Goal: Task Accomplishment & Management: Manage account settings

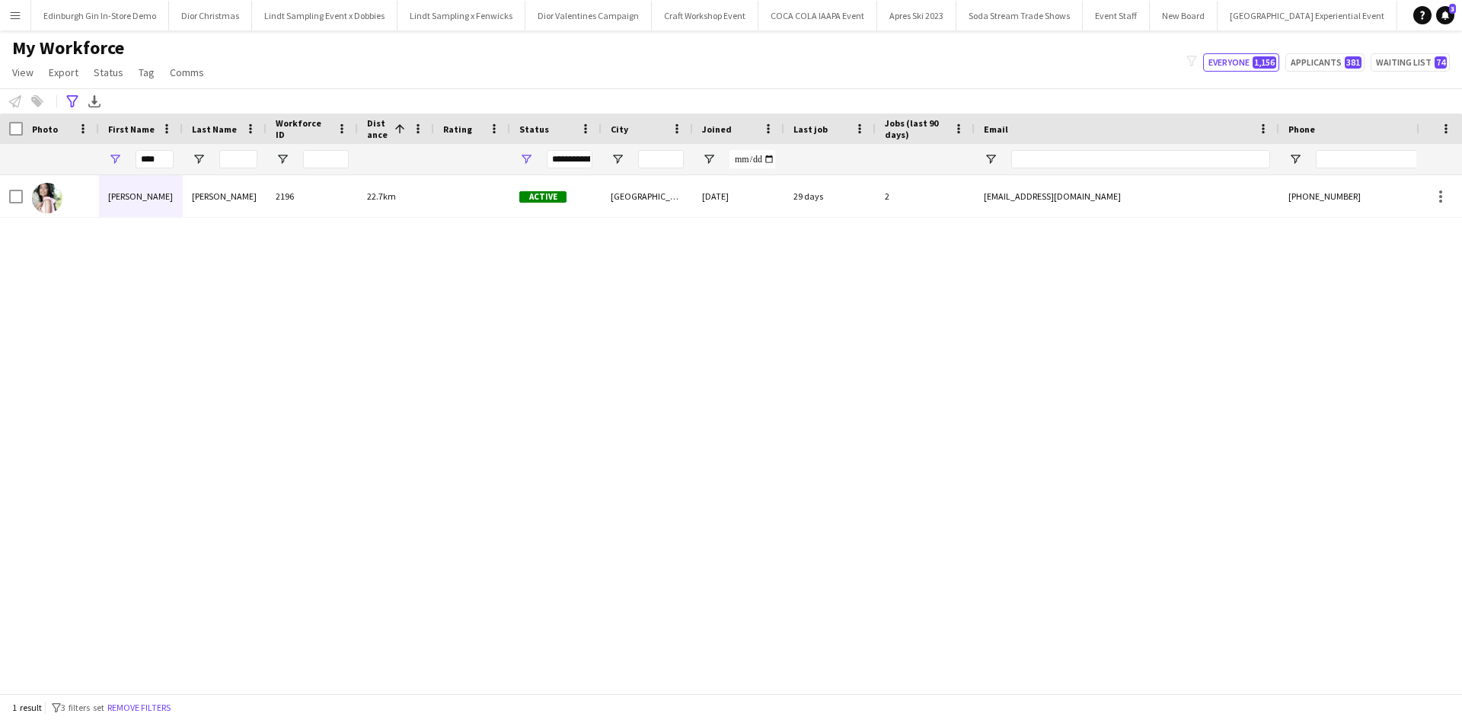
scroll to position [0, 15240]
drag, startPoint x: 166, startPoint y: 157, endPoint x: 129, endPoint y: 160, distance: 36.7
click at [129, 160] on div "****" at bounding box center [141, 159] width 84 height 30
type input "*"
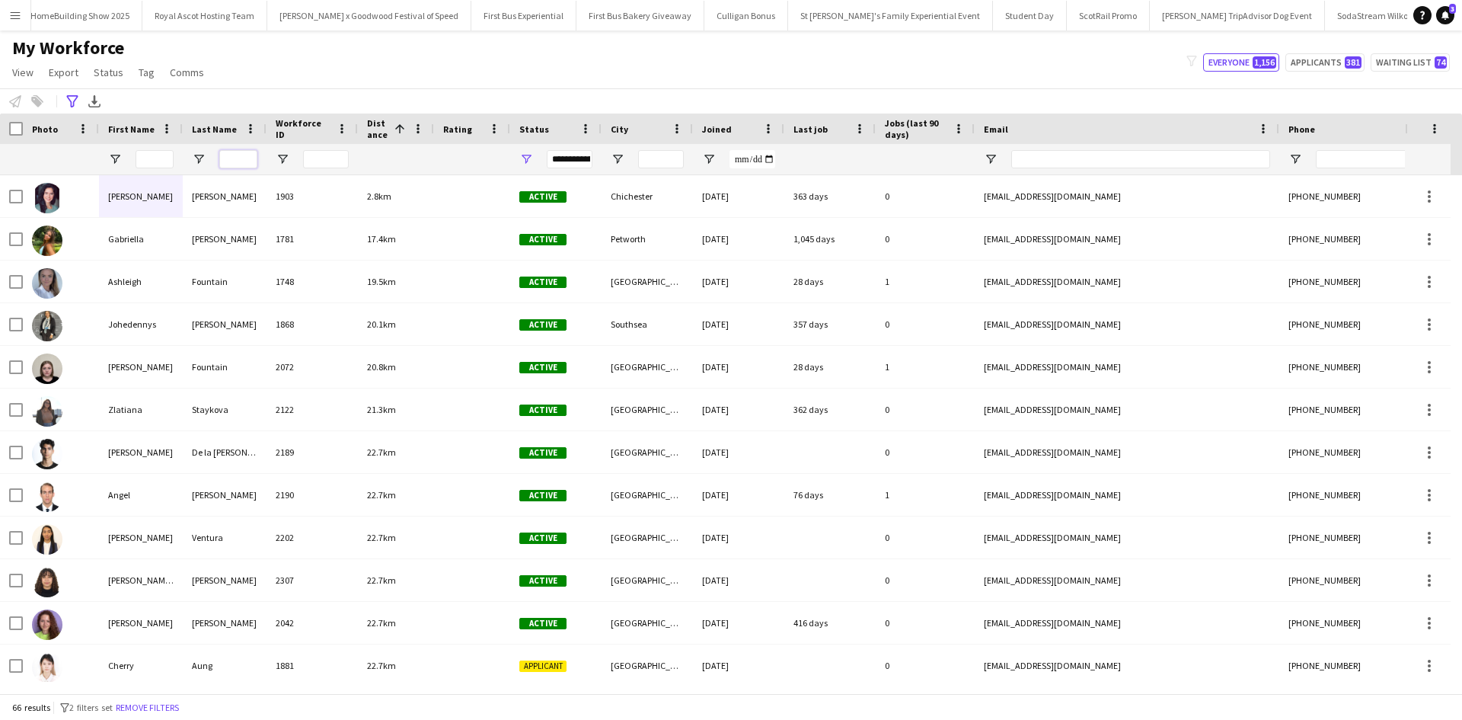
click at [235, 160] on input "Last Name Filter Input" at bounding box center [238, 159] width 38 height 18
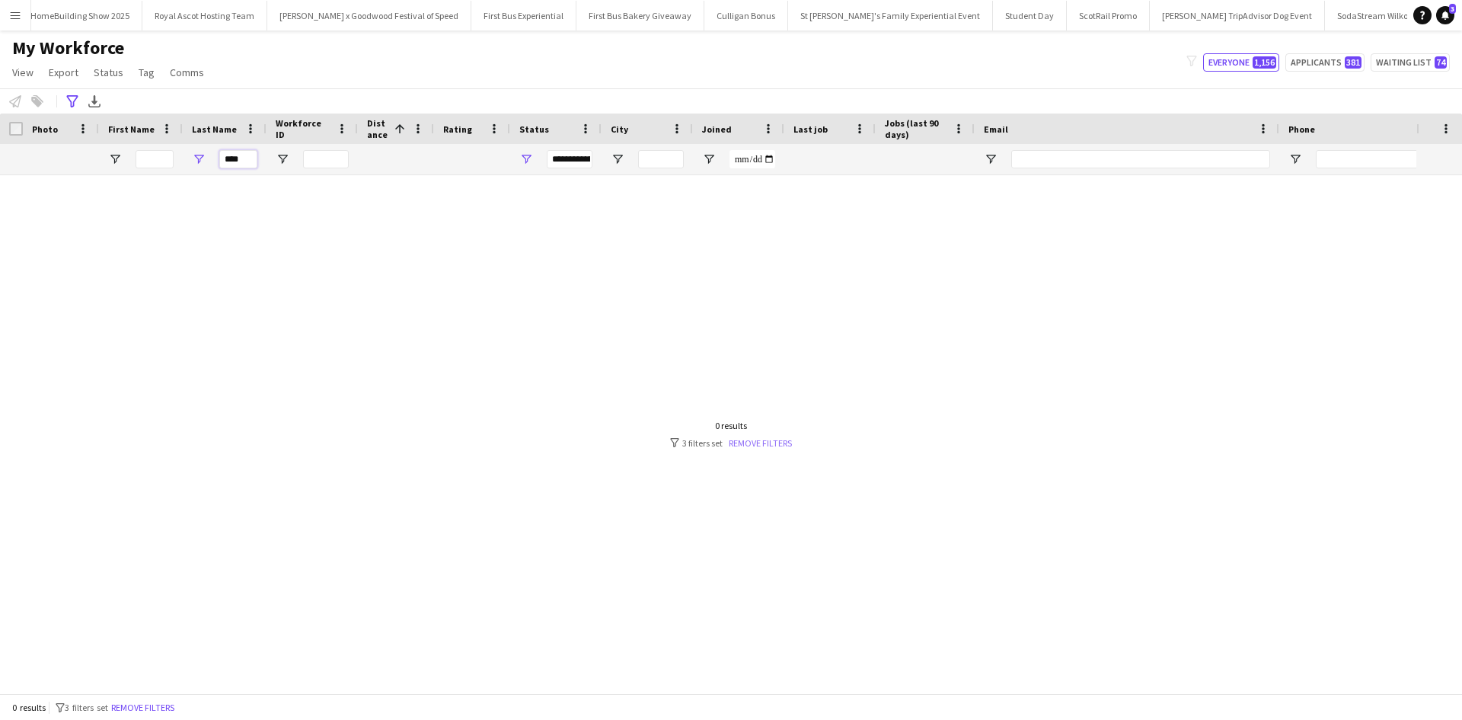
type input "****"
click at [737, 446] on link "Remove filters" at bounding box center [760, 442] width 63 height 11
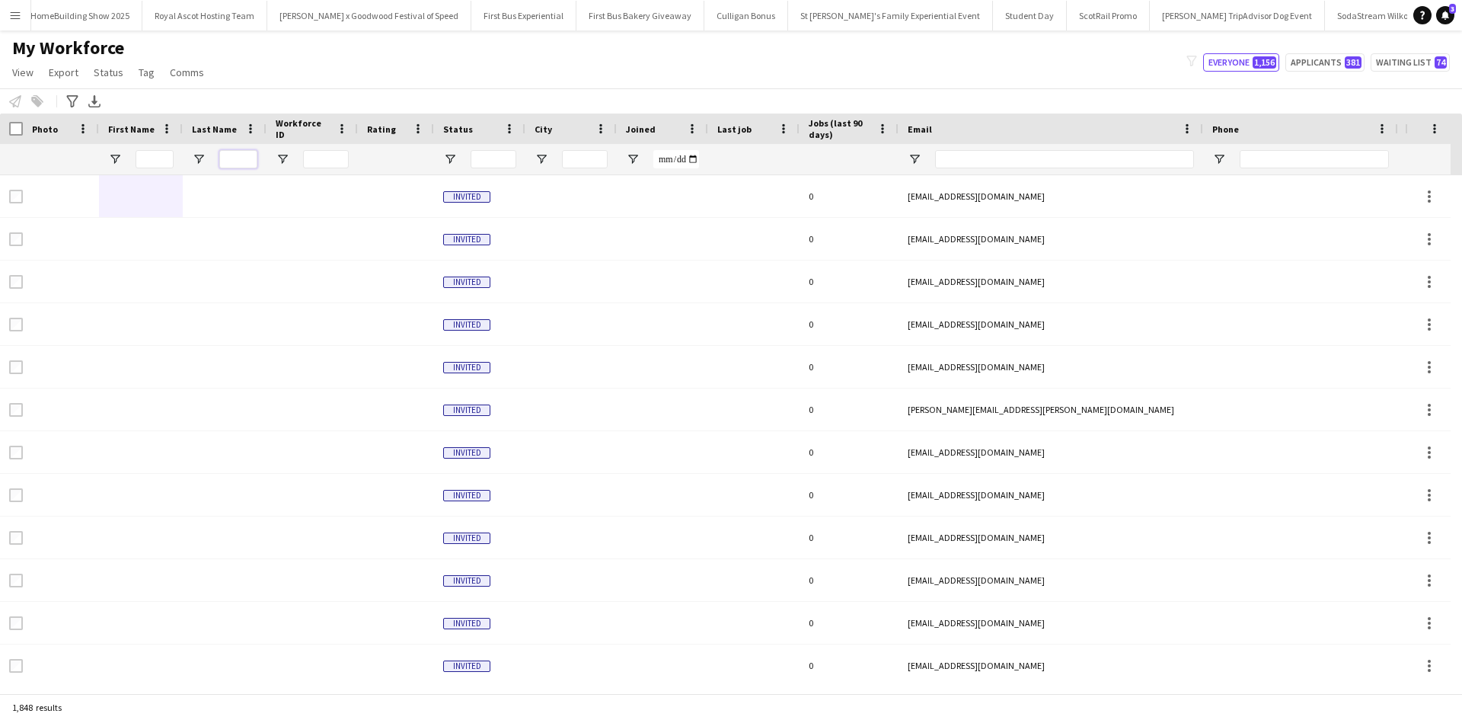
click at [232, 158] on input "Last Name Filter Input" at bounding box center [238, 159] width 38 height 18
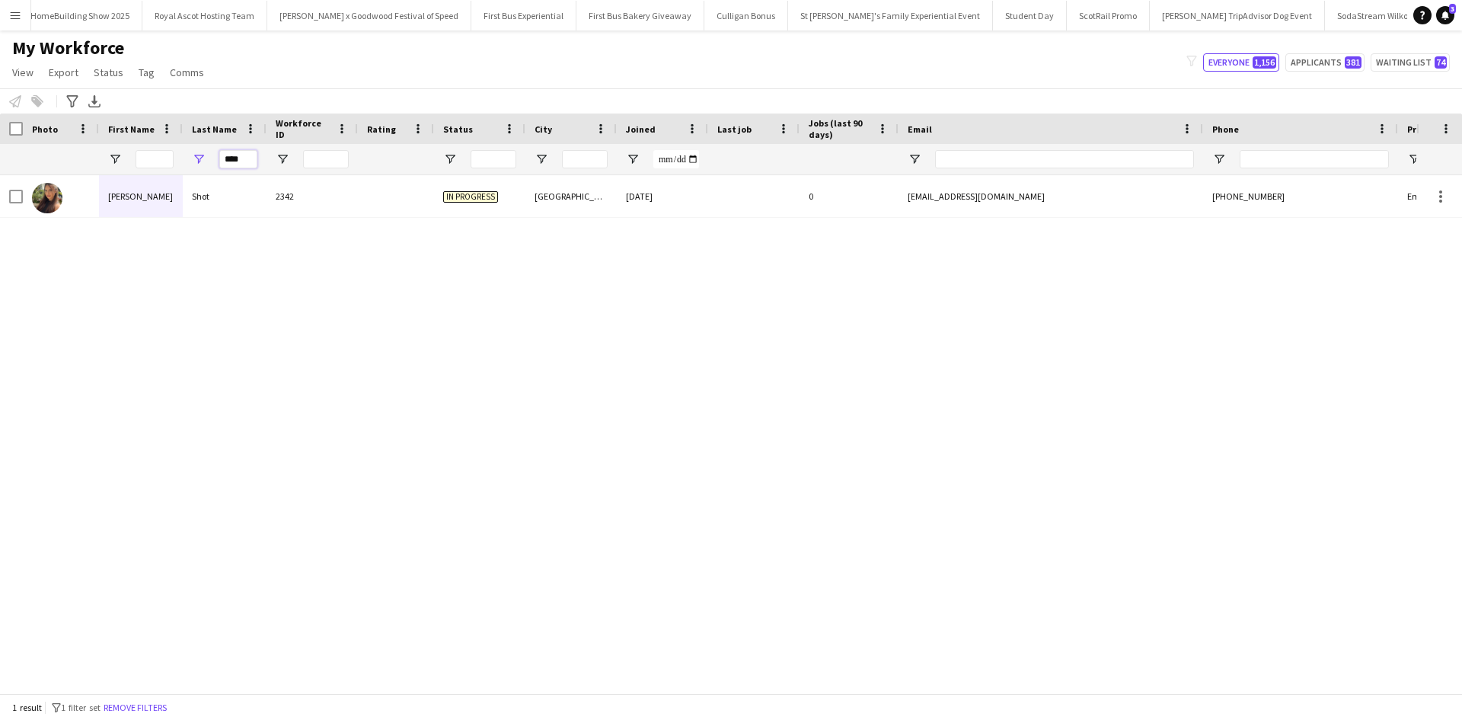
type input "****"
click at [226, 244] on div "Viktoria Shot 2342 In progress London 23-09-2025 0 viktoriashot@gmail.com +4474…" at bounding box center [708, 428] width 1417 height 506
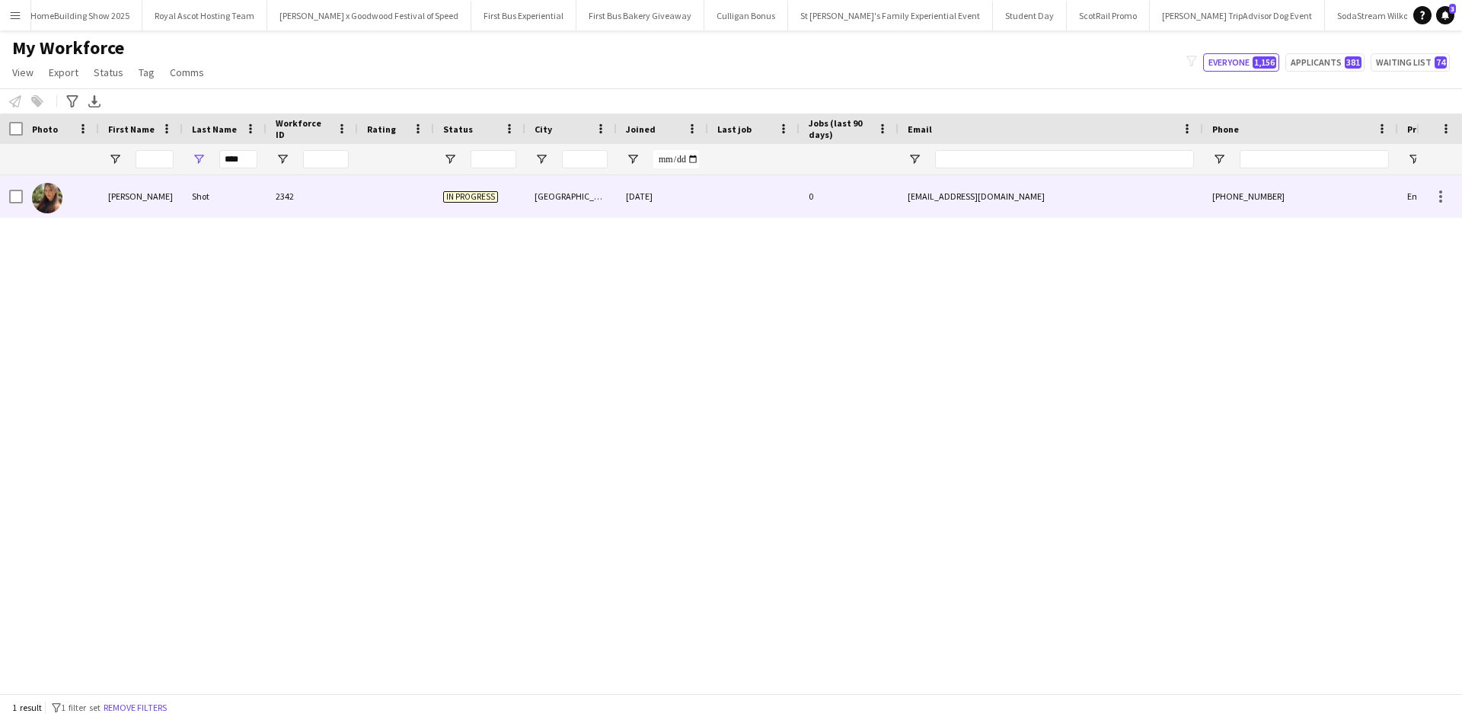
click at [133, 197] on div "Viktoria" at bounding box center [141, 196] width 84 height 42
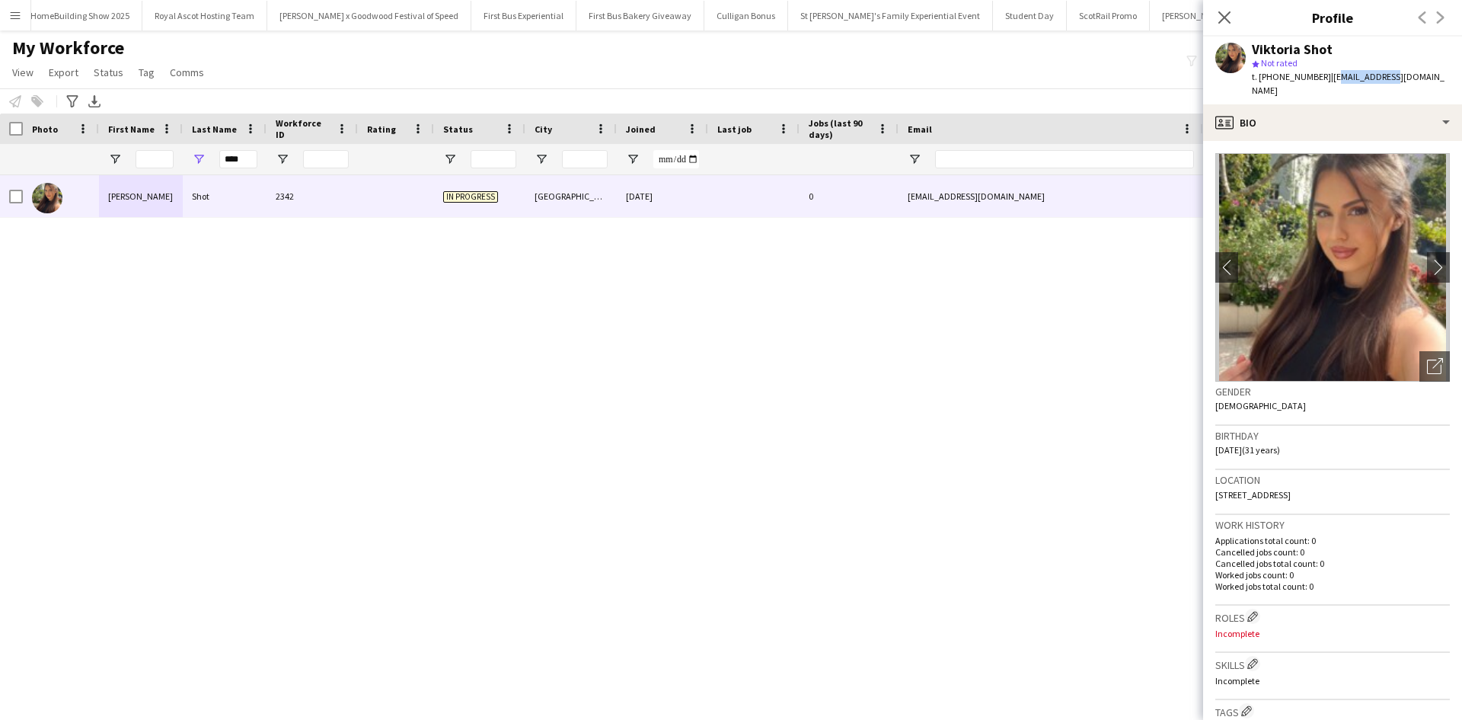
drag, startPoint x: 1327, startPoint y: 79, endPoint x: 1378, endPoint y: 74, distance: 51.3
click at [1378, 74] on span "| viktoriashot@gmail.com" at bounding box center [1348, 83] width 193 height 25
drag, startPoint x: 1324, startPoint y: 77, endPoint x: 1420, endPoint y: 75, distance: 96.7
click at [1420, 75] on div "Viktoria Shot star Not rated t. +447472499161 | viktoriashot@gmail.com" at bounding box center [1332, 71] width 259 height 68
copy span "viktoriashot@gmail.com"
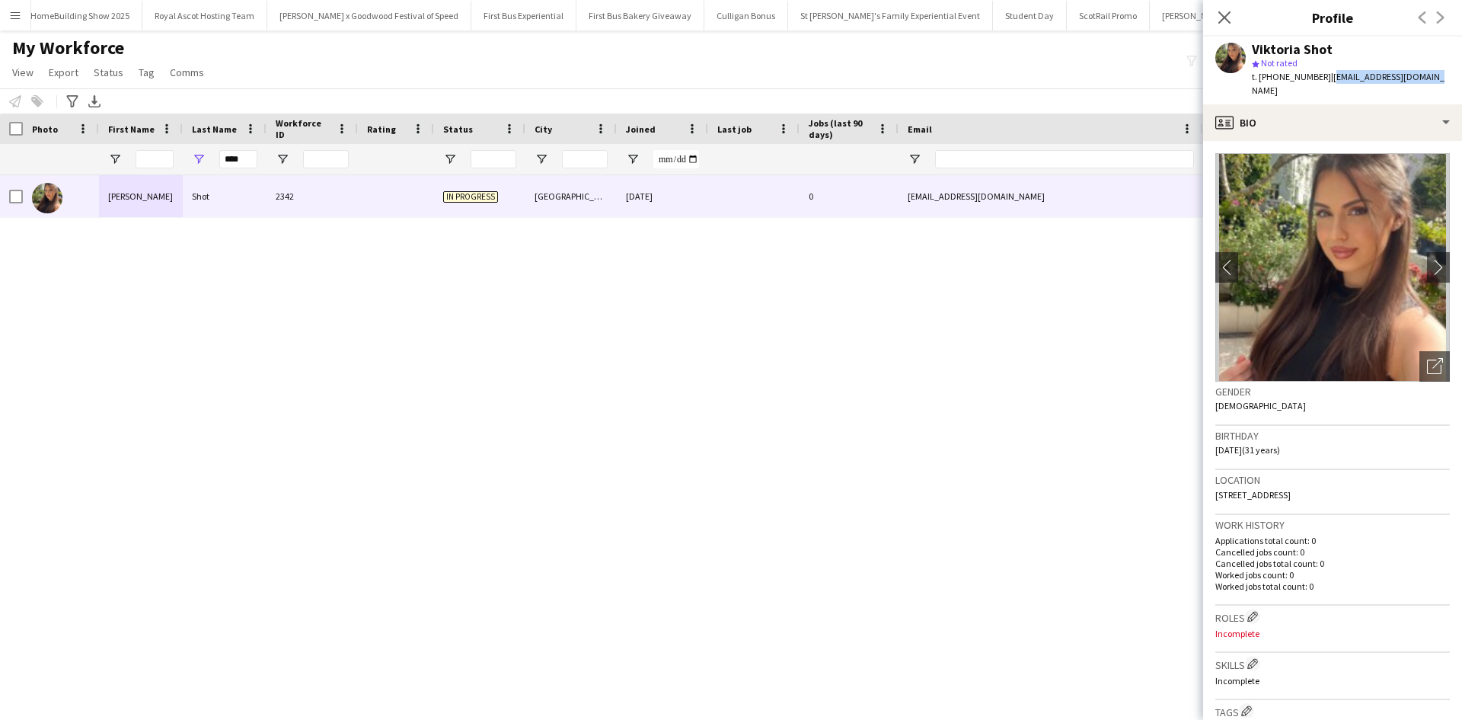
drag, startPoint x: 1251, startPoint y: 46, endPoint x: 1341, endPoint y: 47, distance: 90.6
click at [1341, 47] on div "Viktoria Shot star Not rated t. +447472499161 | viktoriashot@gmail.com" at bounding box center [1332, 71] width 259 height 68
copy div "Viktoria Shot"
click at [1429, 260] on app-icon "chevron-right" at bounding box center [1439, 267] width 24 height 16
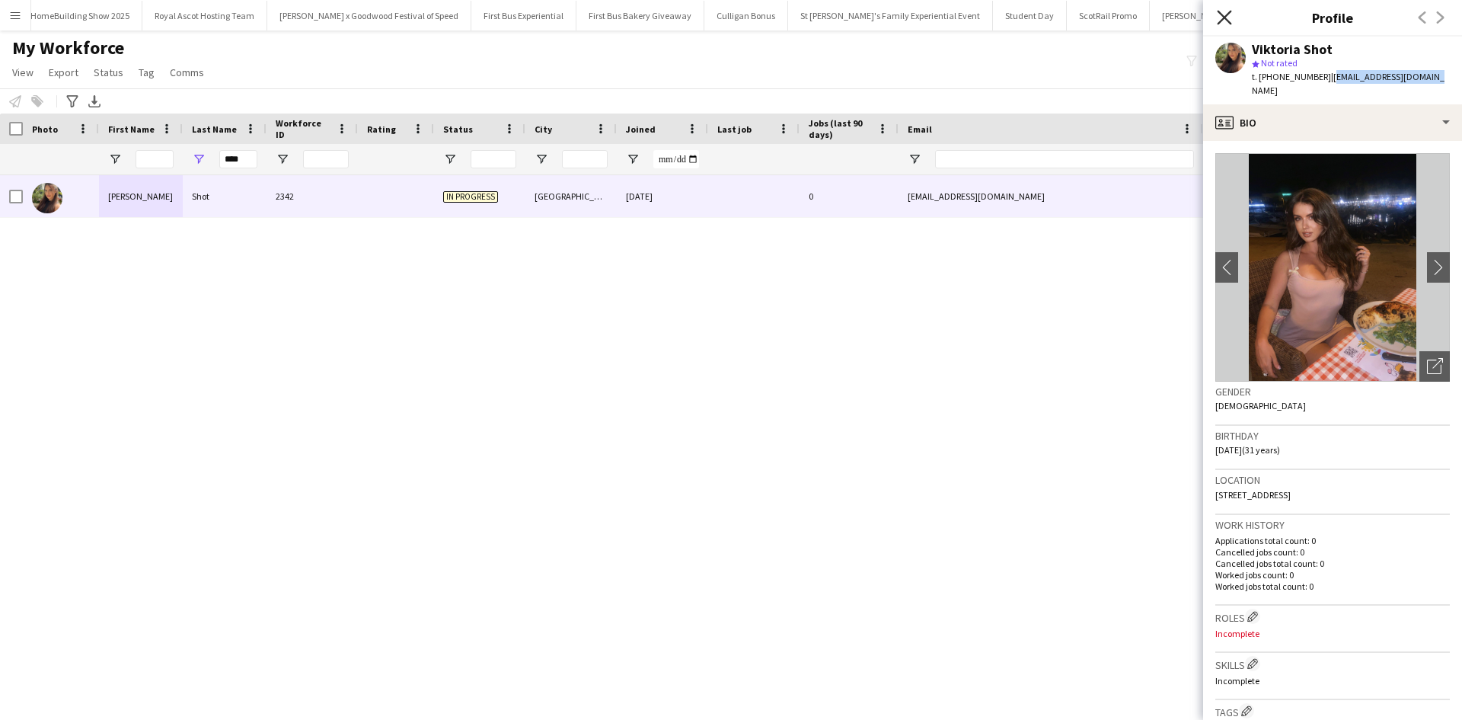
click at [1222, 11] on icon "Close pop-in" at bounding box center [1224, 17] width 14 height 14
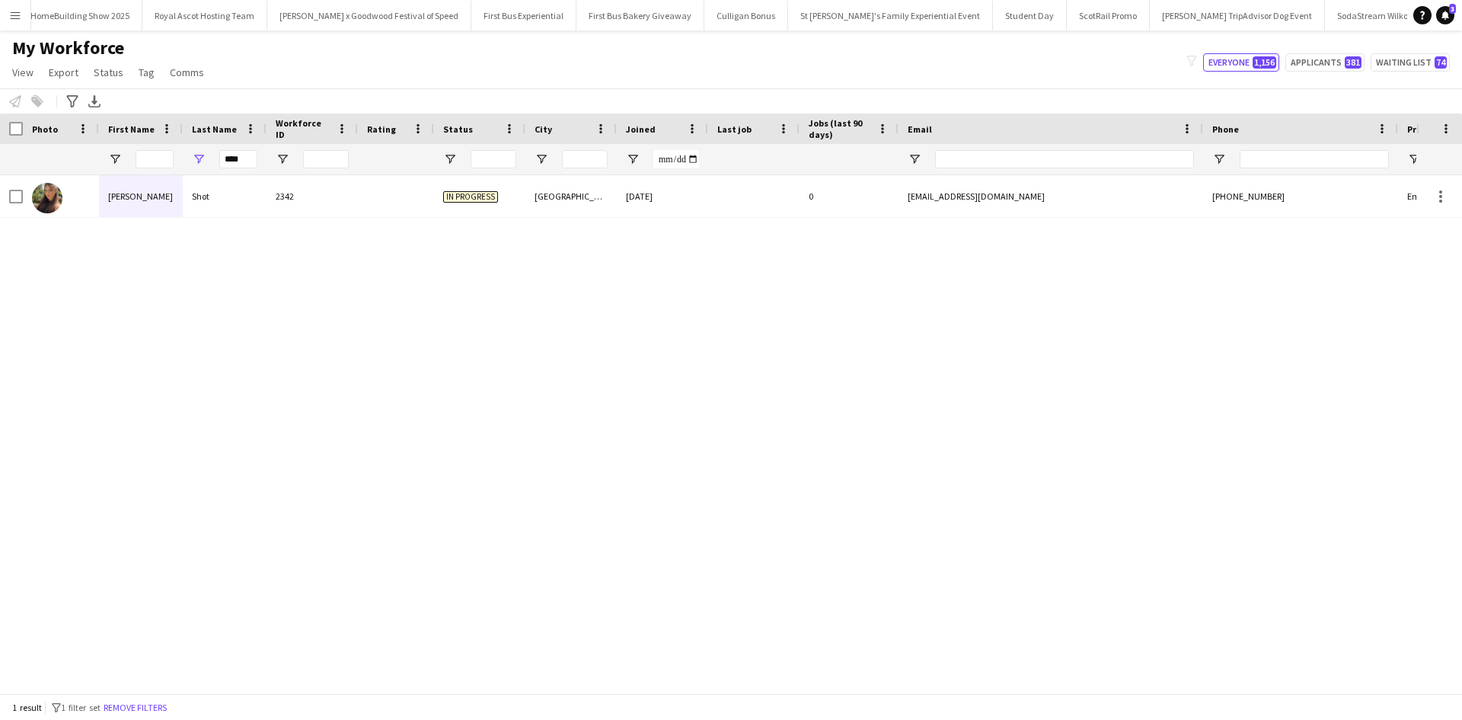
click at [18, 17] on app-icon "Menu" at bounding box center [15, 15] width 12 height 12
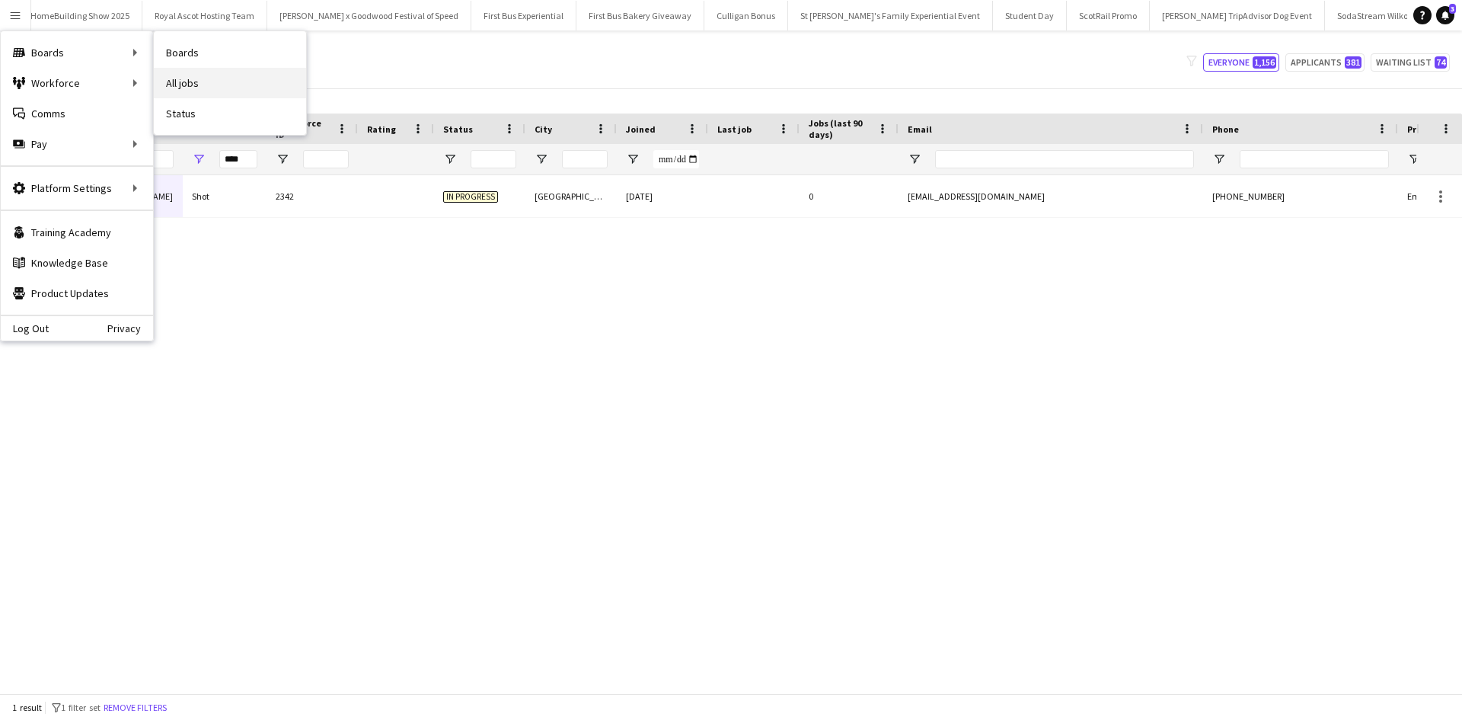
click at [225, 79] on link "All jobs" at bounding box center [230, 83] width 152 height 30
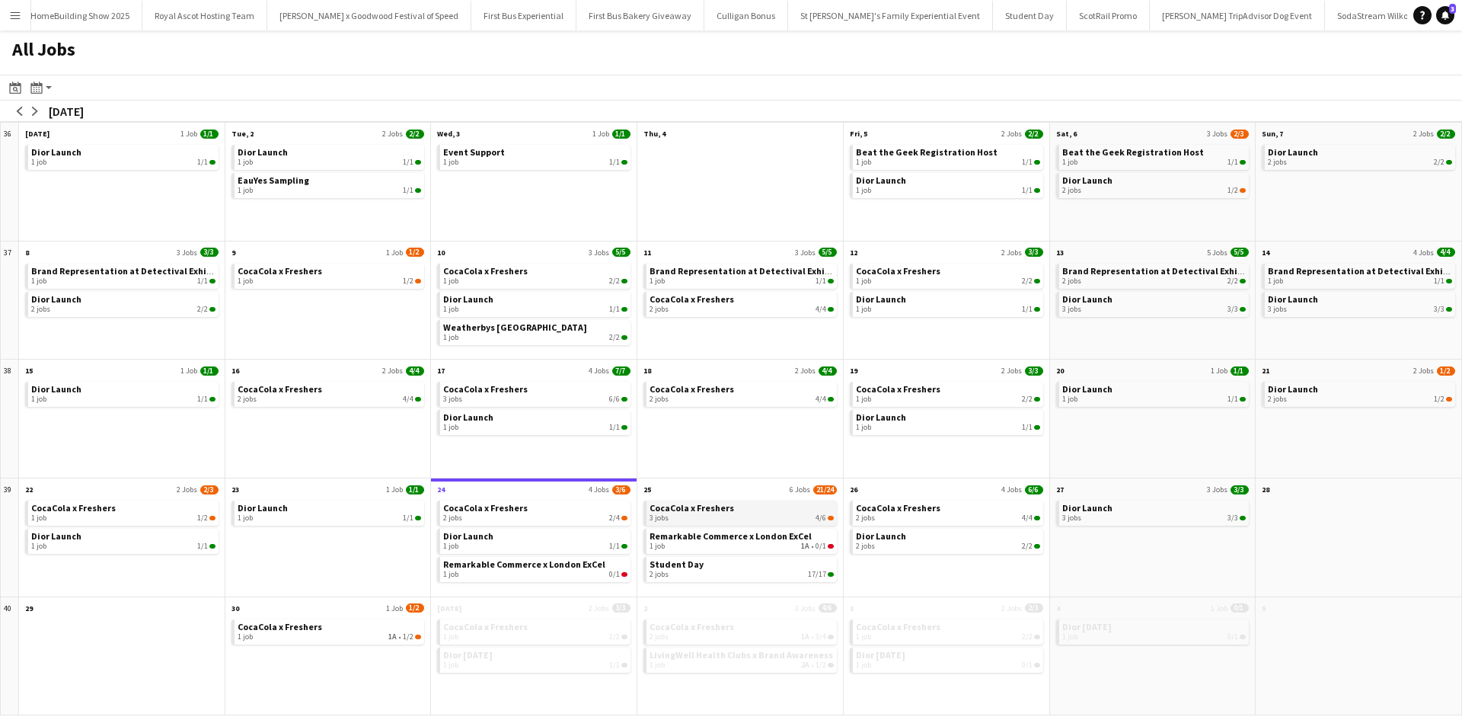
click at [786, 505] on link "CocaCola x Freshers 3 jobs 4/6" at bounding box center [742, 511] width 184 height 22
click at [496, 536] on link "Dior Launch 1 job 1/1" at bounding box center [535, 540] width 184 height 22
click at [729, 563] on link "Student Day 2 jobs 17/17" at bounding box center [742, 568] width 184 height 22
click at [21, 10] on app-icon "Menu" at bounding box center [15, 15] width 12 height 12
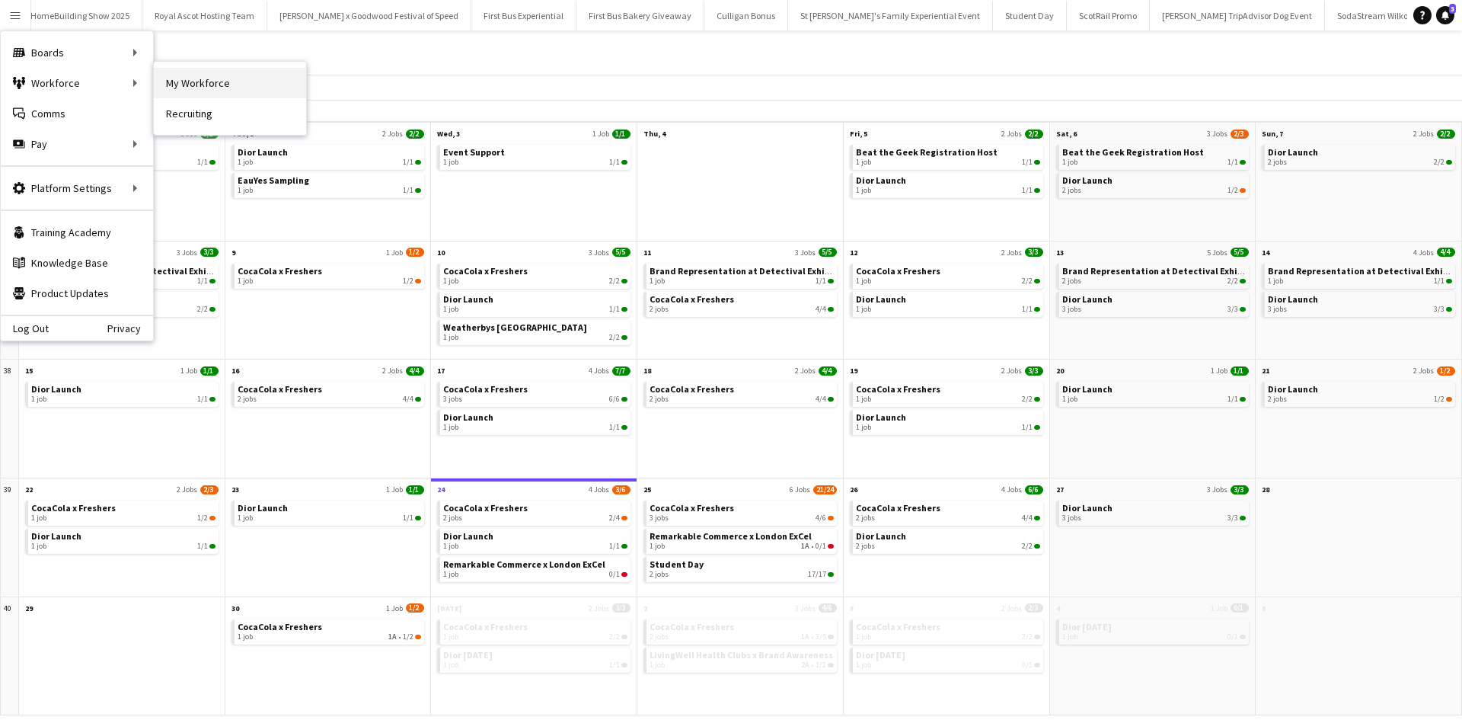
click at [232, 91] on link "My Workforce" at bounding box center [230, 83] width 152 height 30
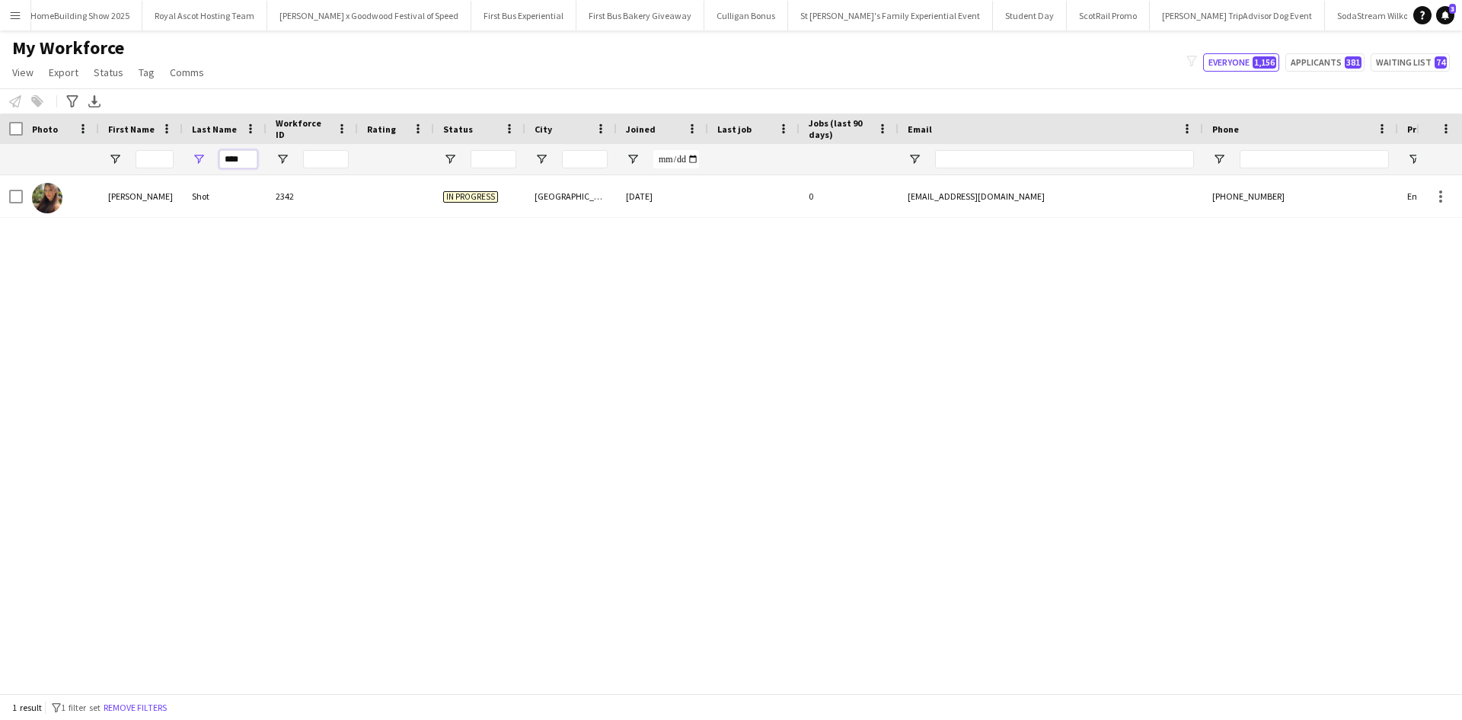
drag, startPoint x: 252, startPoint y: 162, endPoint x: 234, endPoint y: 162, distance: 18.3
click at [234, 162] on input "****" at bounding box center [238, 159] width 38 height 18
click at [229, 161] on input "****" at bounding box center [238, 159] width 38 height 18
click at [254, 161] on input "****" at bounding box center [238, 159] width 38 height 18
drag, startPoint x: 259, startPoint y: 165, endPoint x: 251, endPoint y: 161, distance: 8.2
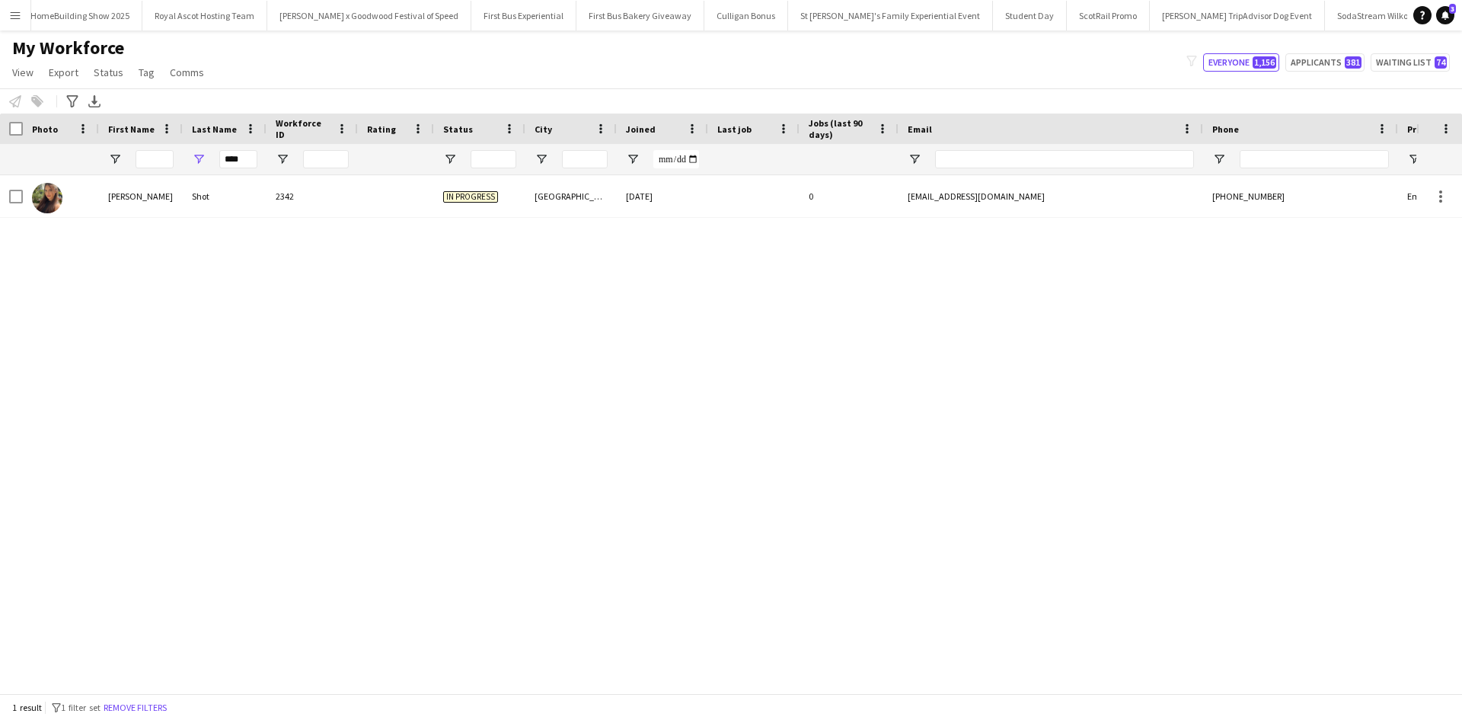
click at [252, 162] on div "****" at bounding box center [225, 159] width 84 height 30
type input "*"
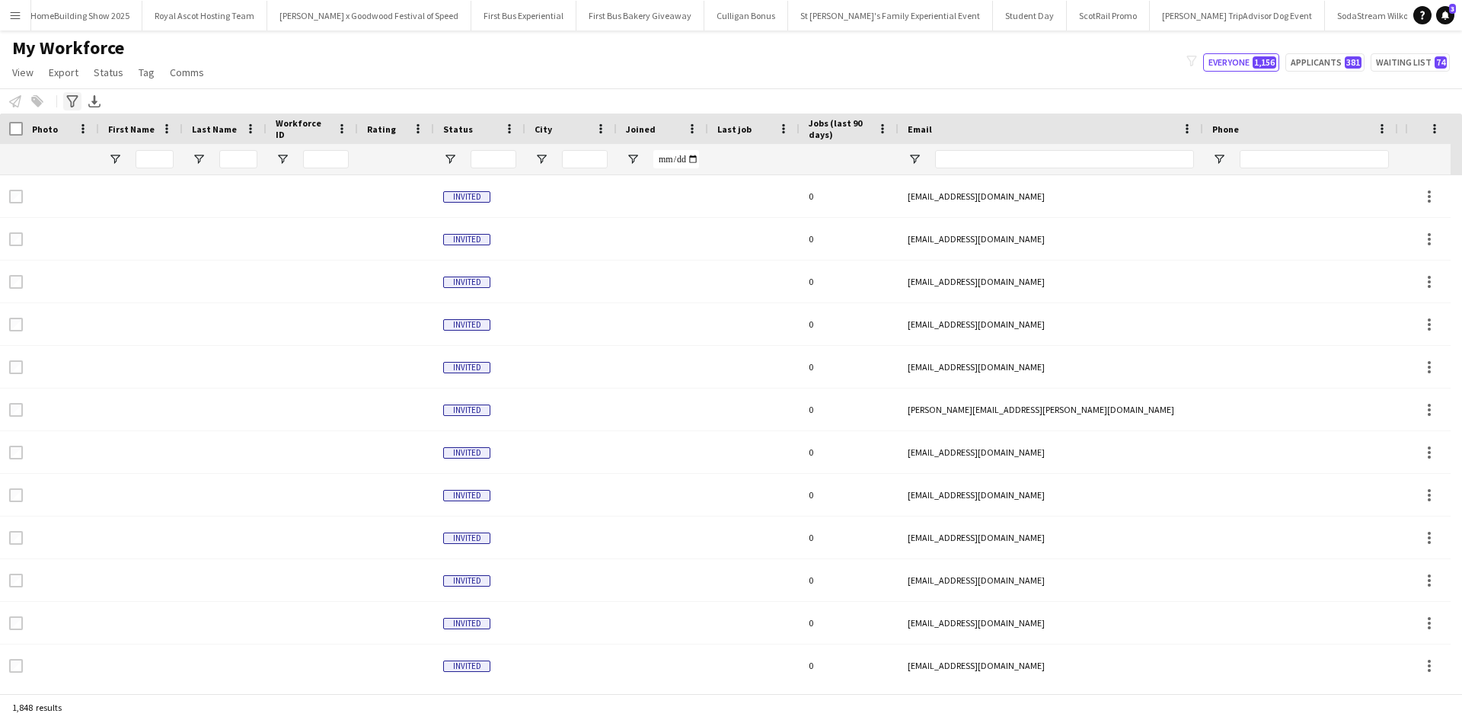
click at [68, 98] on icon at bounding box center [71, 101] width 11 height 12
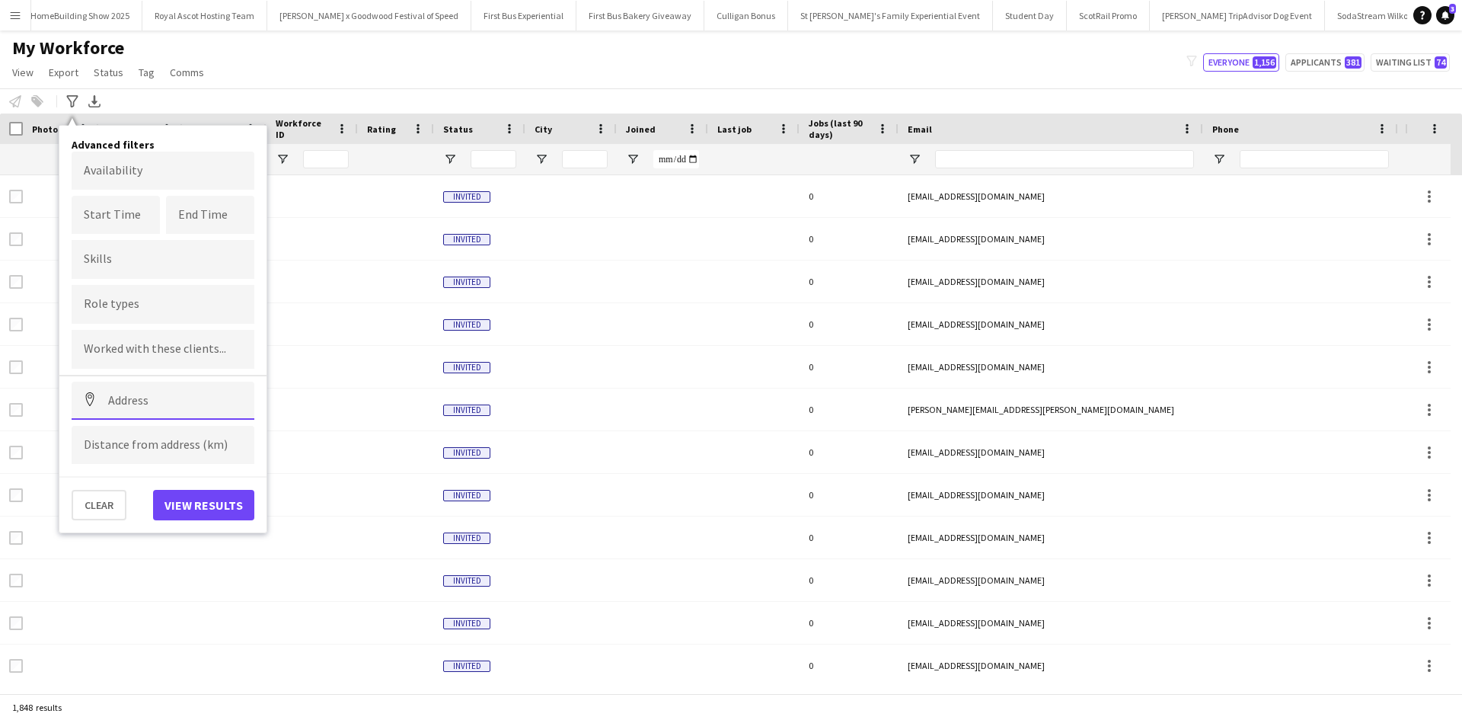
click at [155, 395] on input at bounding box center [163, 401] width 183 height 38
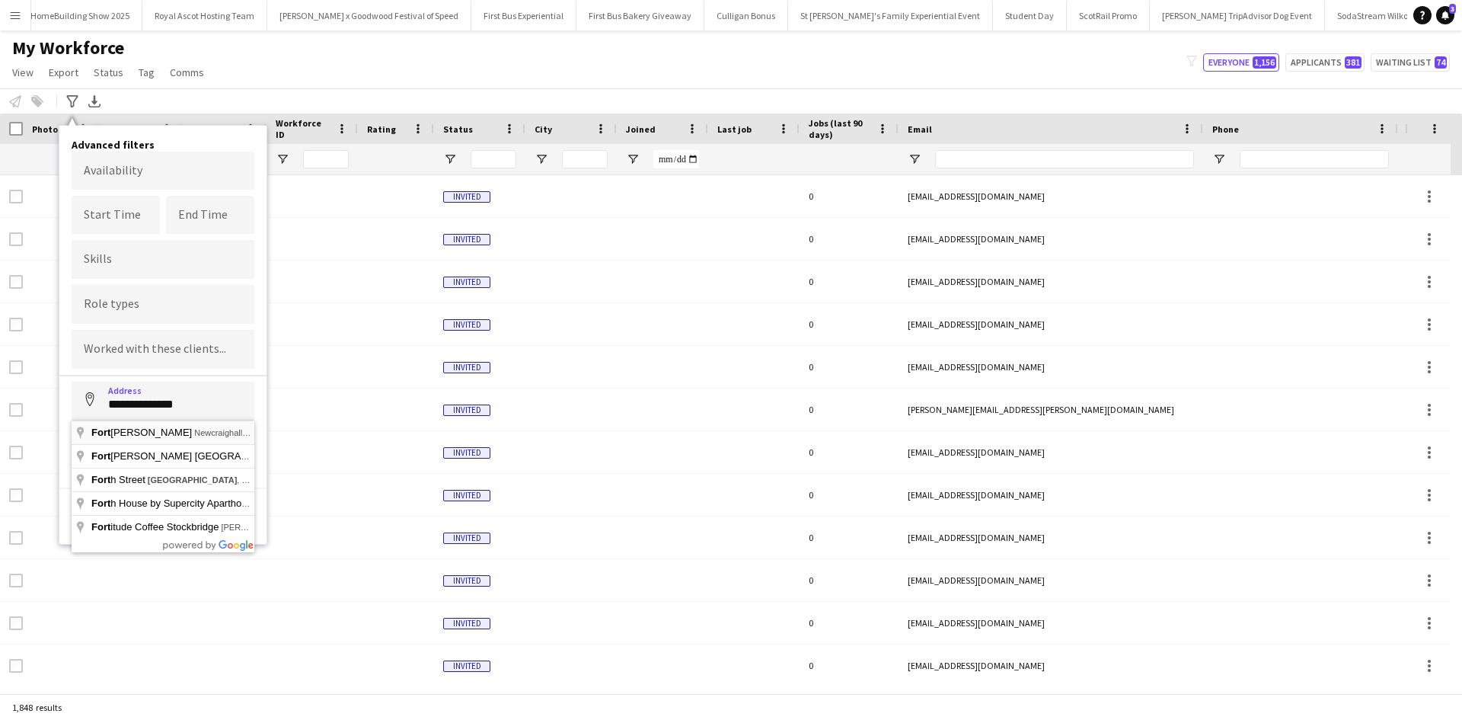
type input "**********"
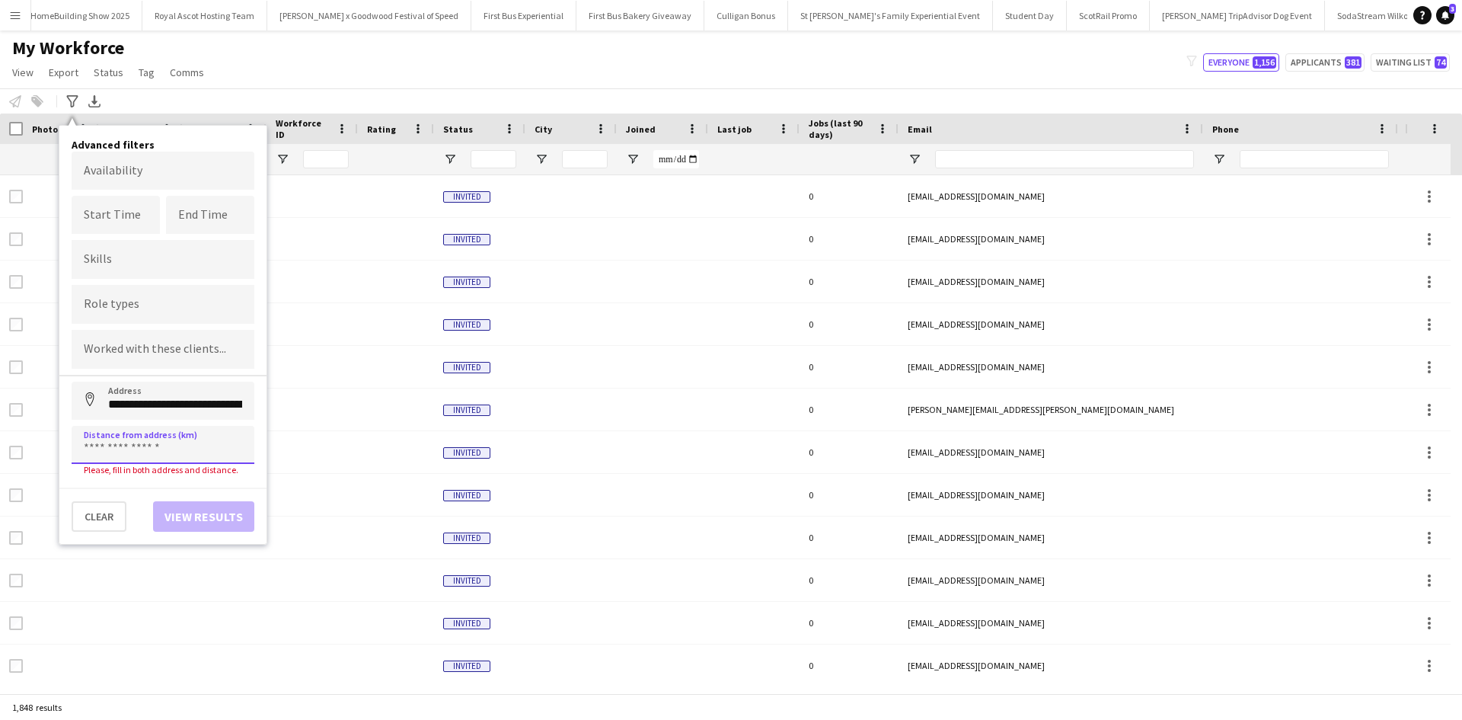
click at [164, 443] on input at bounding box center [163, 445] width 183 height 38
type input "*****"
click button "Address" at bounding box center [90, 400] width 37 height 37
type input "**********"
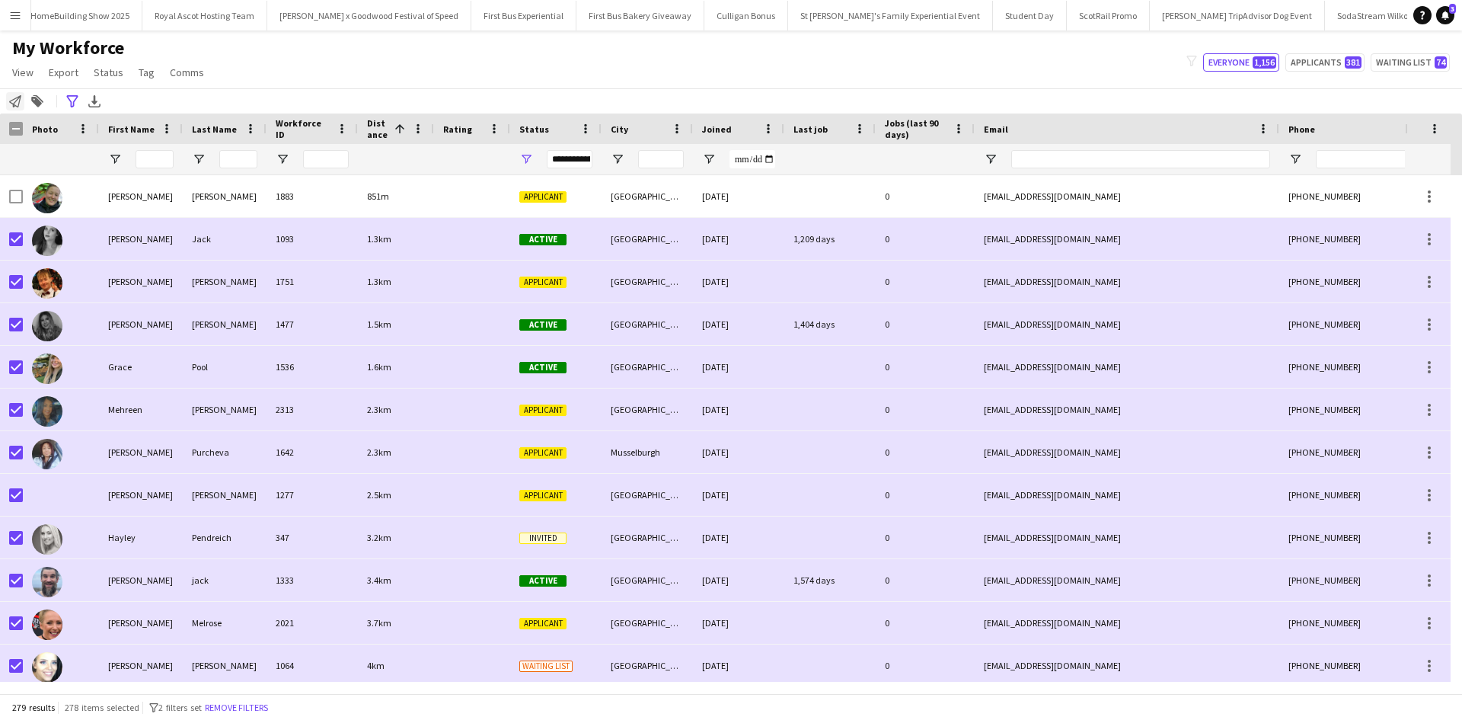
click at [13, 97] on icon "Notify workforce" at bounding box center [15, 101] width 12 height 12
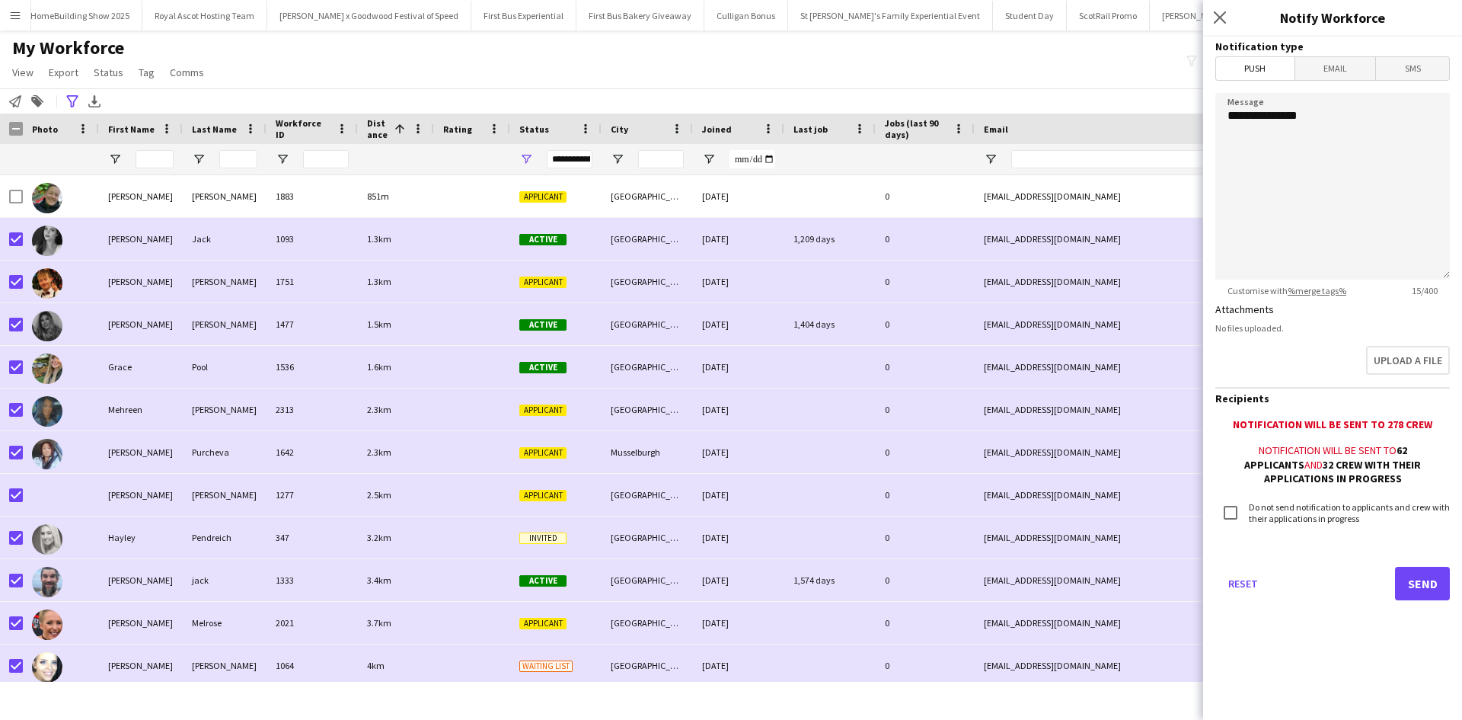
click at [1346, 76] on span "Email" at bounding box center [1336, 68] width 81 height 23
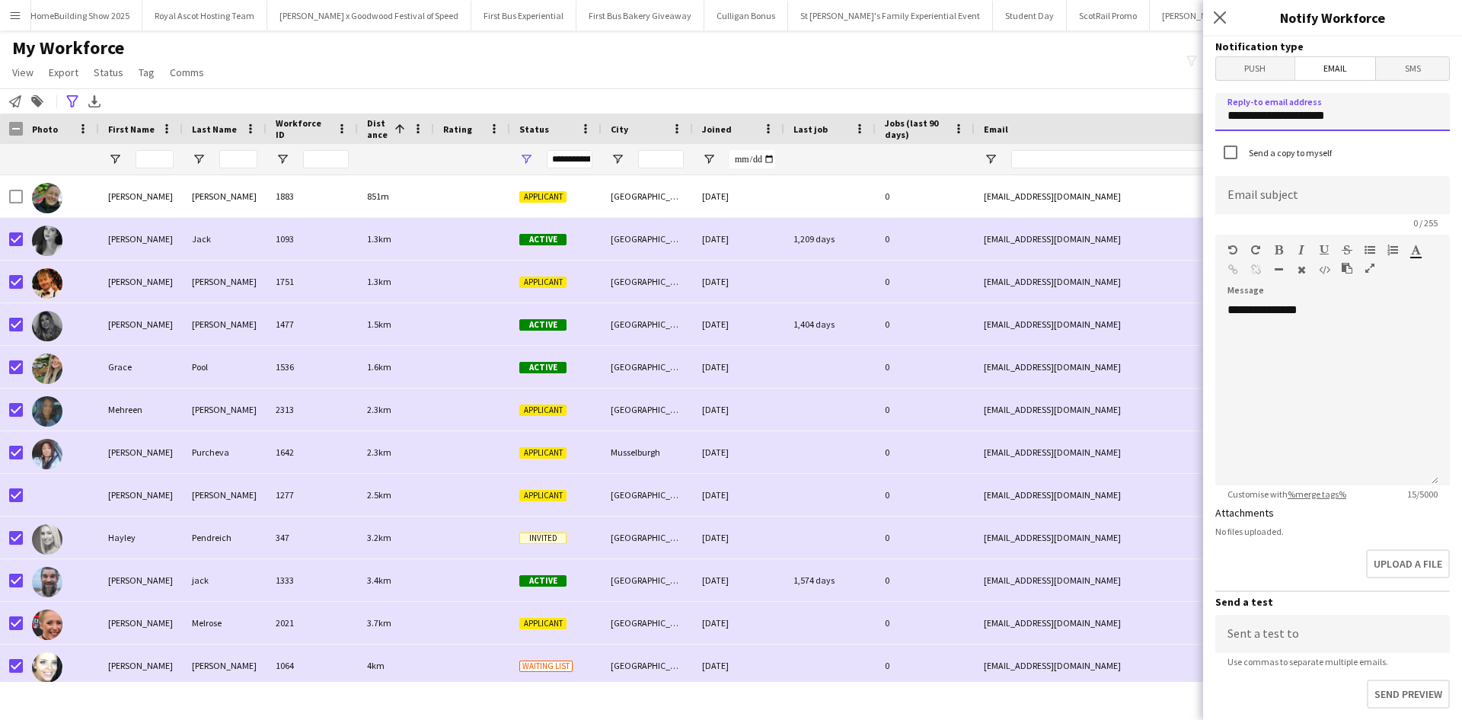
drag, startPoint x: 1373, startPoint y: 126, endPoint x: 1221, endPoint y: 122, distance: 152.4
click at [1222, 122] on input "**********" at bounding box center [1333, 112] width 235 height 38
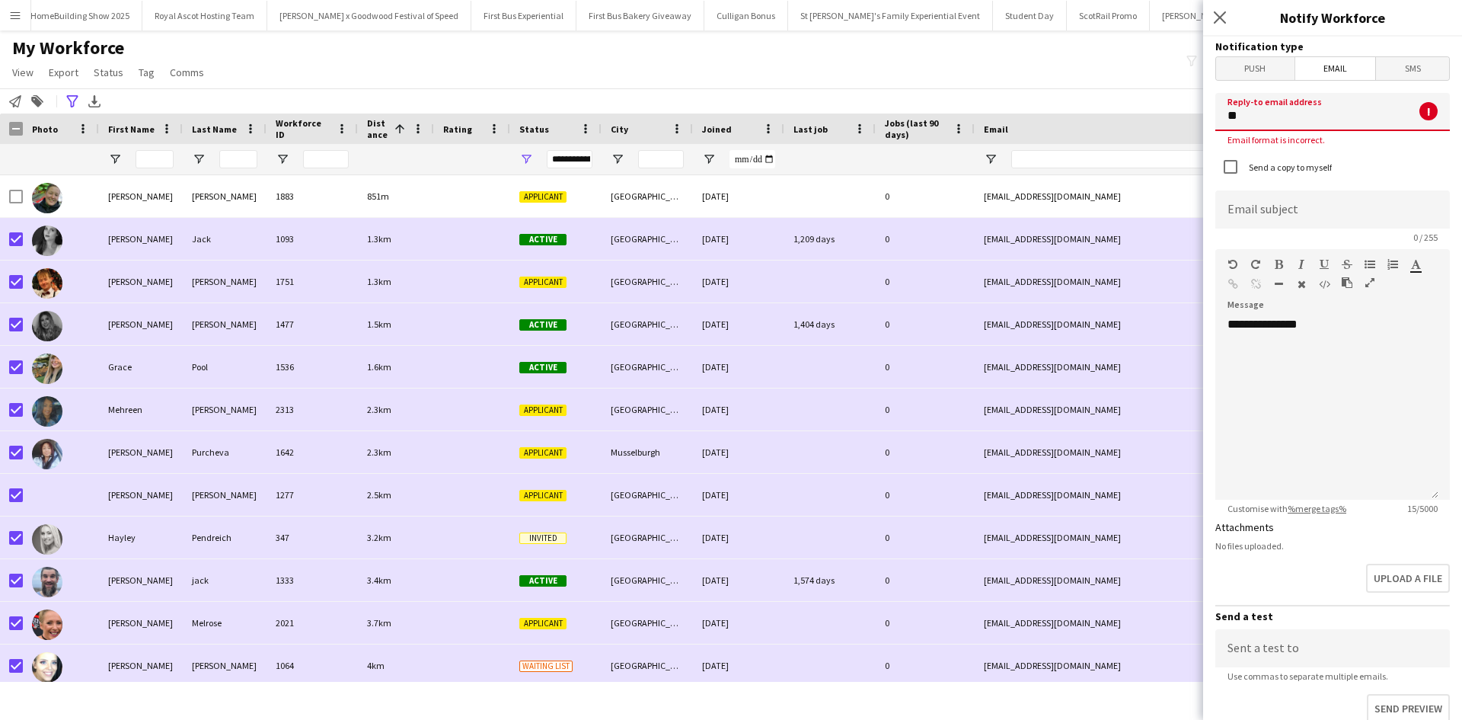
type input "**********"
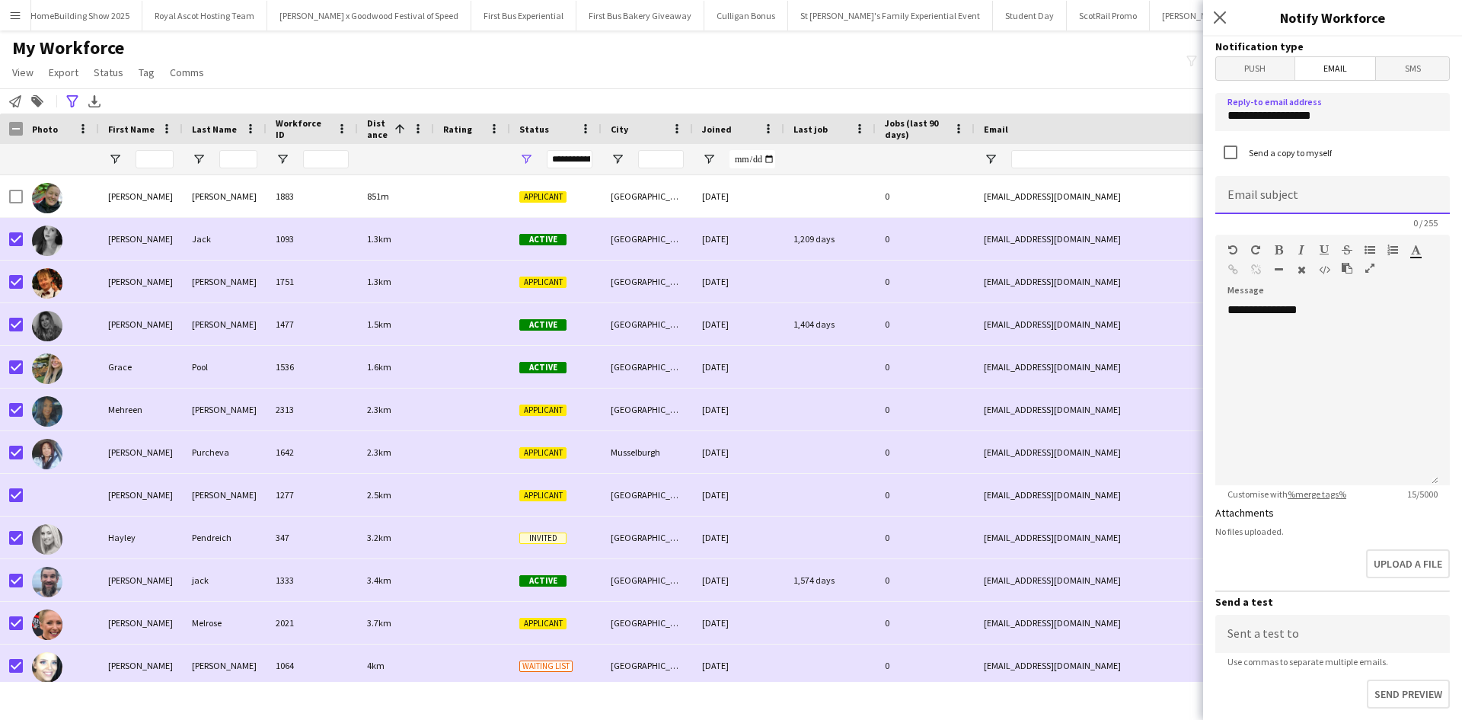
click at [1326, 196] on input at bounding box center [1333, 195] width 235 height 38
type input "**********"
click at [1347, 319] on div "**********" at bounding box center [1327, 393] width 223 height 183
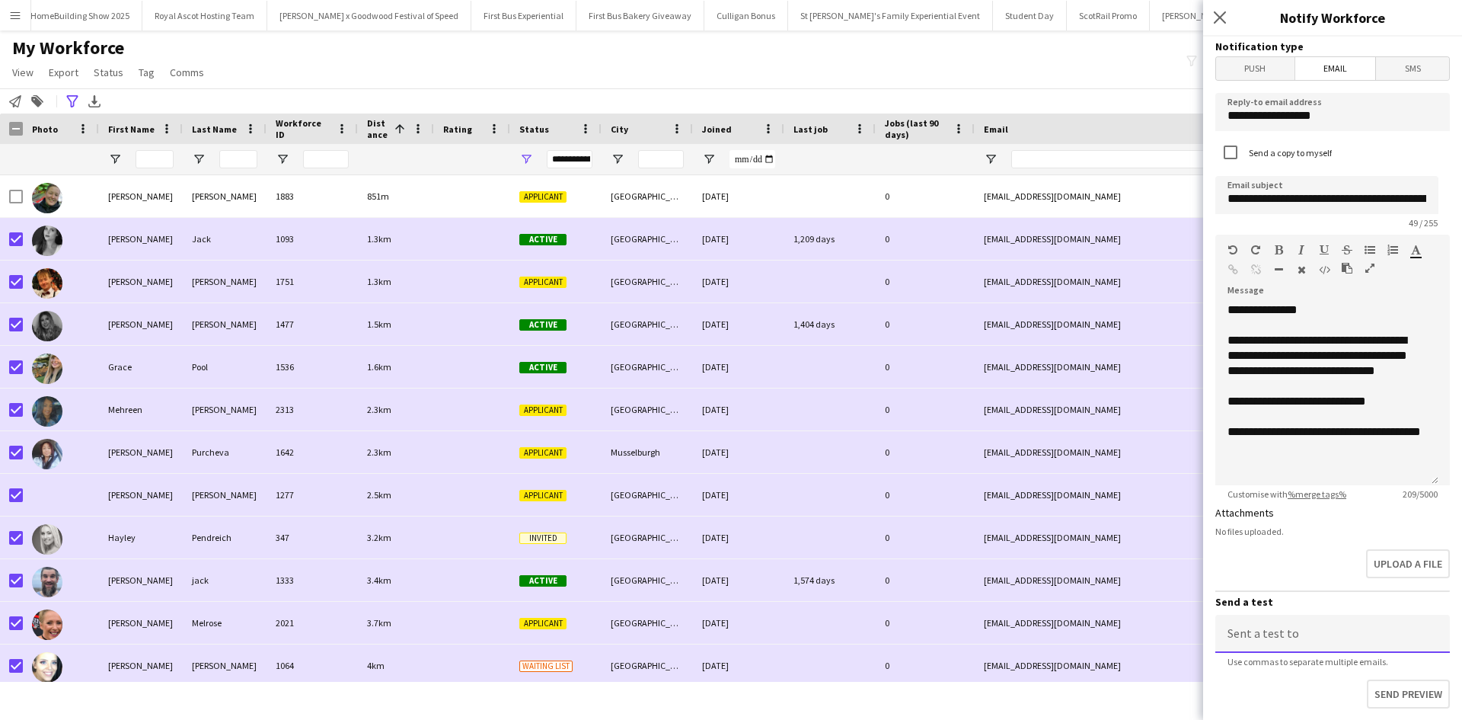
click at [1344, 630] on input at bounding box center [1333, 634] width 235 height 38
click at [1249, 446] on div "**********" at bounding box center [1327, 439] width 199 height 30
click at [1277, 449] on div "**********" at bounding box center [1327, 439] width 199 height 30
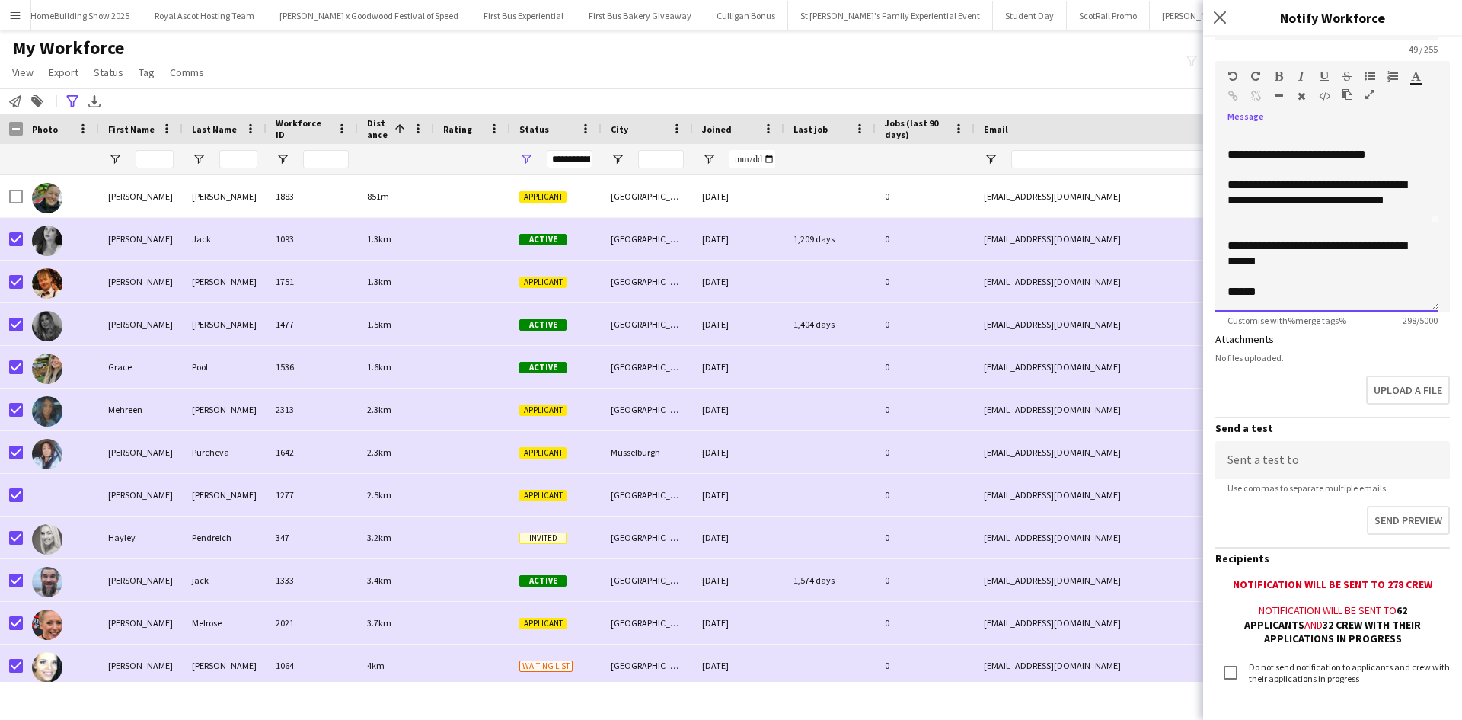
scroll to position [228, 0]
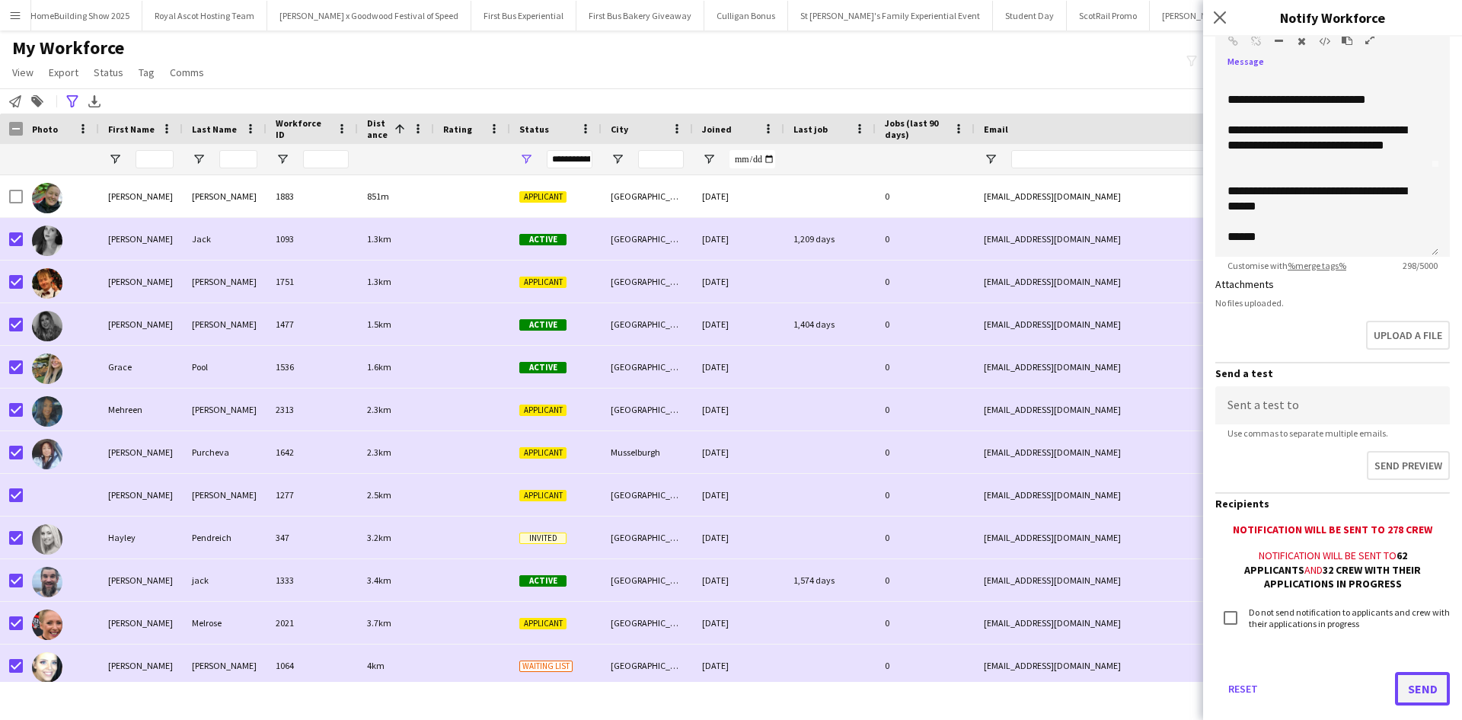
click at [1406, 685] on button "Send" at bounding box center [1422, 689] width 55 height 34
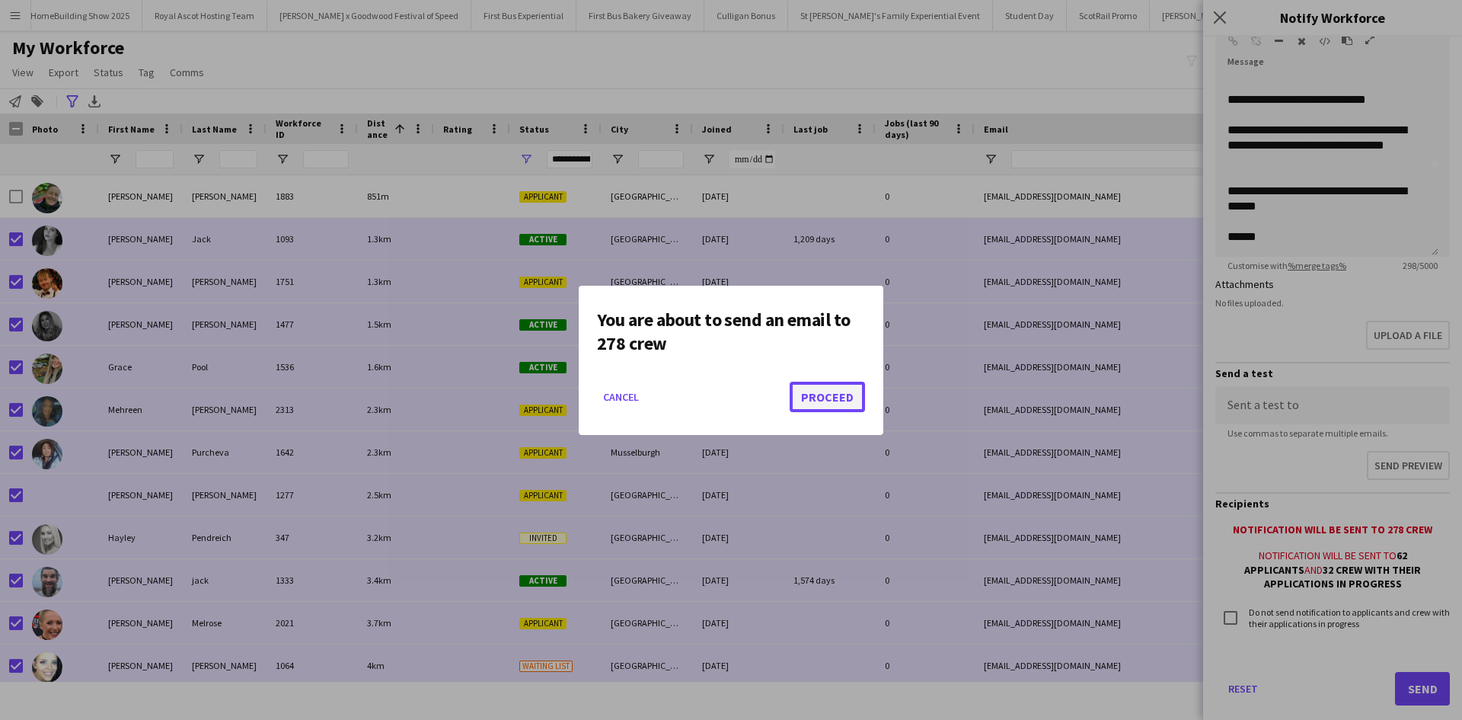
click at [838, 391] on button "Proceed" at bounding box center [827, 397] width 75 height 30
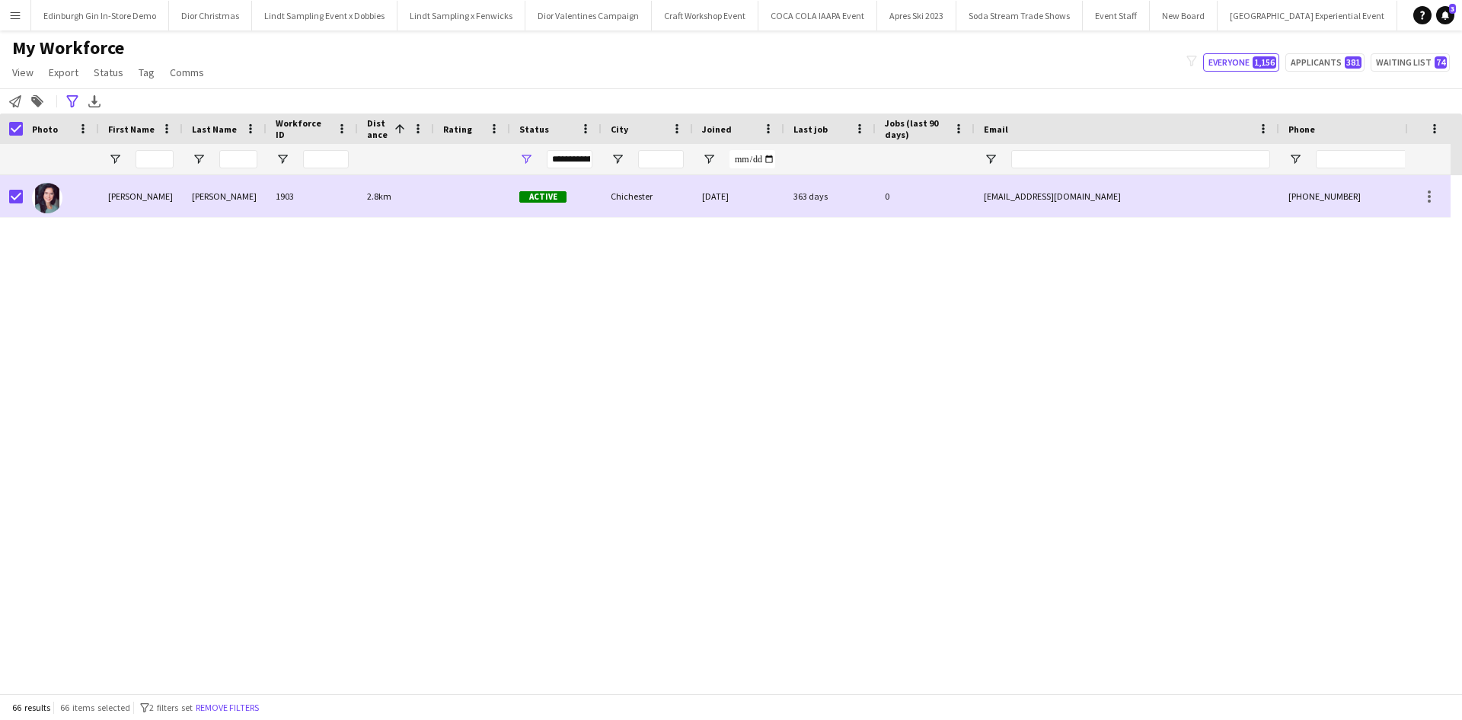
scroll to position [1828, 0]
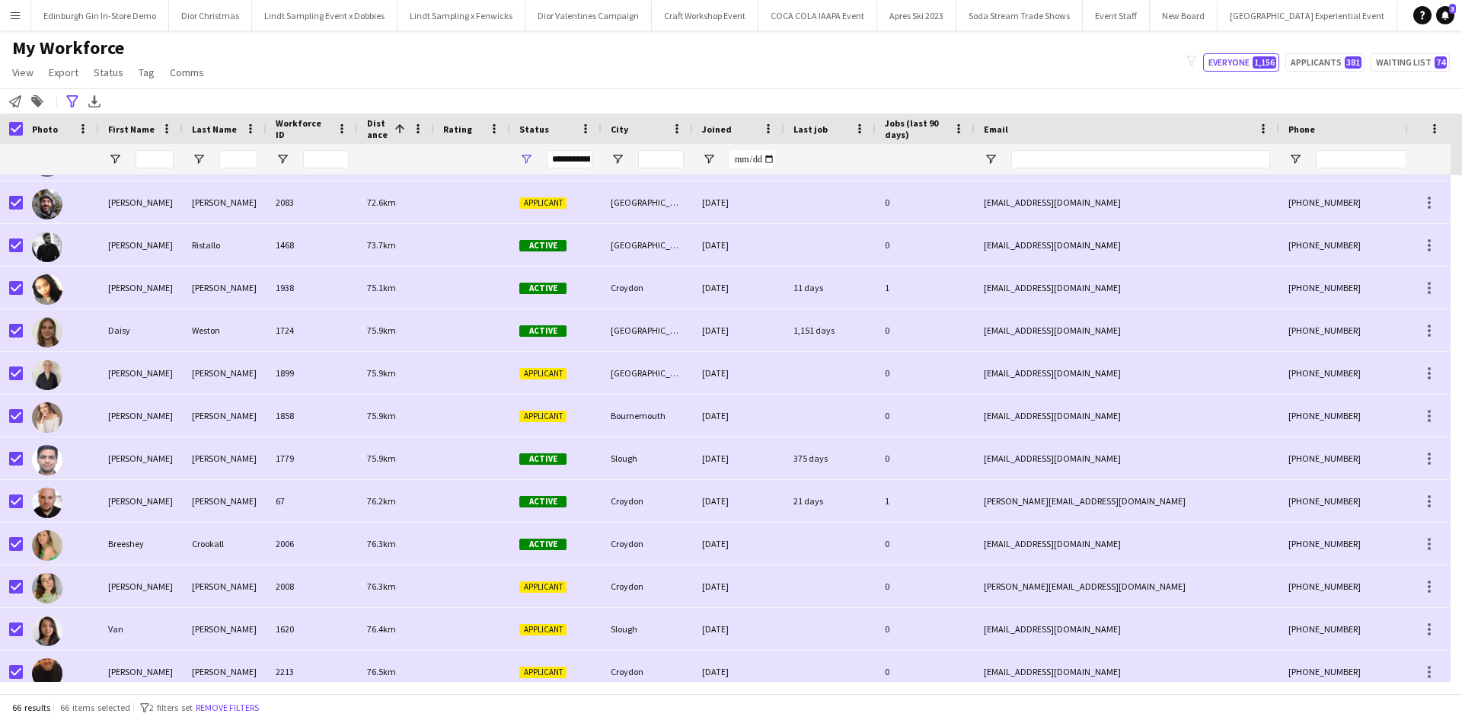
click at [14, 27] on button "Menu" at bounding box center [15, 15] width 30 height 30
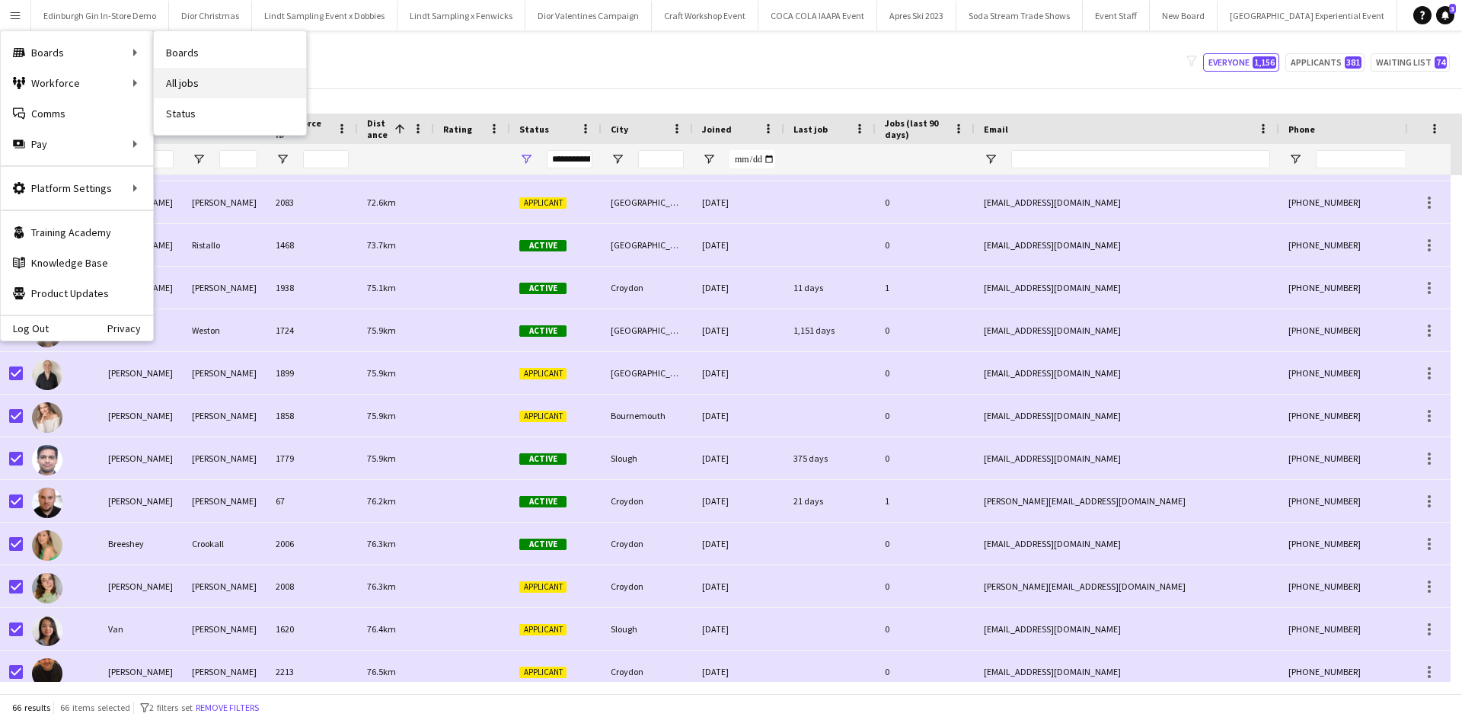
click at [197, 74] on link "All jobs" at bounding box center [230, 83] width 152 height 30
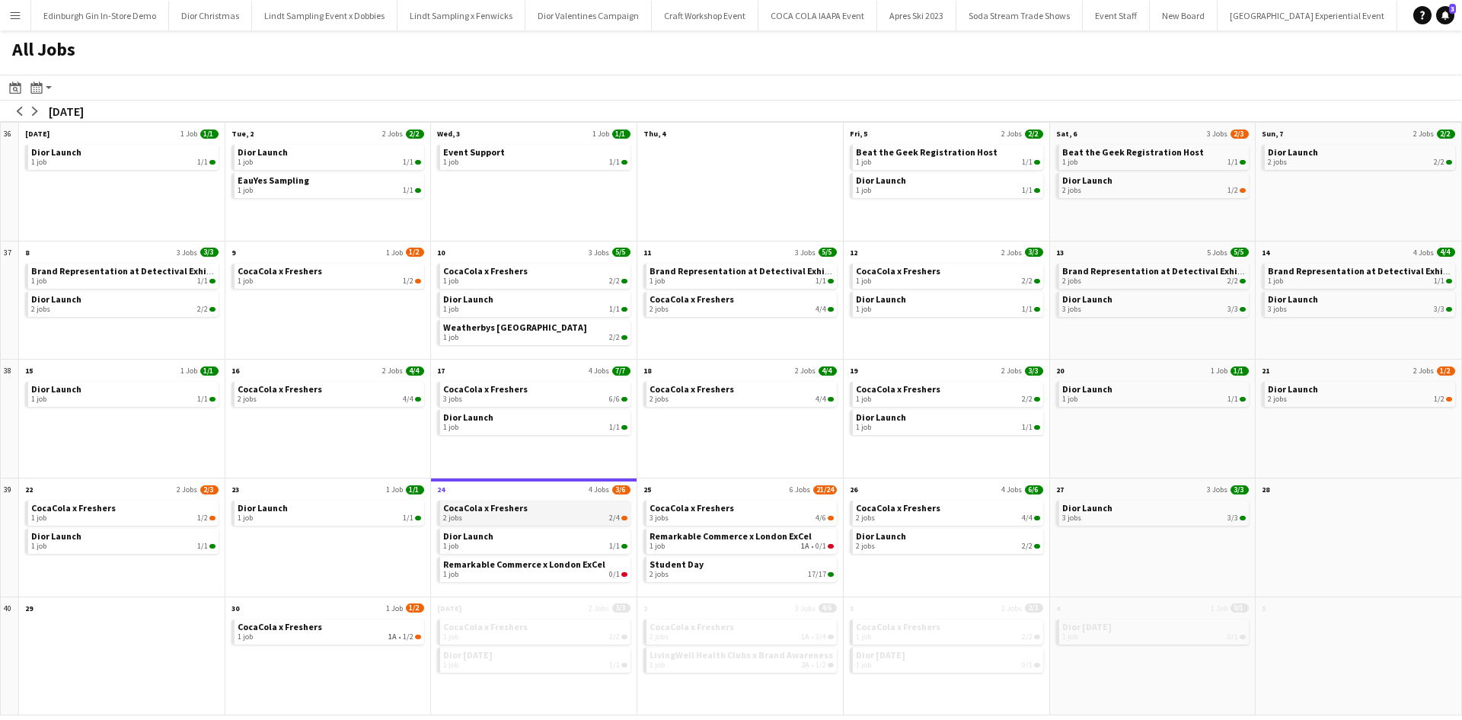
click at [577, 508] on link "CocaCola x Freshers 2 jobs 2/4" at bounding box center [535, 511] width 184 height 22
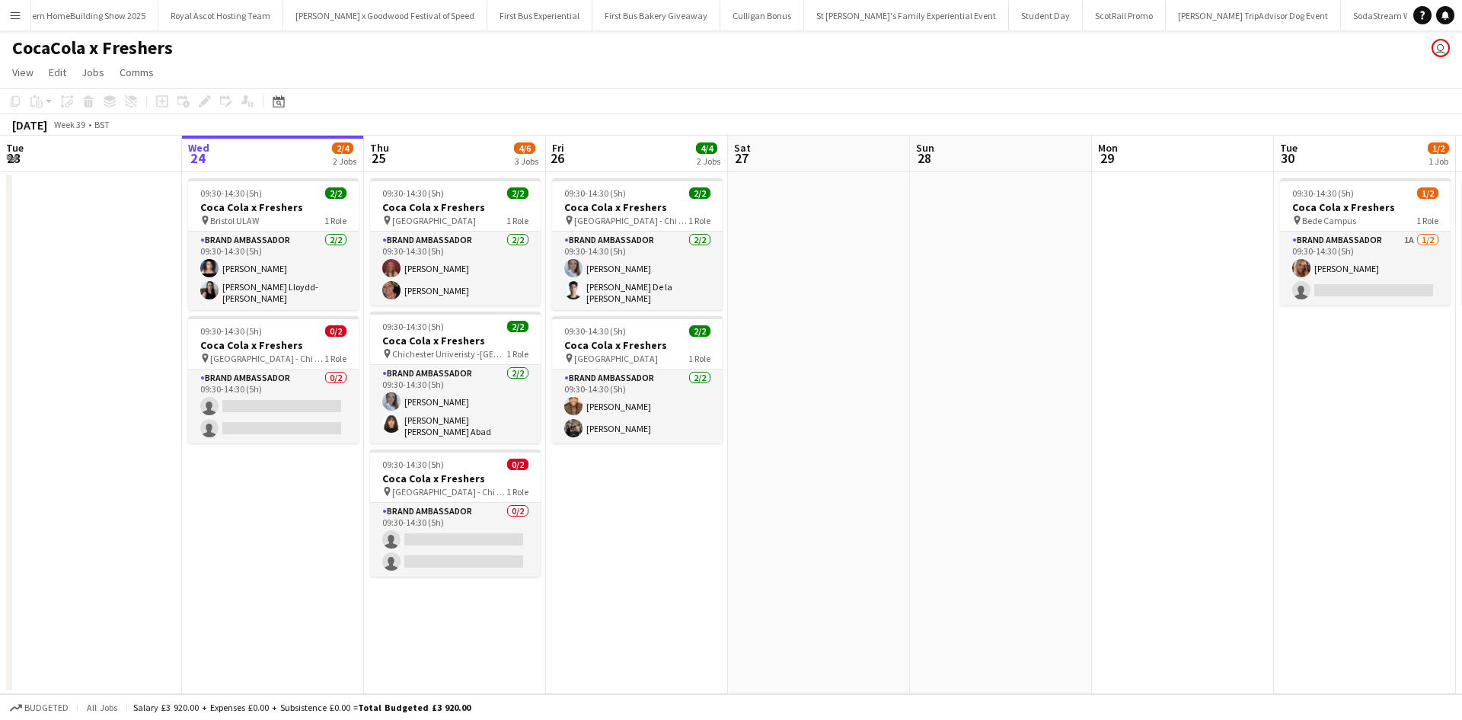
scroll to position [0, 15240]
click at [452, 290] on app-card-role "Brand Ambassador 2/2 09:30-14:30 (5h) lacie spoors Bobby Hamilton" at bounding box center [455, 269] width 171 height 74
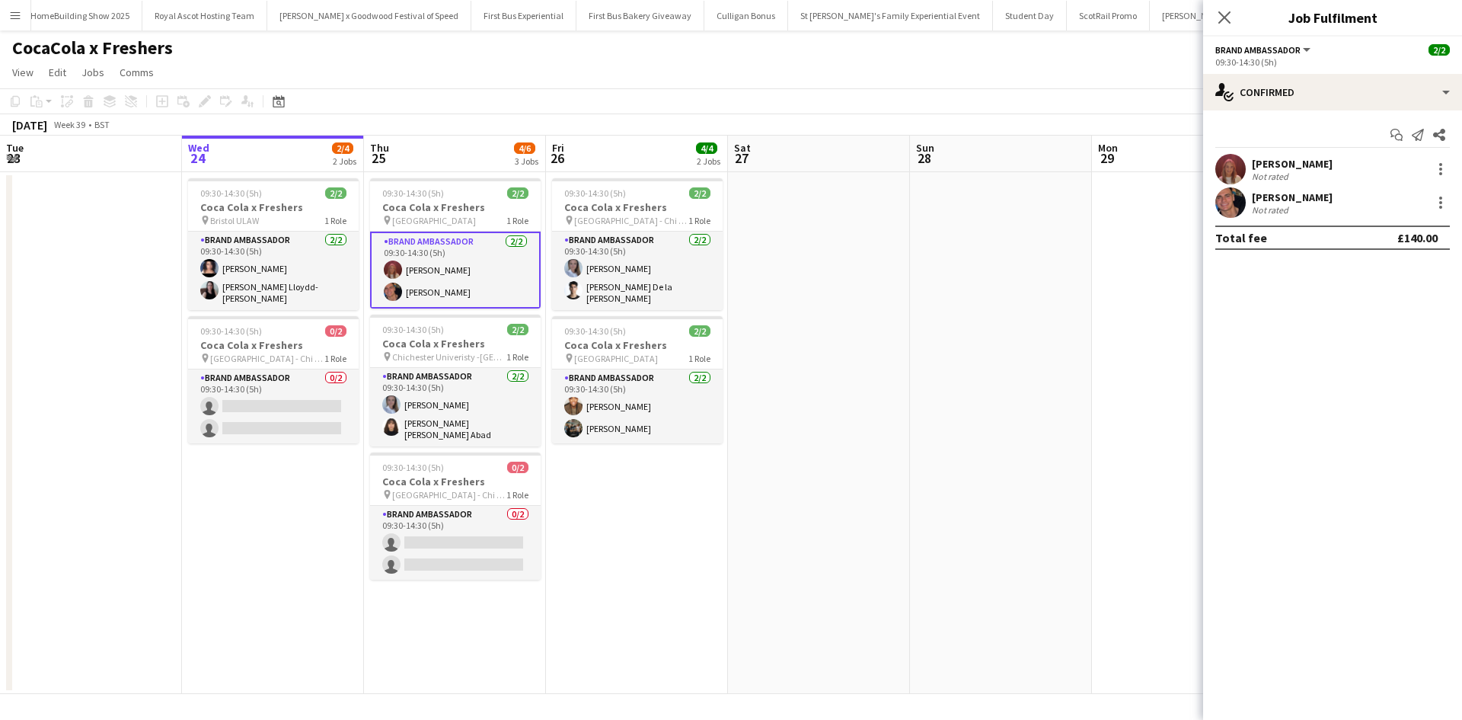
click at [1294, 197] on div "Bobby Hamilton" at bounding box center [1292, 197] width 81 height 14
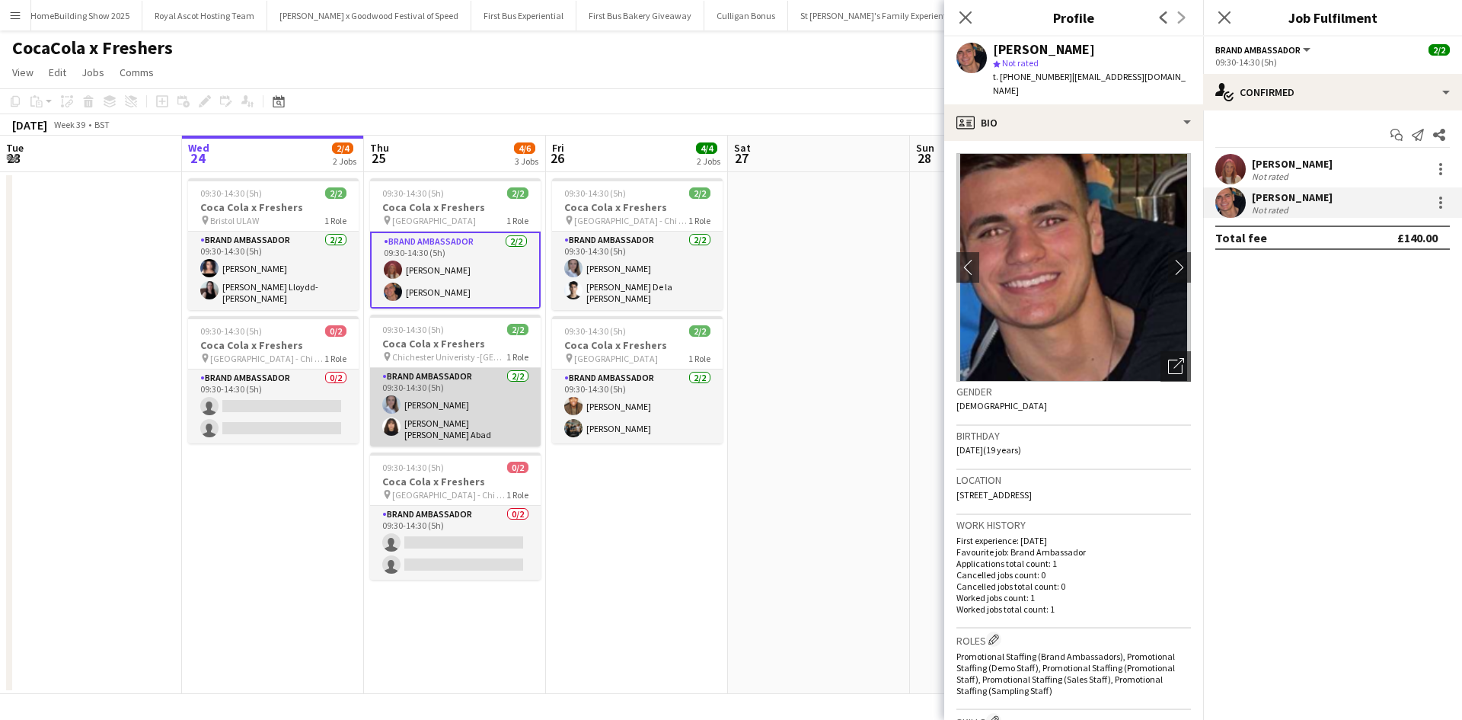
click at [473, 420] on app-card-role "Brand Ambassador 2/2 09:30-14:30 (5h) Ashleigh Fountain Liz Andrea Alvarado Abad" at bounding box center [455, 407] width 171 height 78
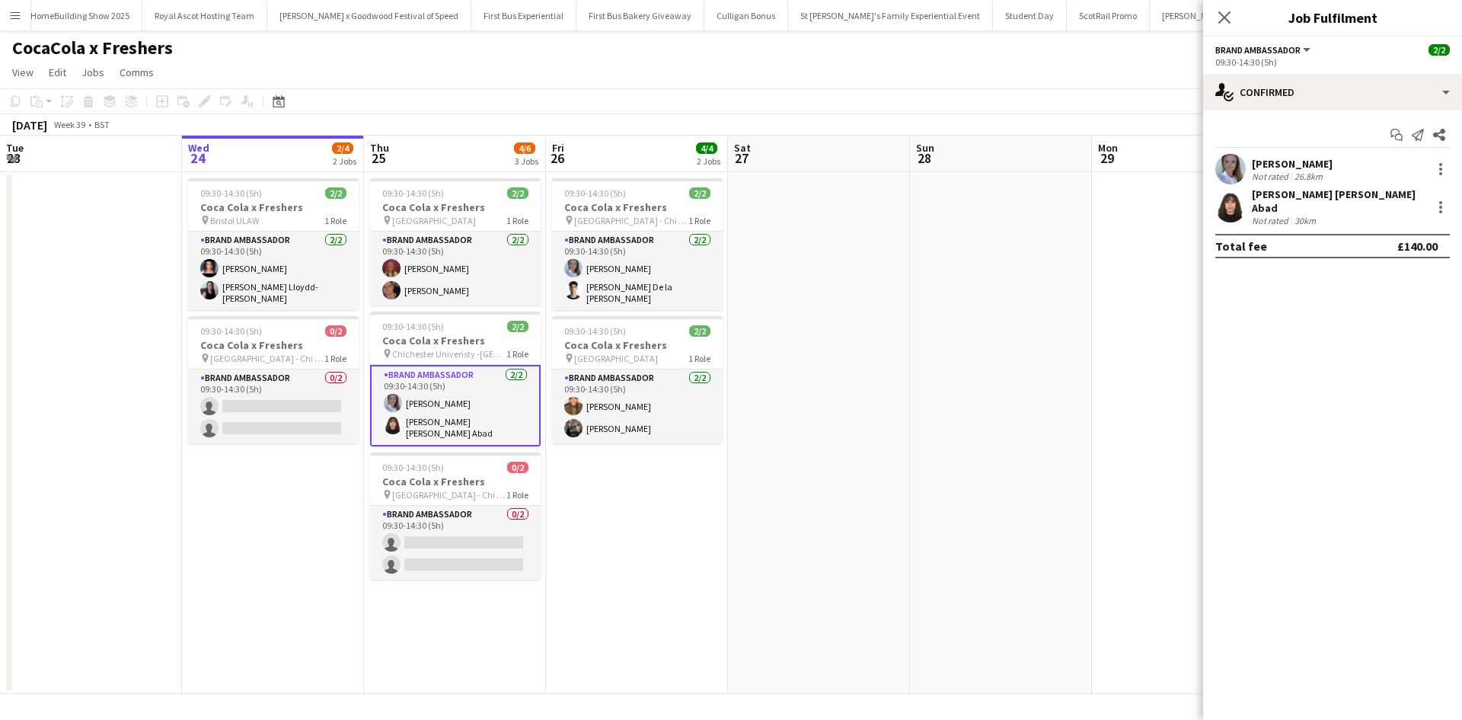
click at [1314, 193] on div "Liz Andrea Alvarado Abad" at bounding box center [1339, 200] width 174 height 27
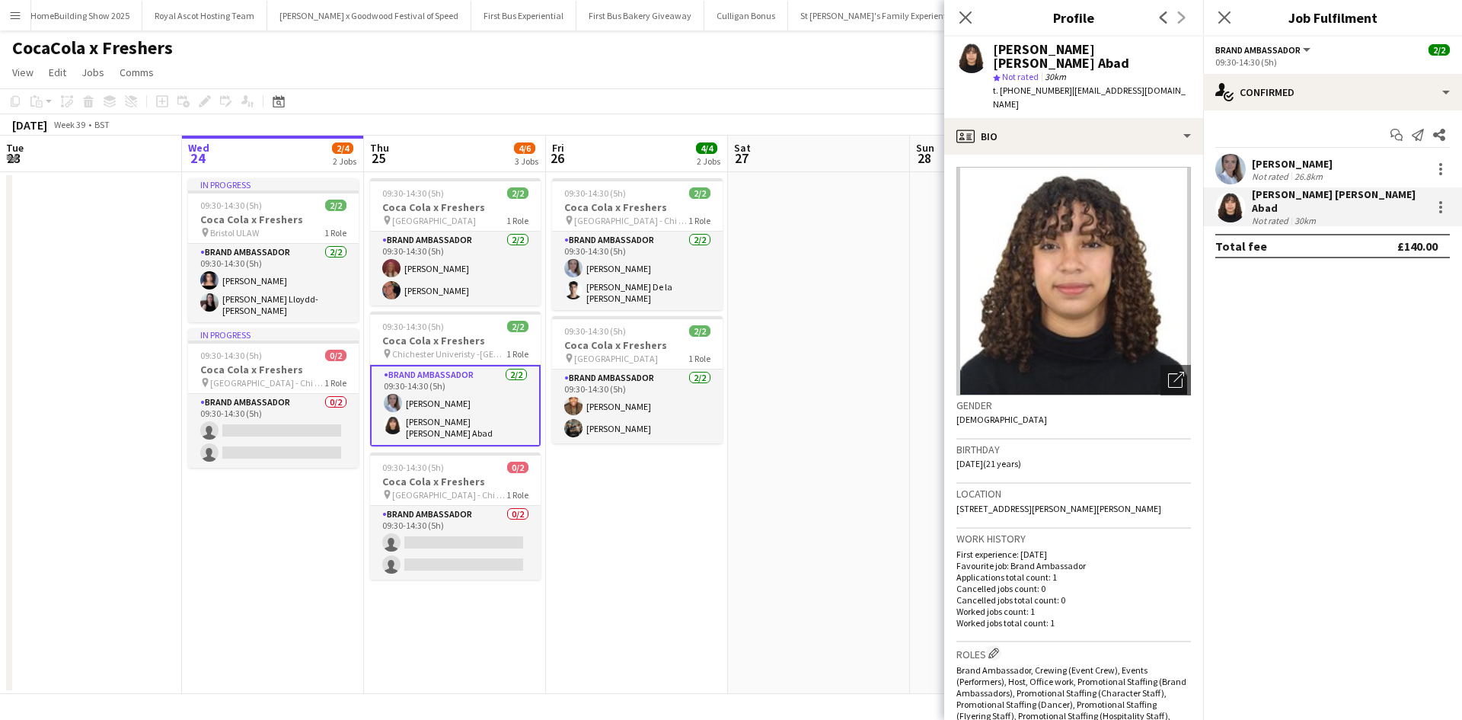
click at [902, 331] on app-date-cell at bounding box center [819, 433] width 182 height 522
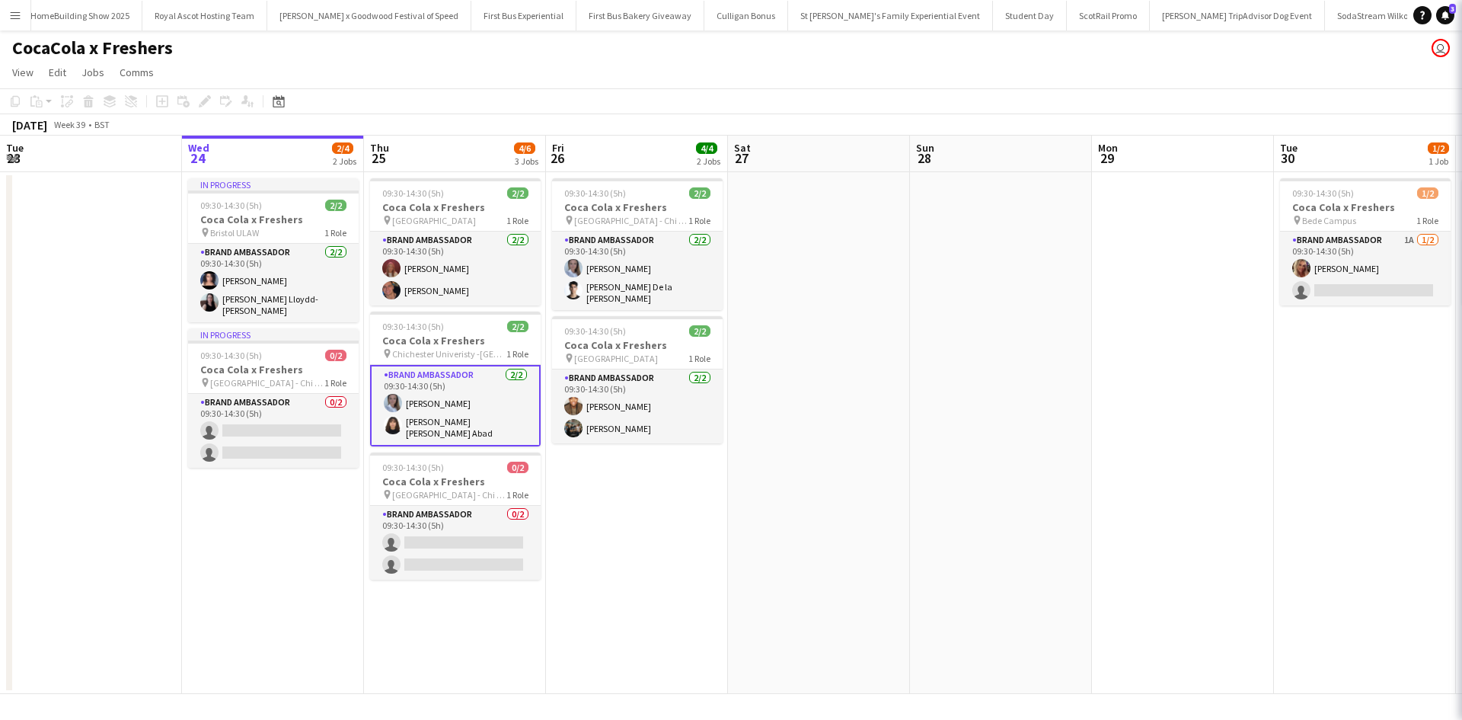
scroll to position [0, 363]
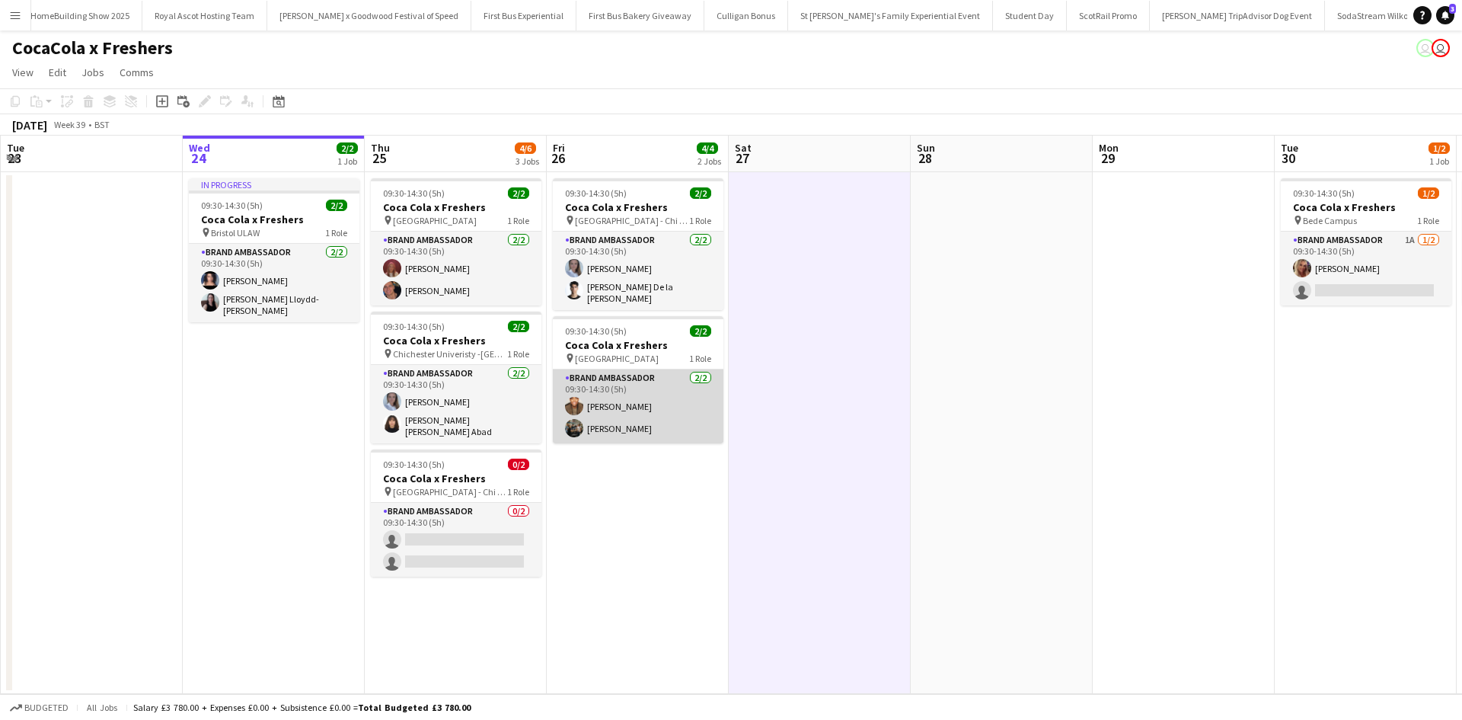
click at [627, 423] on app-card-role "Brand Ambassador 2/2 09:30-14:30 (5h) Nathan Earle Heather Wildman" at bounding box center [638, 406] width 171 height 74
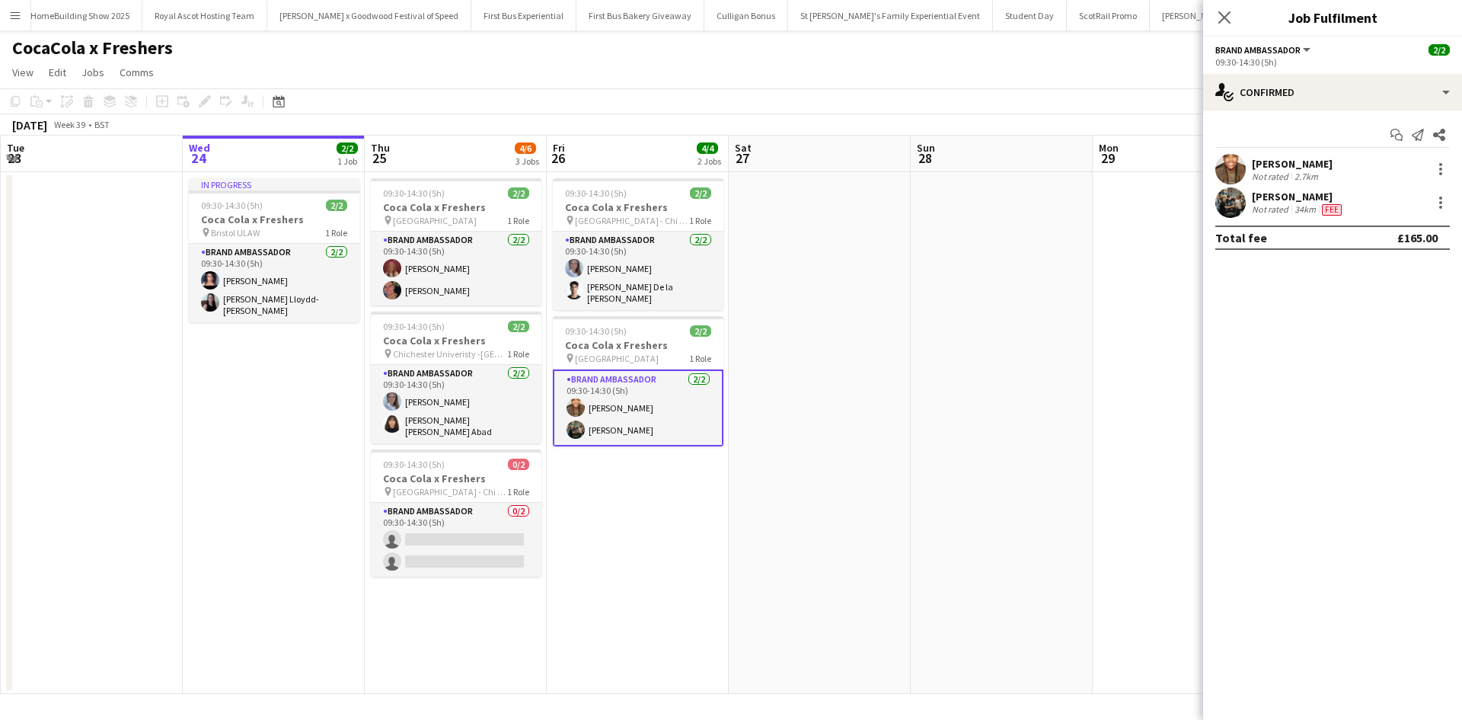
click at [1322, 193] on div "Heather Wildman" at bounding box center [1298, 197] width 93 height 14
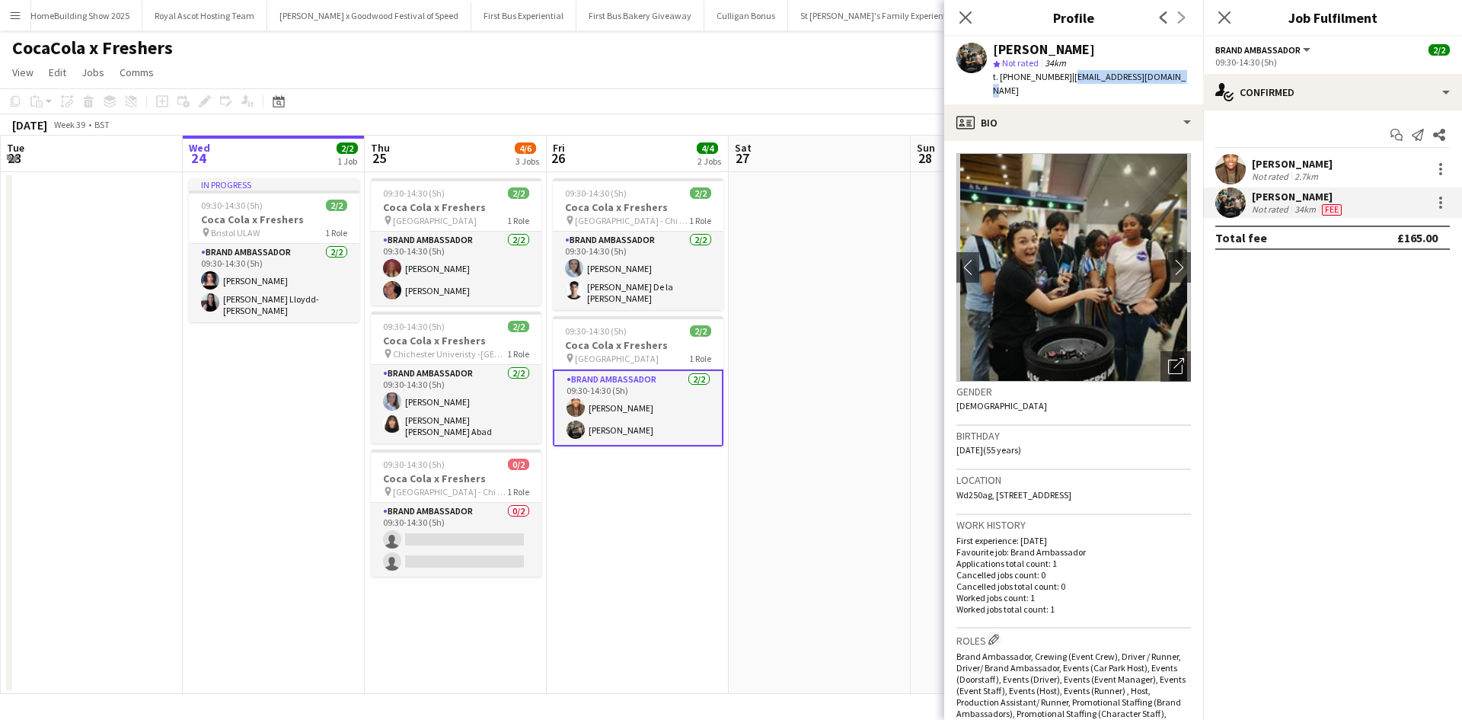
drag, startPoint x: 1068, startPoint y: 78, endPoint x: 1173, endPoint y: 74, distance: 105.2
click at [1173, 74] on div "Heather Wildman star Not rated 34km t. +447490717271 | hwildman@rocketmail.com" at bounding box center [1073, 71] width 259 height 68
copy span "hwildman@rocketmail.com"
click at [967, 2] on div "Close pop-in" at bounding box center [965, 17] width 43 height 35
click at [967, 9] on app-icon "Close pop-in" at bounding box center [966, 18] width 22 height 22
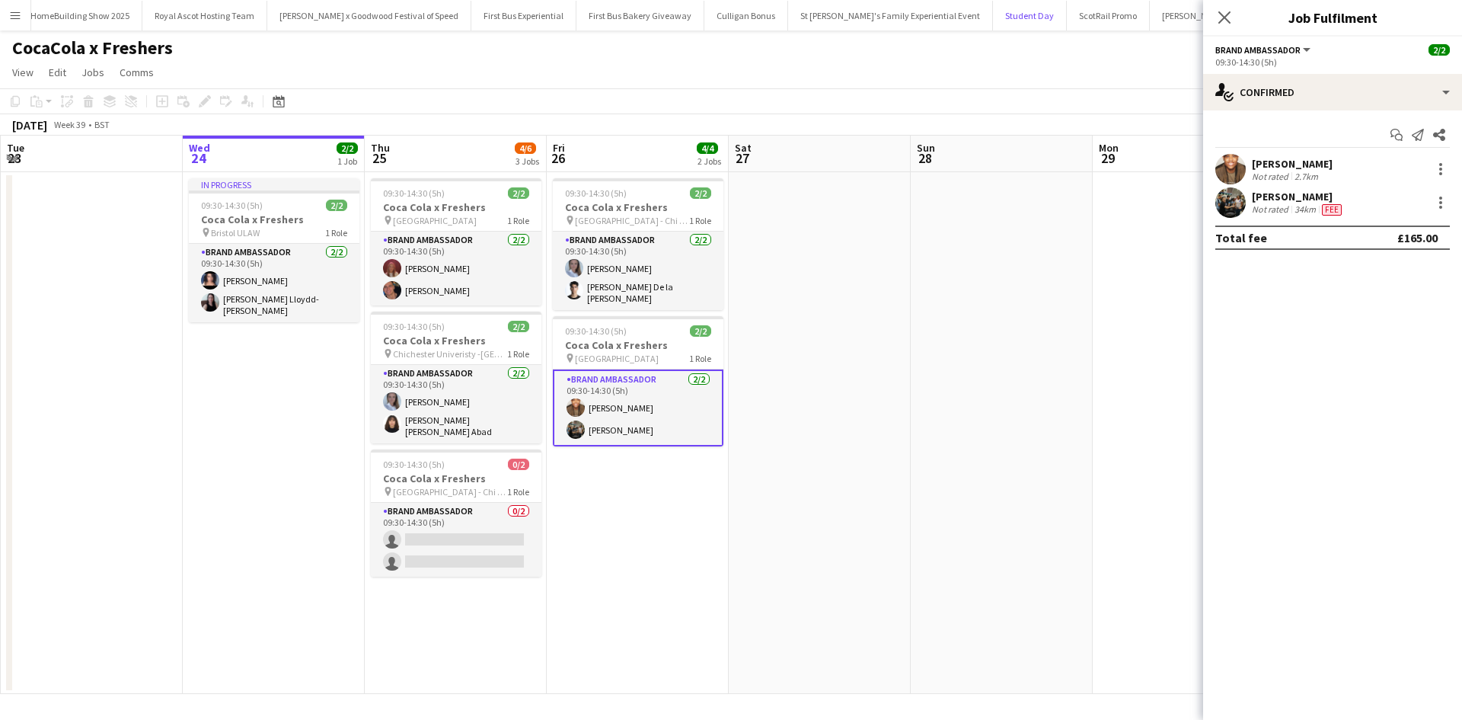
drag, startPoint x: 32, startPoint y: 14, endPoint x: 10, endPoint y: 14, distance: 22.1
click at [29, 14] on app-navbar "Menu Boards Boards Boards All jobs Status Workforce Workforce My Workforce Recr…" at bounding box center [731, 15] width 1462 height 30
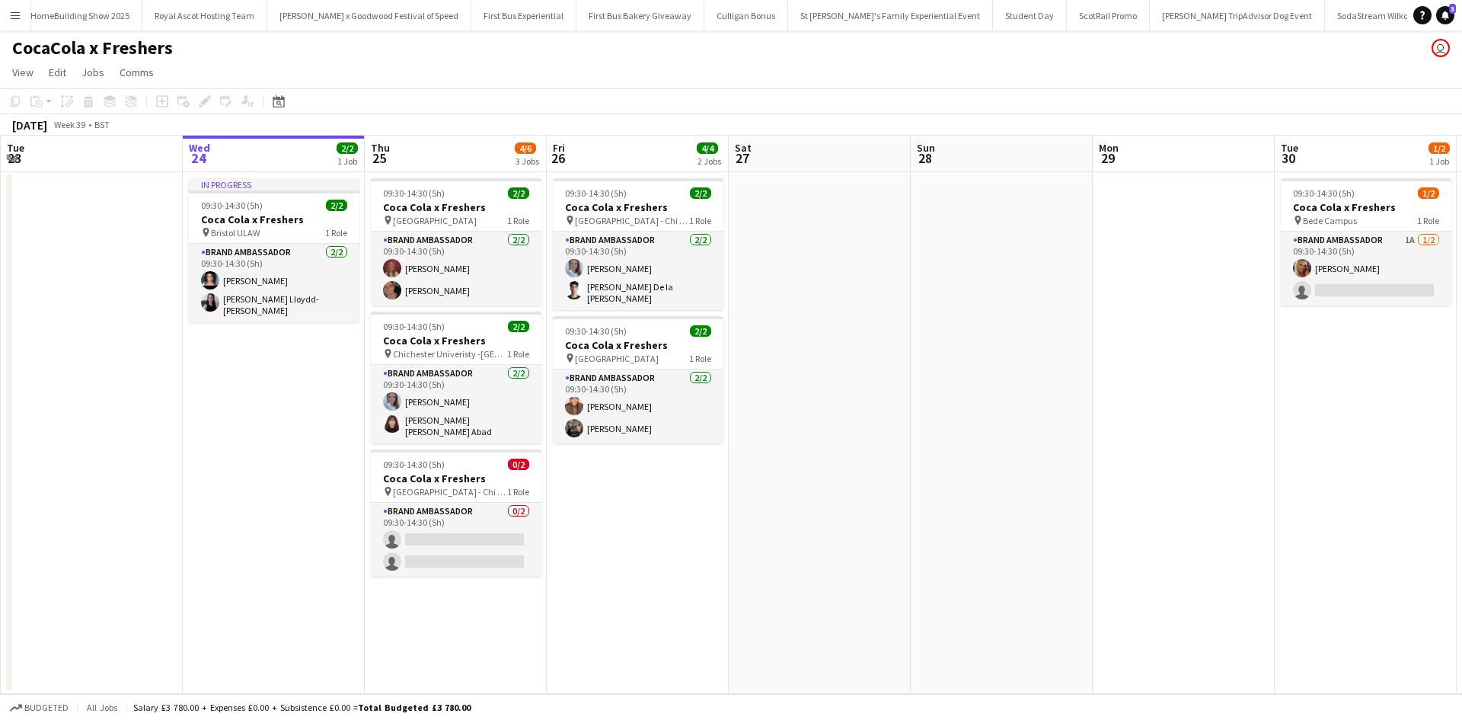
drag, startPoint x: 9, startPoint y: 18, endPoint x: 16, endPoint y: 24, distance: 9.2
click at [10, 18] on app-icon "Menu" at bounding box center [15, 15] width 12 height 12
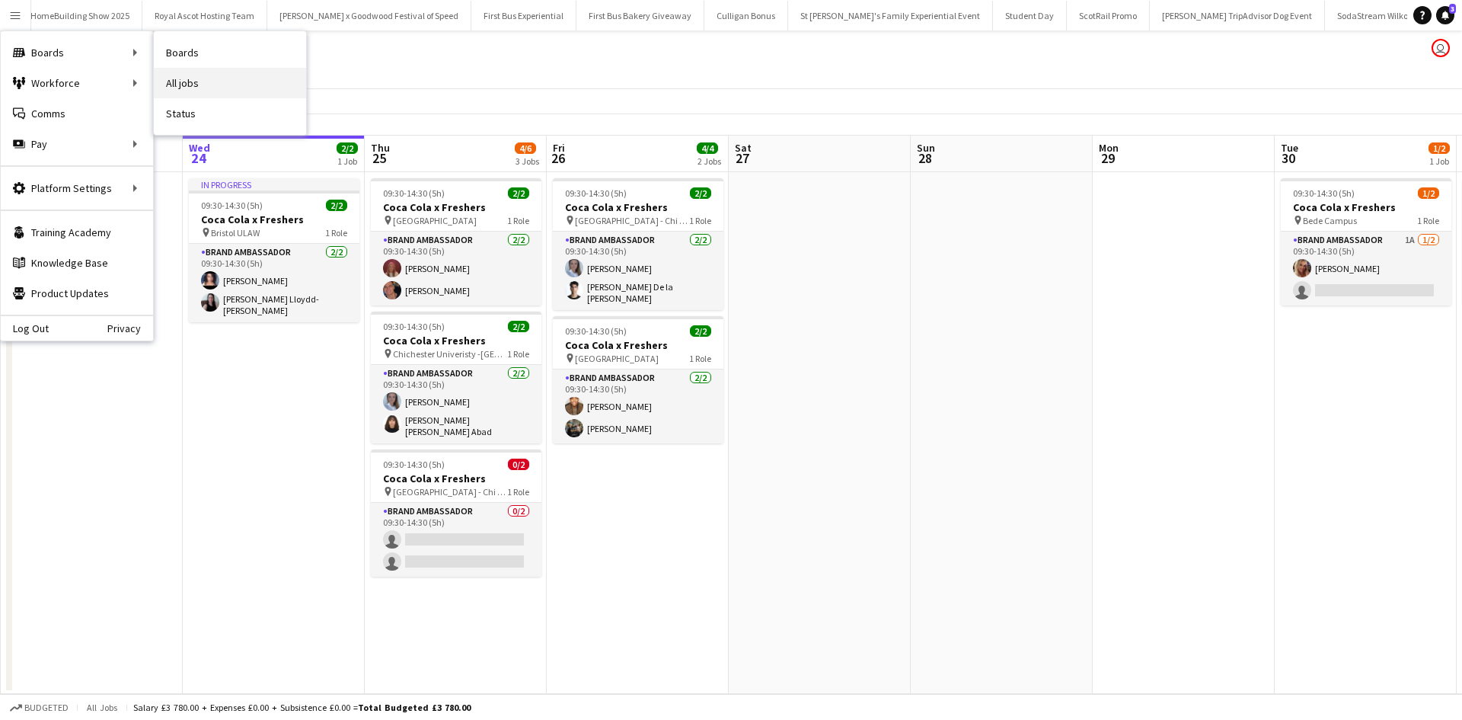
click at [203, 76] on link "All jobs" at bounding box center [230, 83] width 152 height 30
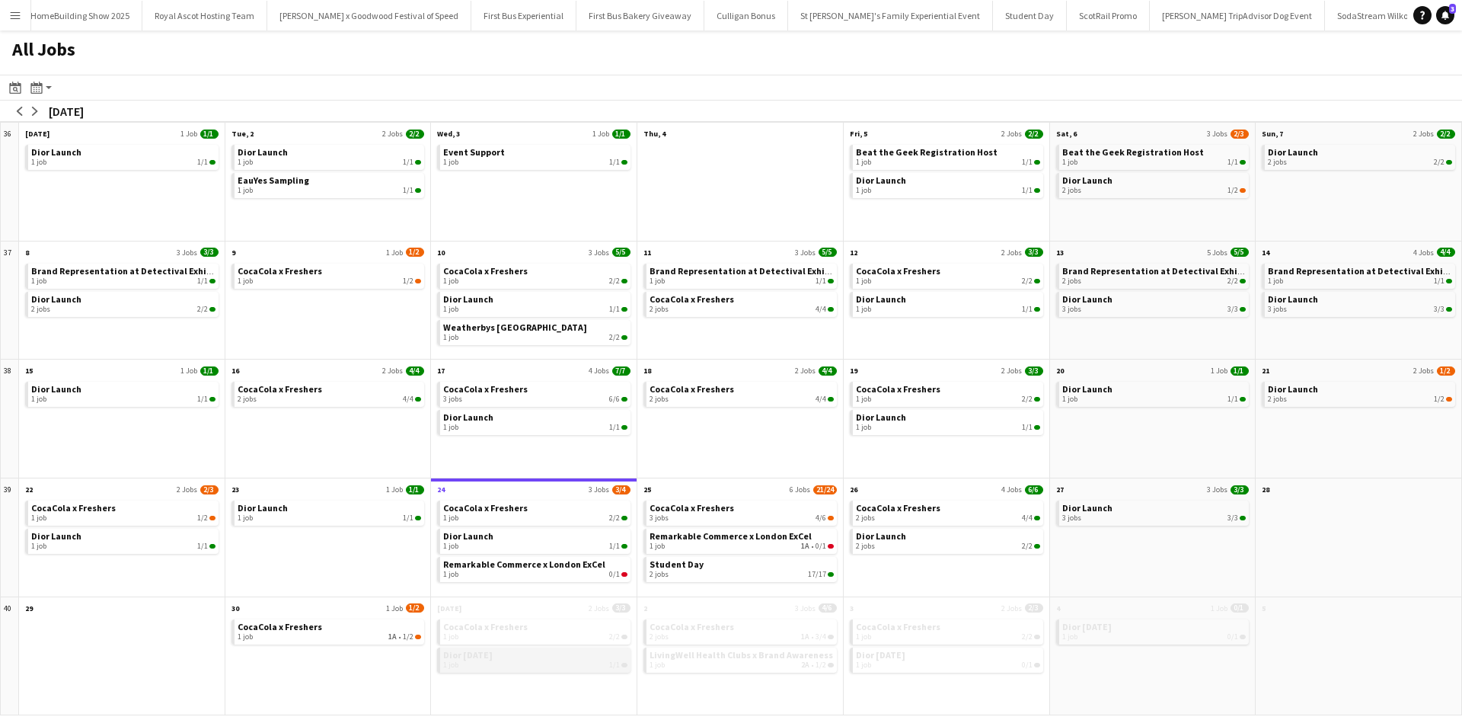
click at [493, 652] on span "Dior [DATE]" at bounding box center [468, 654] width 50 height 11
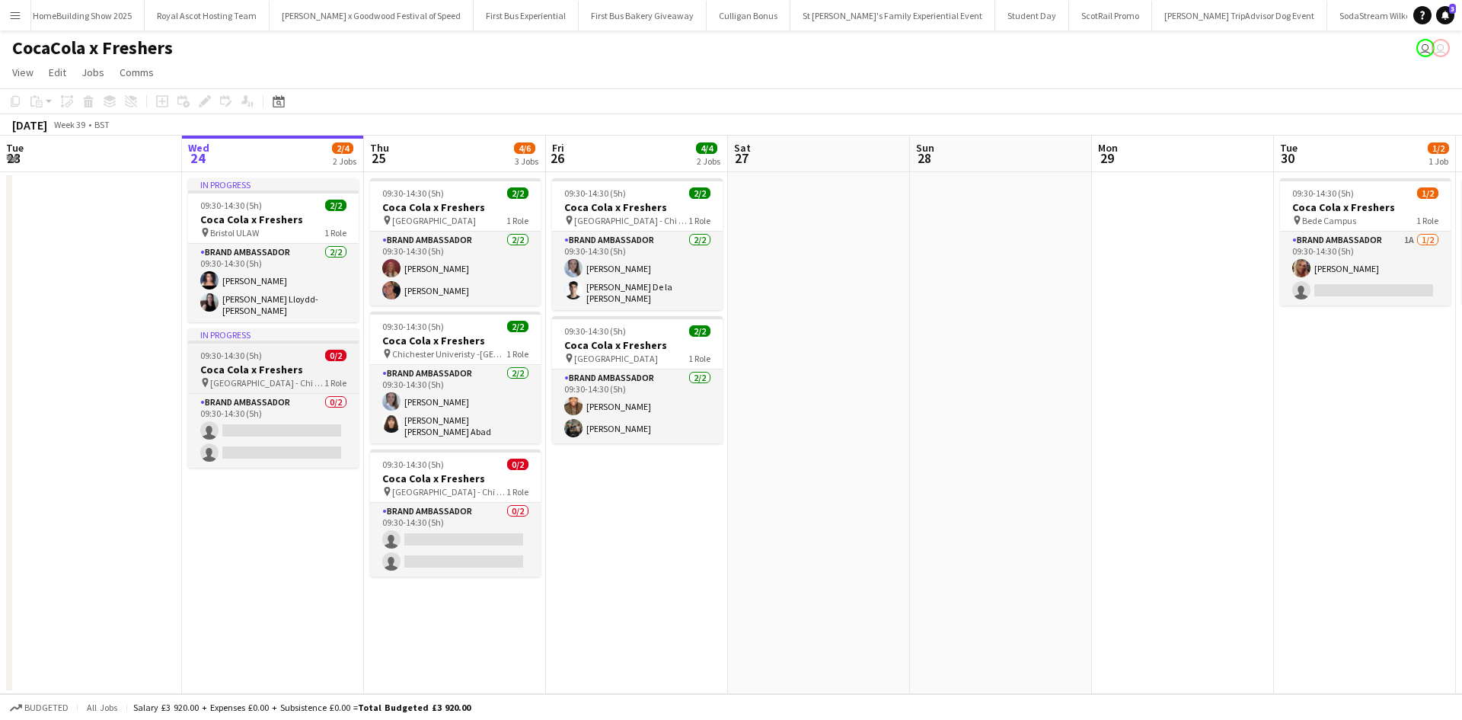
scroll to position [0, 15240]
click at [299, 353] on div "09:30-14:30 (5h) 0/2" at bounding box center [273, 355] width 171 height 11
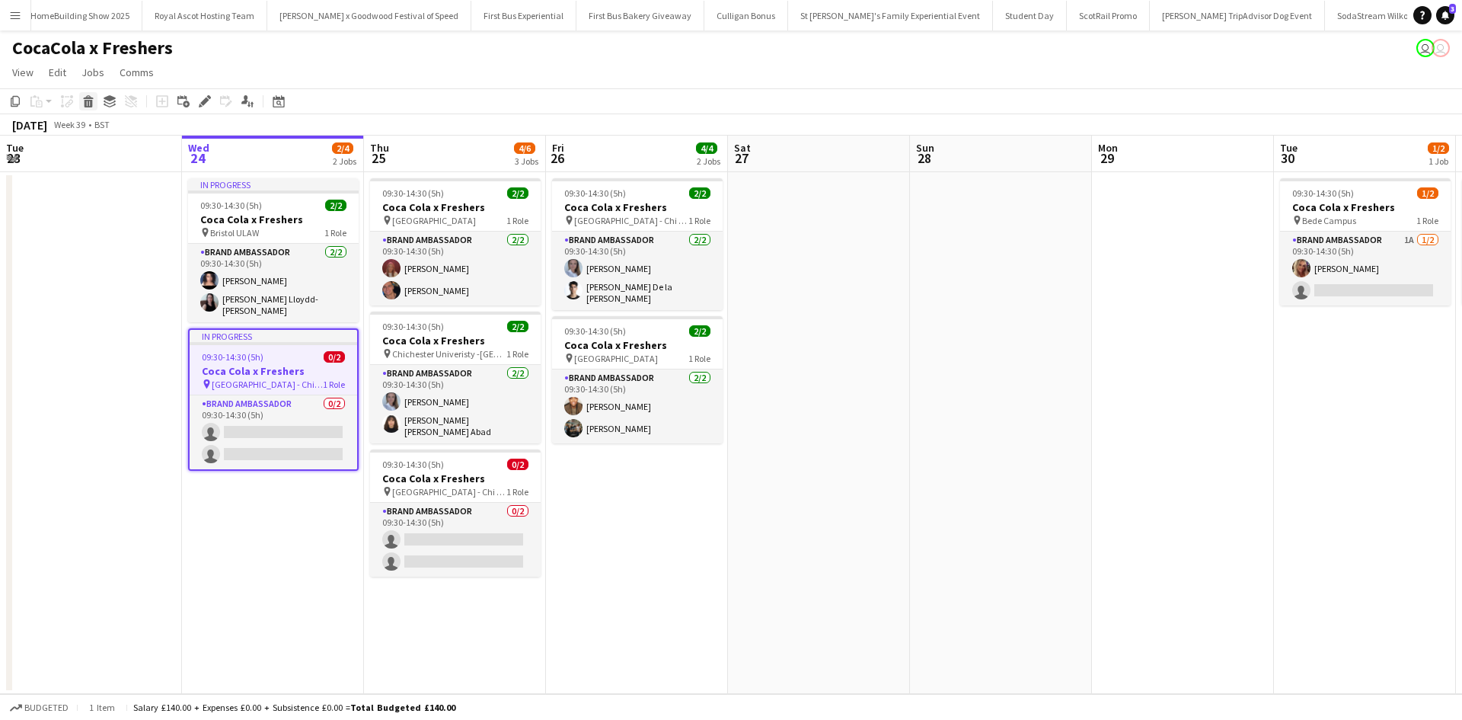
click at [89, 97] on icon at bounding box center [88, 97] width 10 height 4
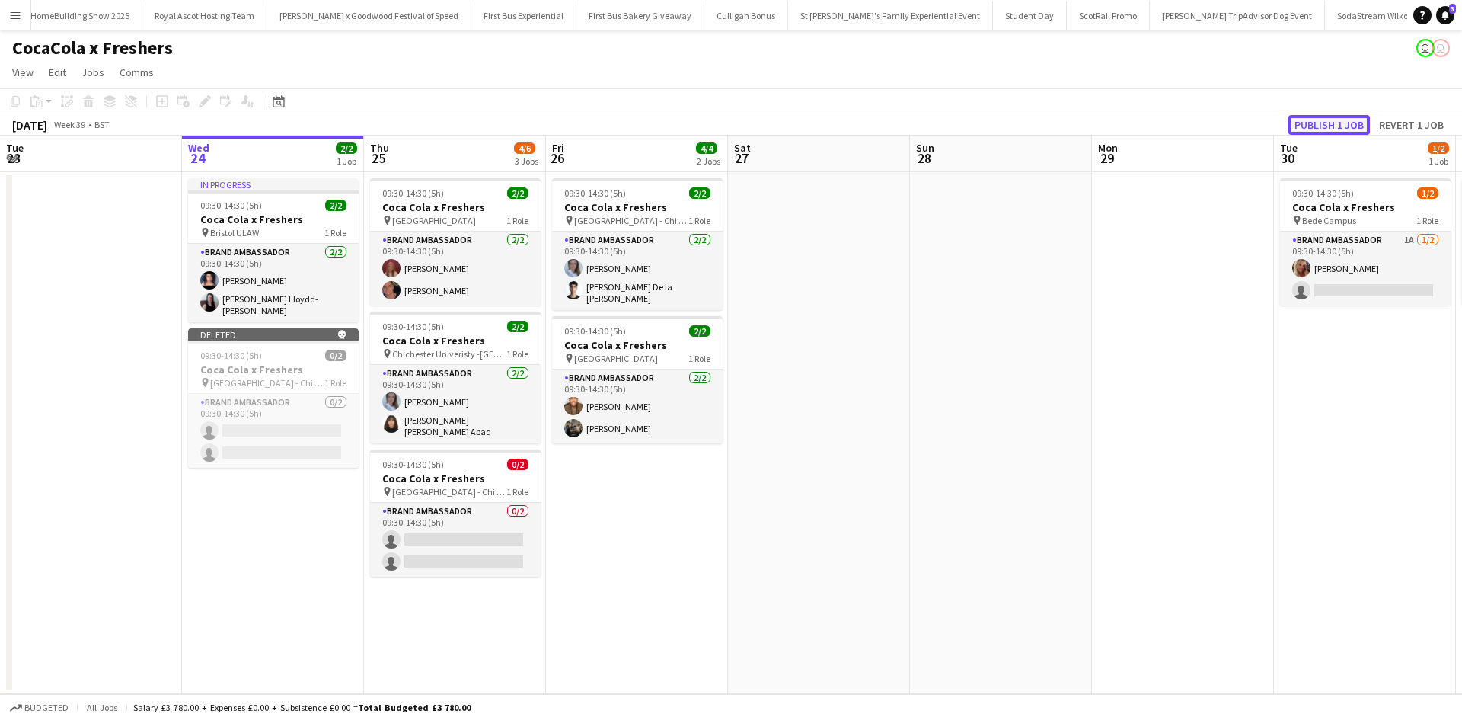
click at [1344, 133] on button "Publish 1 job" at bounding box center [1329, 125] width 81 height 20
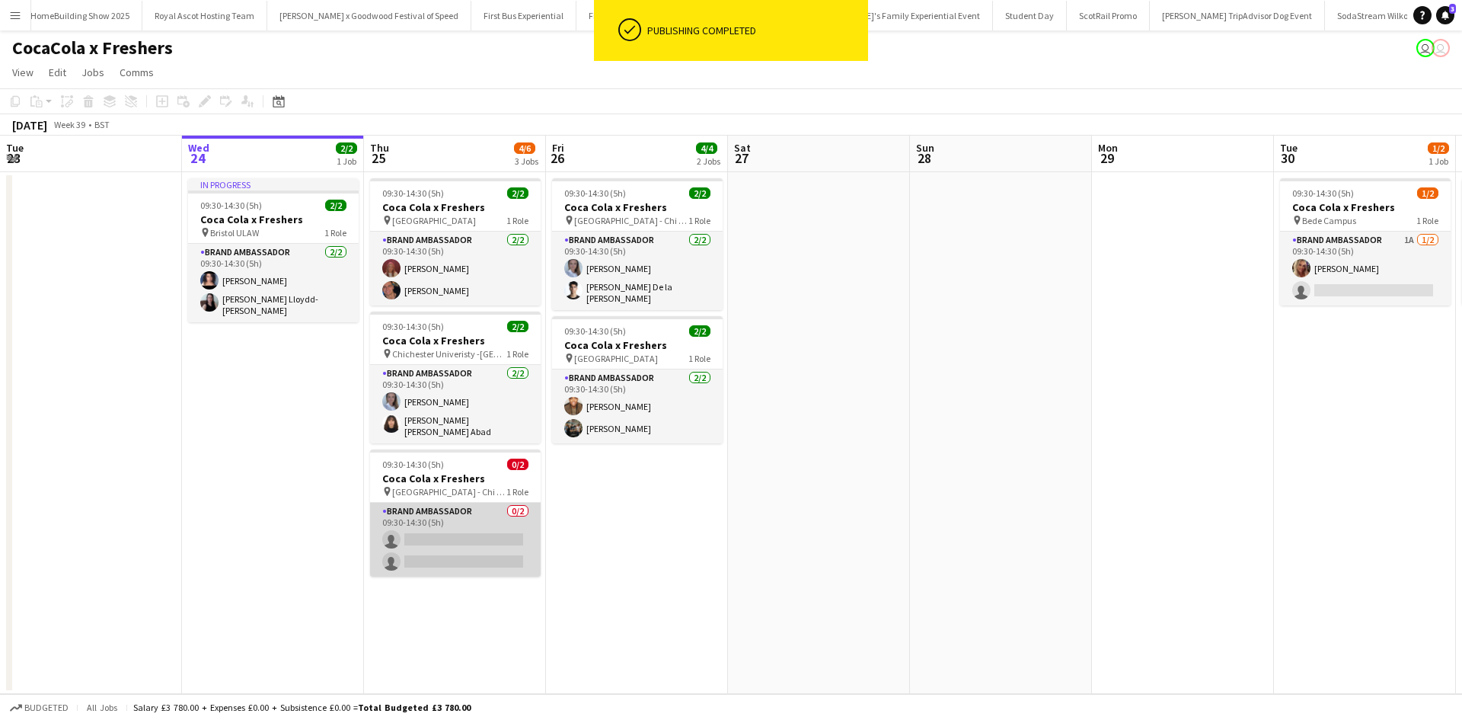
click at [475, 519] on app-card-role "Brand Ambassador 0/2 09:30-14:30 (5h) single-neutral-actions single-neutral-act…" at bounding box center [455, 540] width 171 height 74
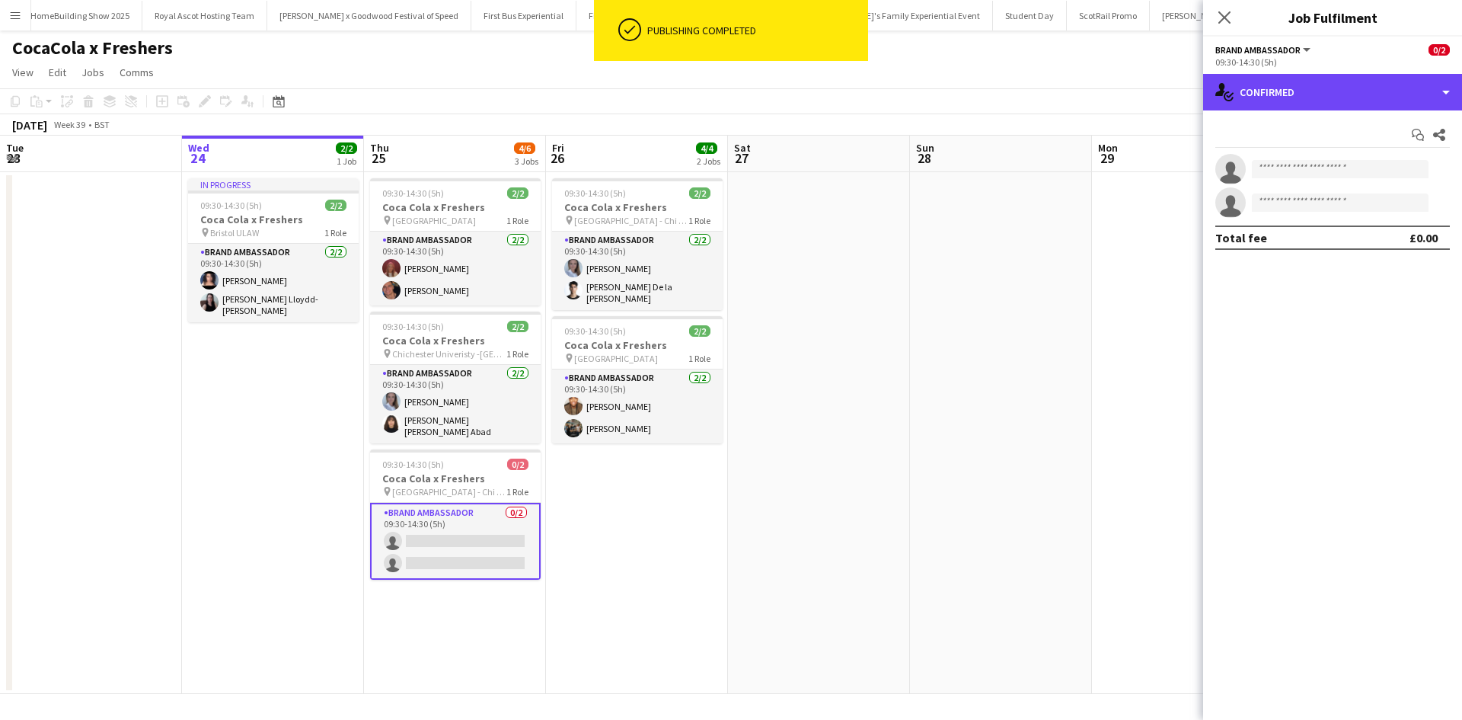
drag, startPoint x: 1321, startPoint y: 84, endPoint x: 1364, endPoint y: 134, distance: 66.4
click at [1322, 85] on div "single-neutral-actions-check-2 Confirmed" at bounding box center [1332, 92] width 259 height 37
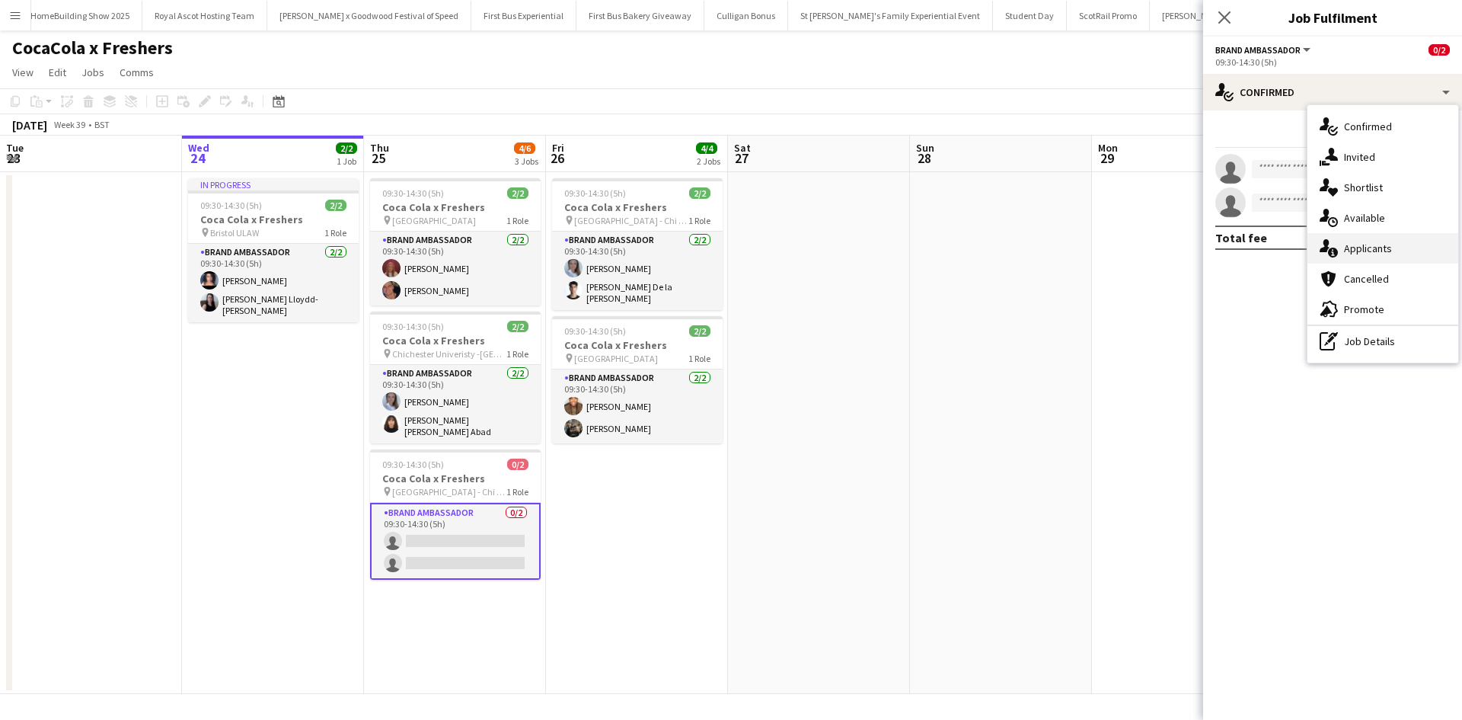
click at [1390, 242] on span "Applicants" at bounding box center [1368, 248] width 48 height 14
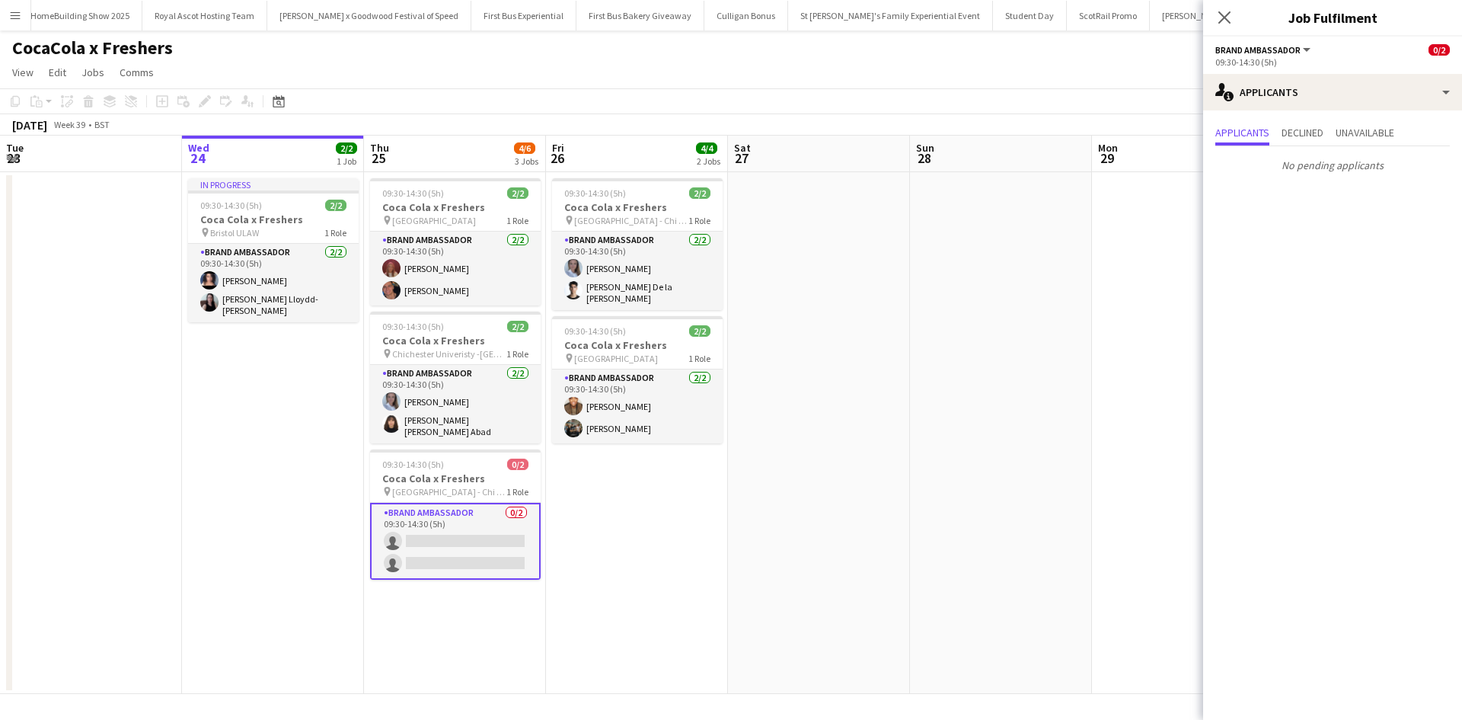
click at [960, 412] on app-date-cell at bounding box center [1001, 433] width 182 height 522
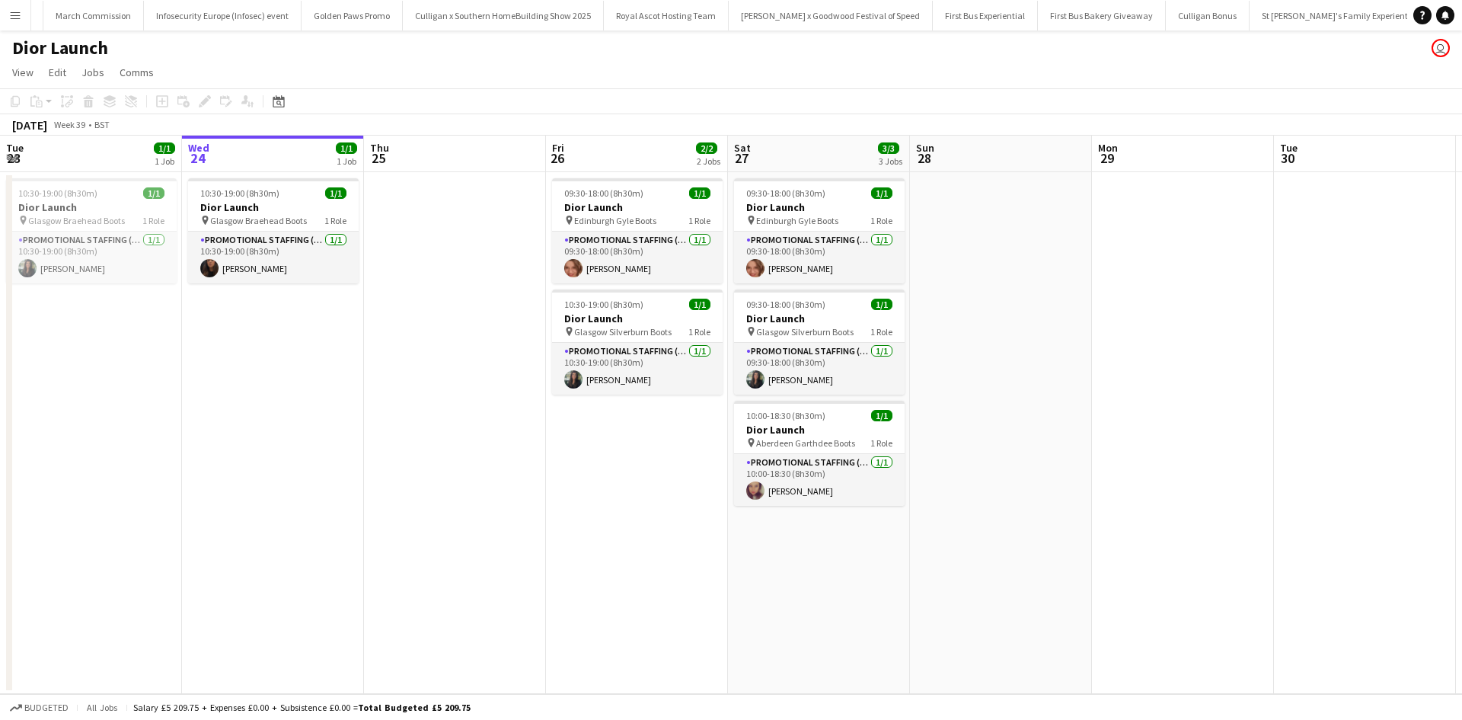
scroll to position [0, 14794]
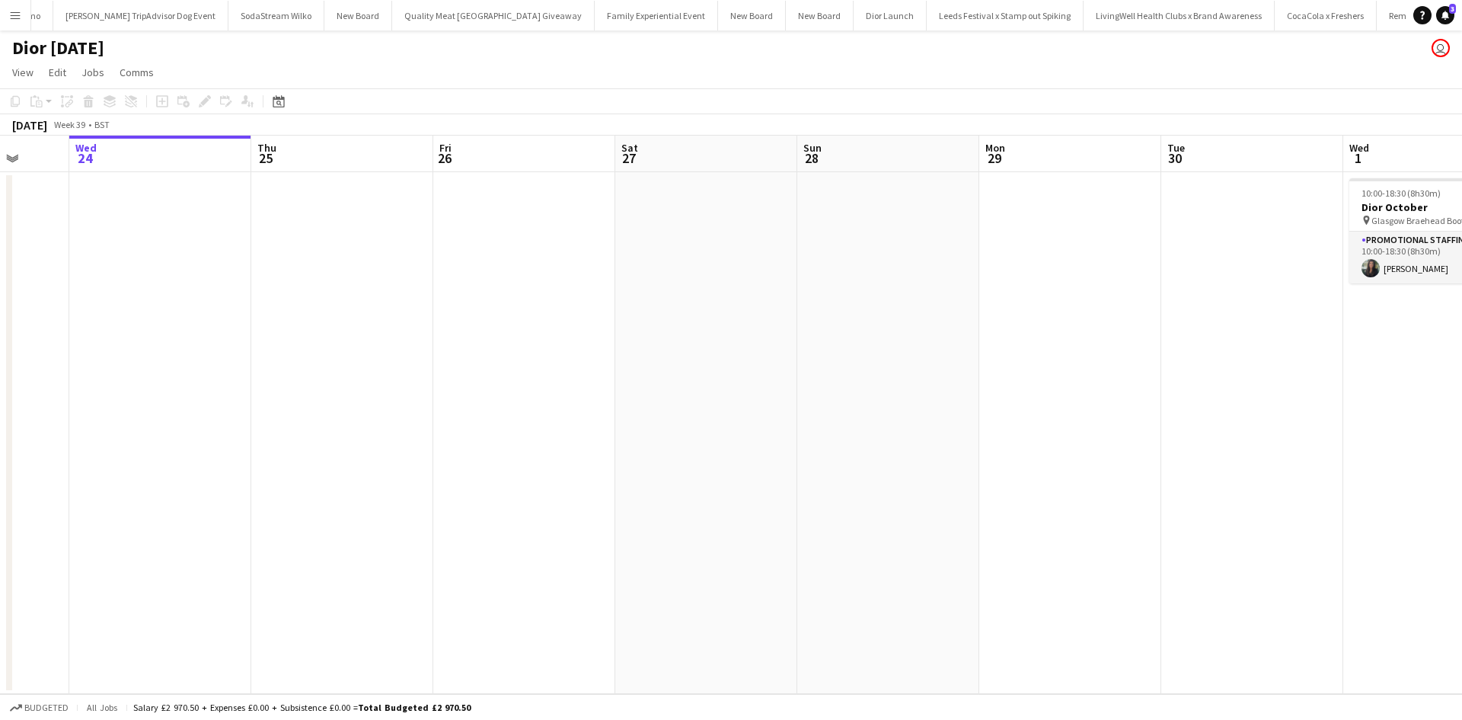
scroll to position [0, 16362]
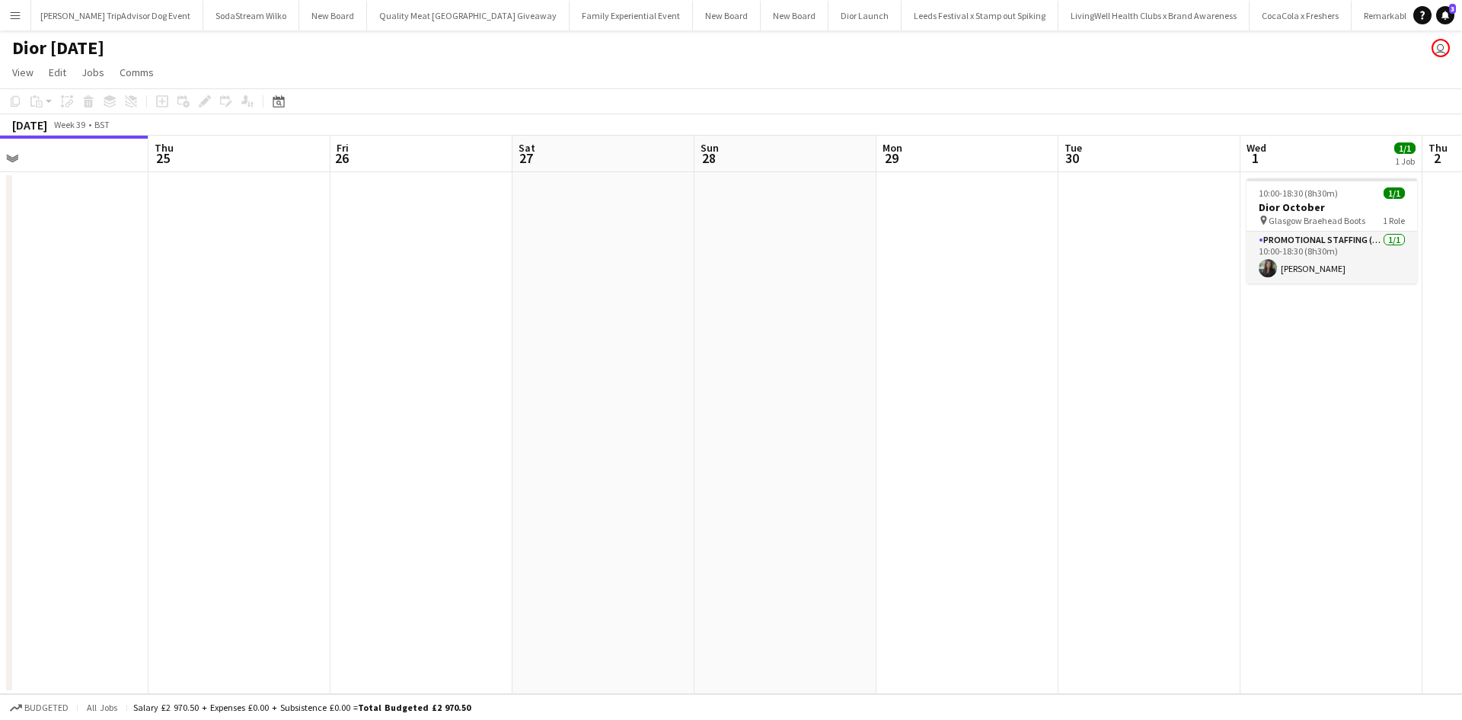
drag, startPoint x: 1027, startPoint y: 545, endPoint x: 365, endPoint y: 525, distance: 662.2
click at [366, 527] on app-calendar-viewport "Sun 21 Mon 22 Tue 23 Wed 24 Thu 25 Fri 26 Sat 27 Sun 28 Mon 29 Tue 30 Wed 1 1/1…" at bounding box center [731, 415] width 1462 height 558
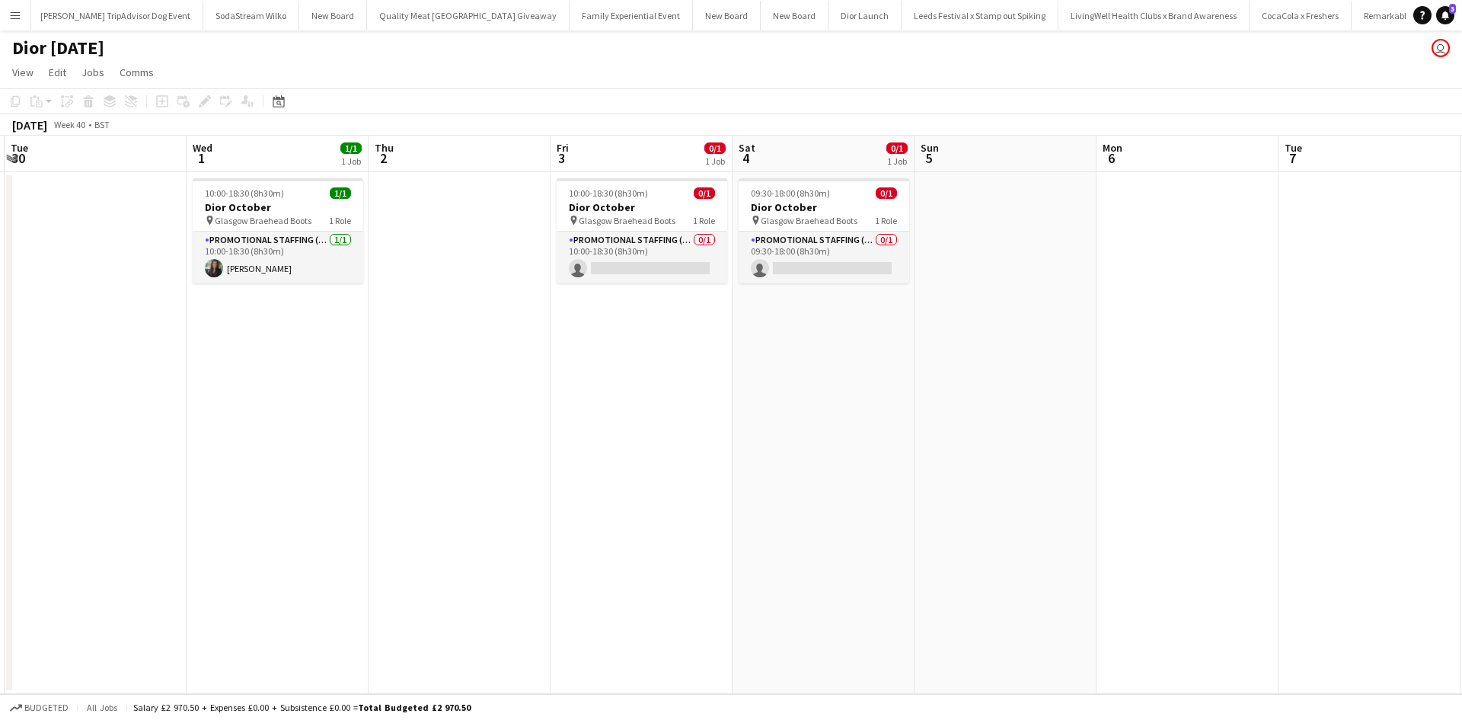
drag, startPoint x: 1088, startPoint y: 610, endPoint x: 369, endPoint y: 507, distance: 726.3
click at [369, 507] on app-calendar-viewport "Sat 27 Sun 28 Mon 29 Tue 30 Wed 1 1/1 1 Job Thu 2 Fri 3 0/1 1 Job Sat 4 0/1 1 J…" at bounding box center [731, 415] width 1462 height 558
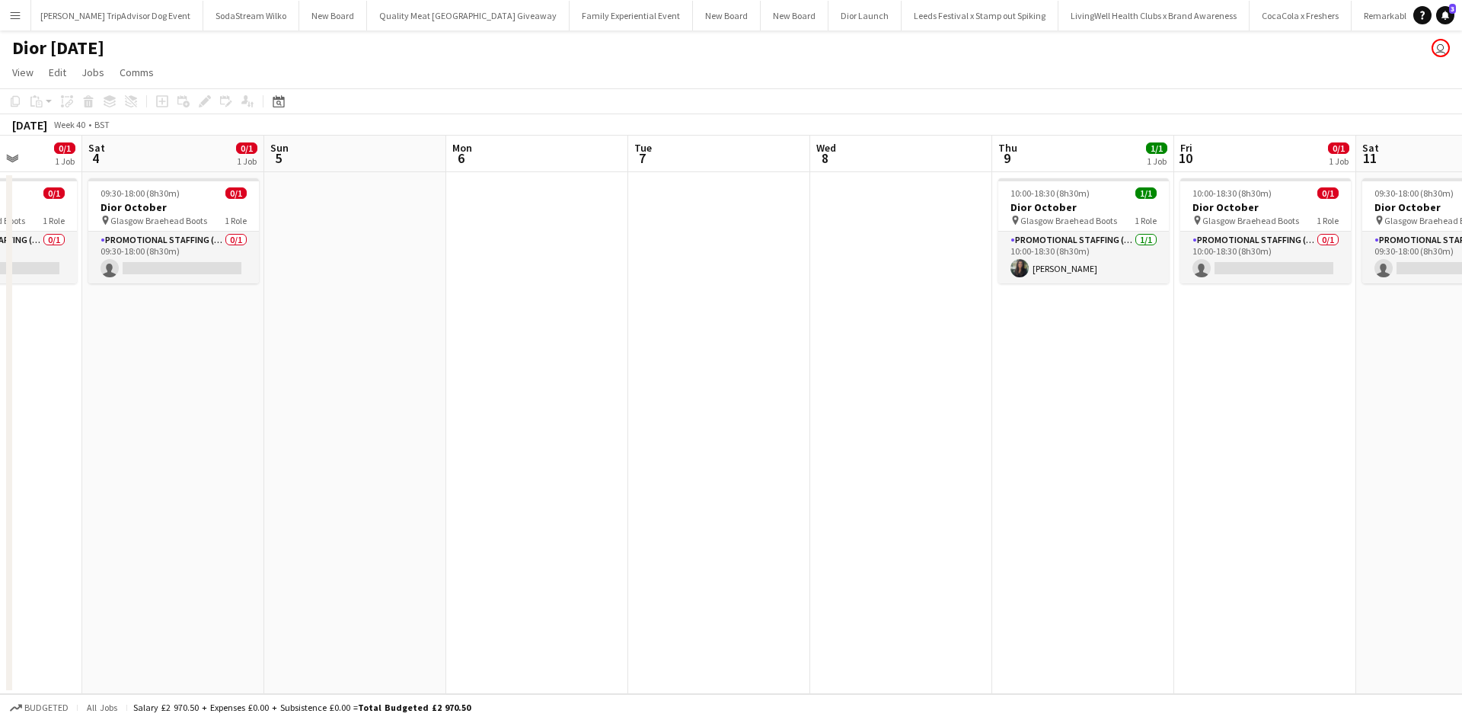
scroll to position [0, 467]
drag, startPoint x: 1008, startPoint y: 500, endPoint x: 480, endPoint y: 481, distance: 528.2
click at [480, 481] on app-calendar-viewport "Wed 1 1/1 1 Job Thu 2 Fri 3 0/1 1 Job Sat 4 0/1 1 Job Sun 5 Mon 6 Tue 7 Wed 8 T…" at bounding box center [731, 415] width 1462 height 558
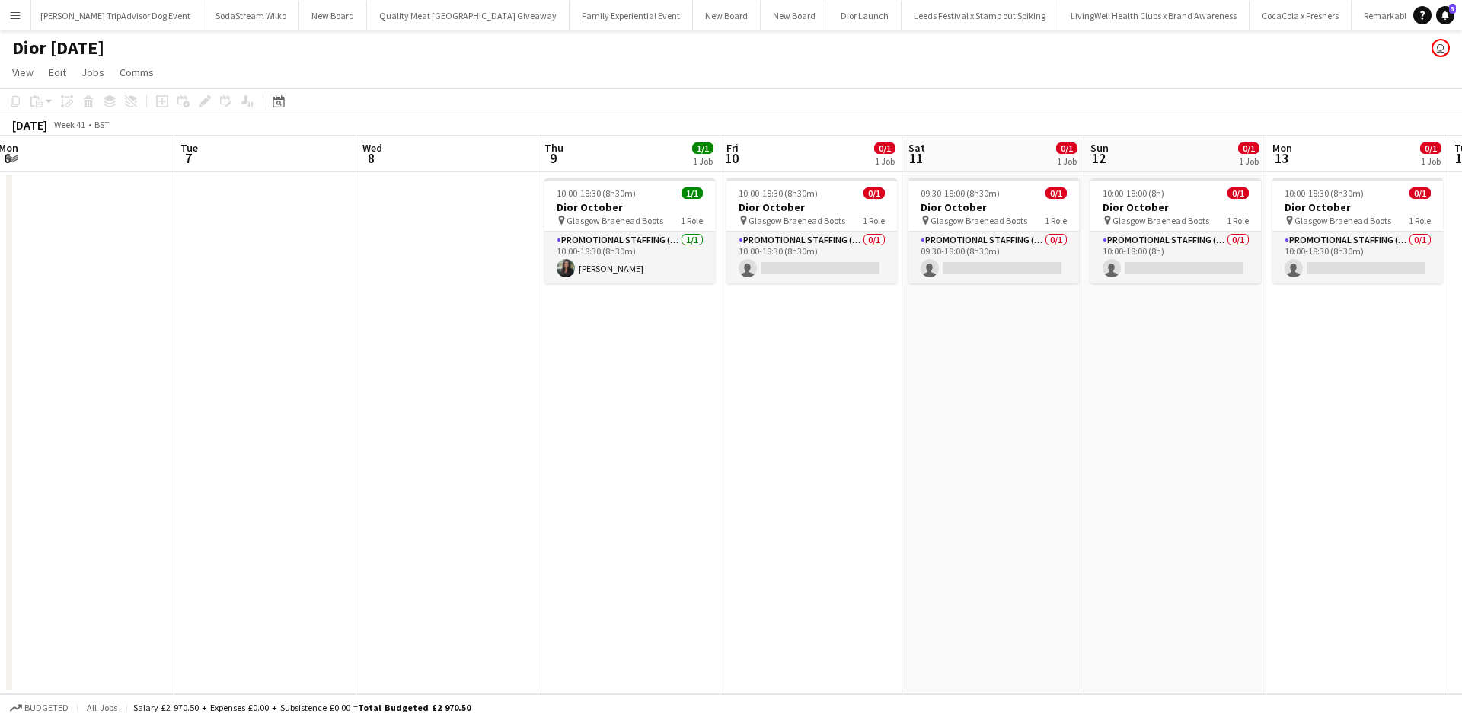
scroll to position [0, 621]
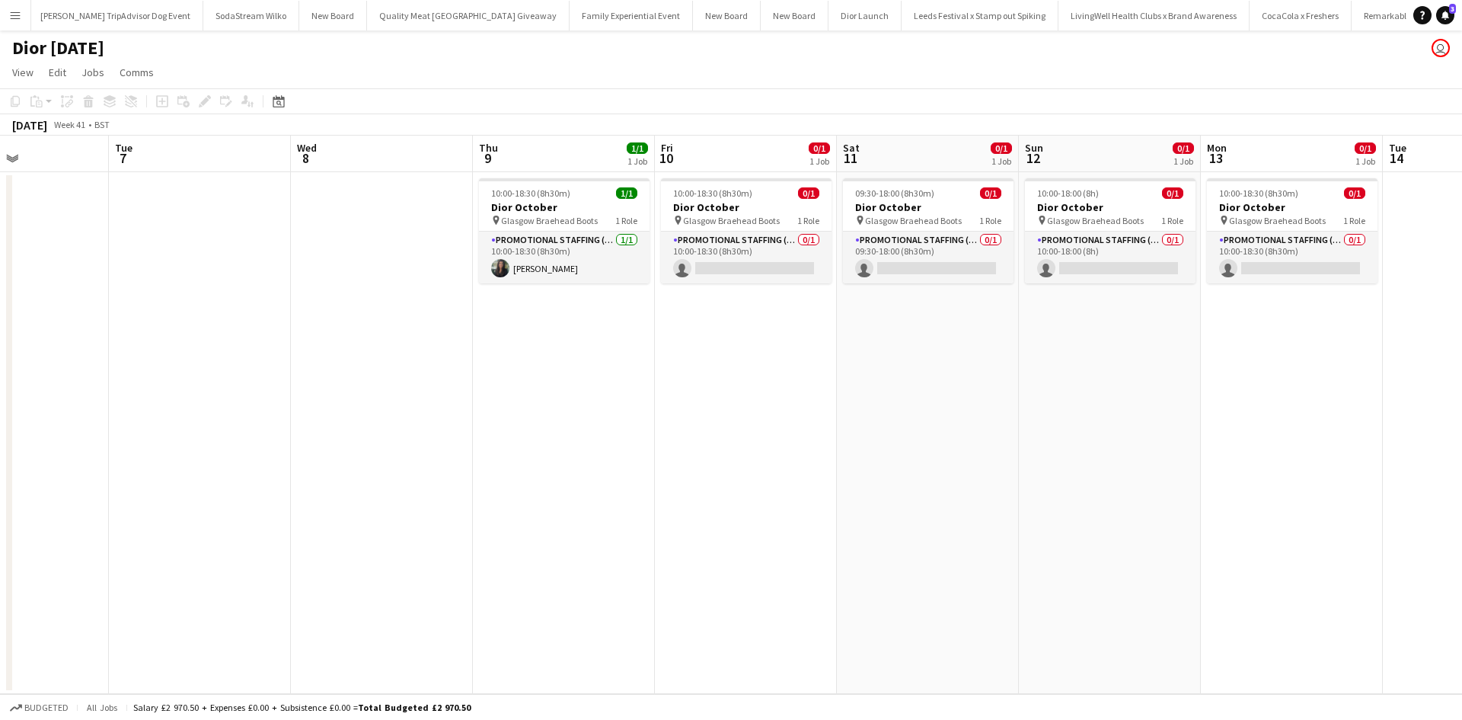
drag, startPoint x: 998, startPoint y: 487, endPoint x: 444, endPoint y: 465, distance: 554.2
click at [480, 468] on app-calendar-viewport "Fri 3 0/1 1 Job Sat 4 0/1 1 Job Sun 5 Mon 6 Tue 7 Wed 8 Thu 9 1/1 1 Job Fri 10 …" at bounding box center [731, 415] width 1462 height 558
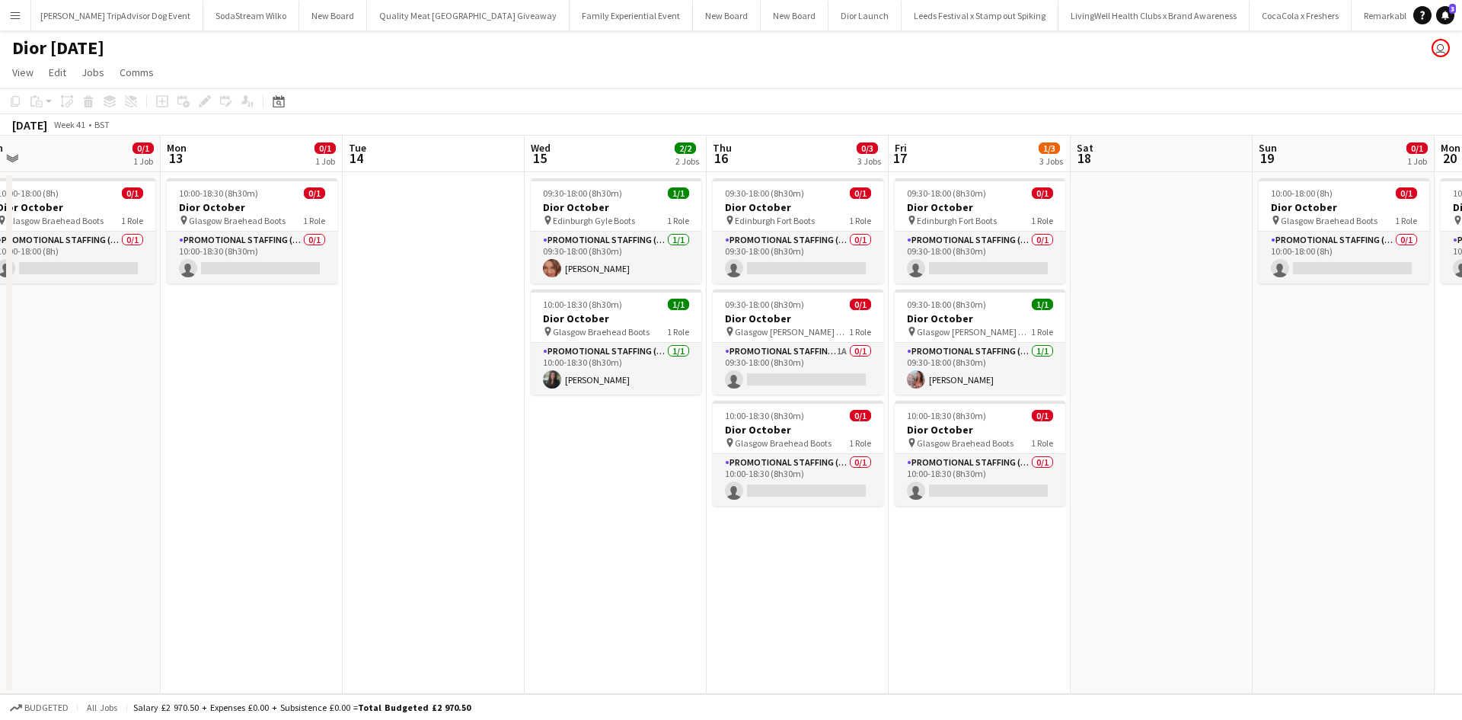
drag, startPoint x: 1155, startPoint y: 563, endPoint x: 72, endPoint y: 451, distance: 1088.8
click at [72, 451] on app-calendar-viewport "Wed 8 Thu 9 1/1 1 Job Fri 10 0/1 1 Job Sat 11 0/1 1 Job Sun 12 0/1 1 Job Mon 13…" at bounding box center [731, 415] width 1462 height 558
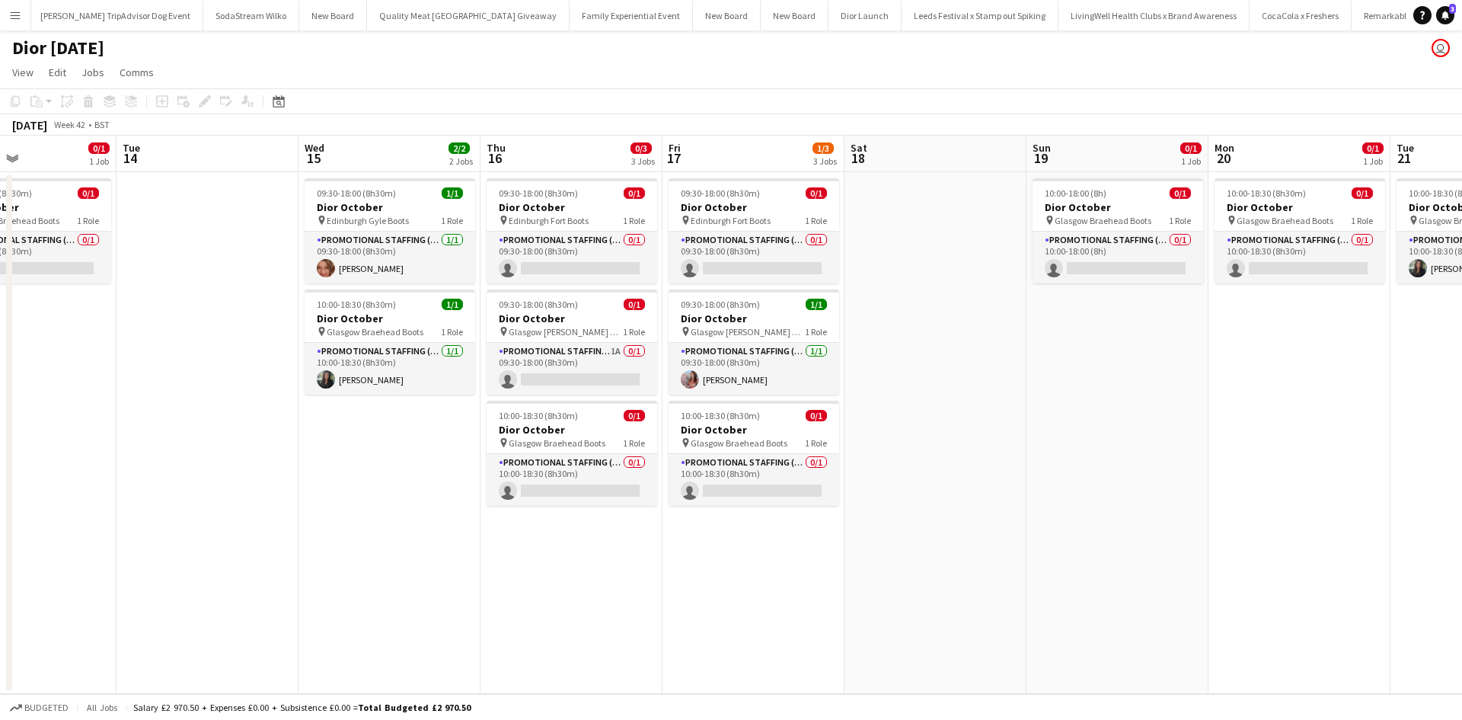
scroll to position [0, 746]
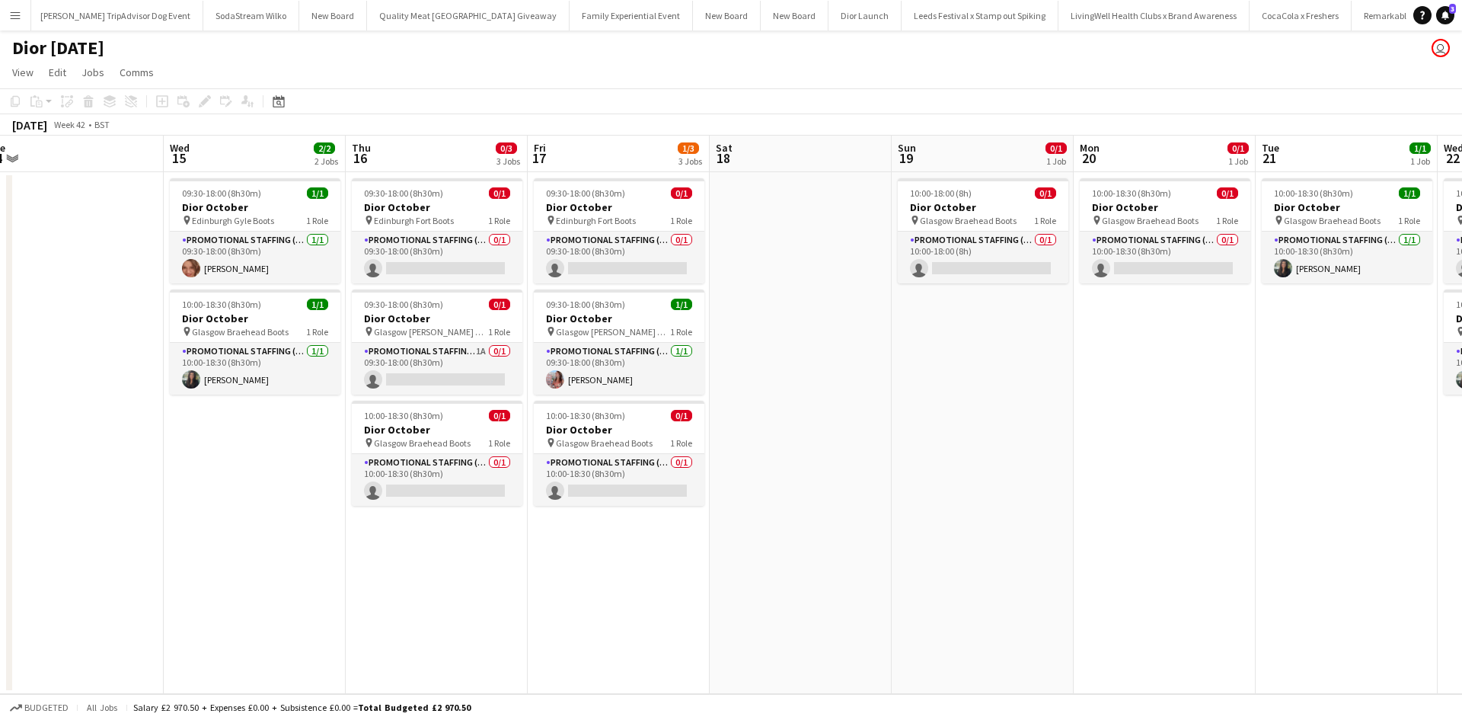
drag, startPoint x: 1158, startPoint y: 506, endPoint x: 946, endPoint y: 448, distance: 220.2
click at [842, 496] on app-calendar-viewport "Fri 10 0/1 1 Job Sat 11 0/1 1 Job Sun 12 0/1 1 Job Mon 13 0/1 1 Job Tue 14 Wed …" at bounding box center [731, 415] width 1462 height 558
click at [1170, 264] on app-card-role "Promotional Staffing (Sales Staff) 0/1 10:00-18:30 (8h30m) single-neutral-actio…" at bounding box center [1165, 258] width 171 height 52
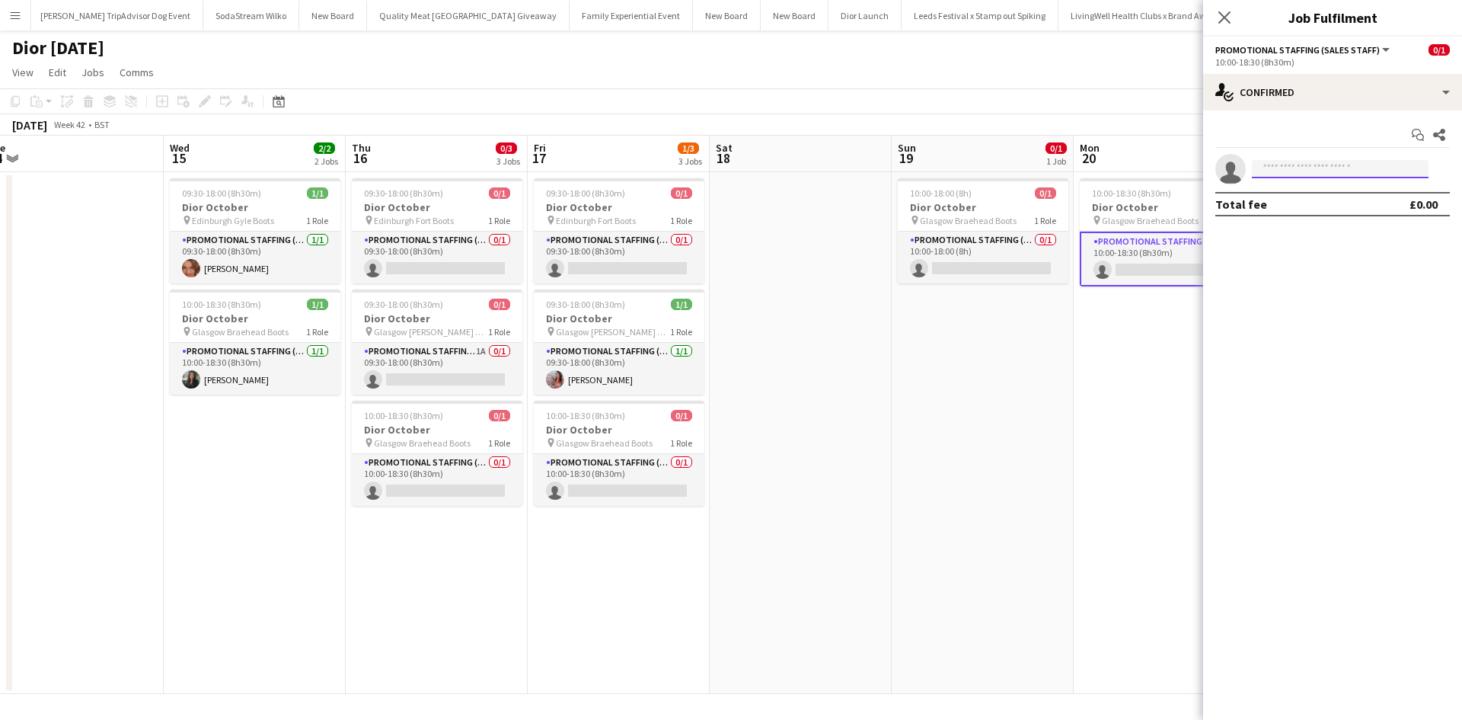
click at [1406, 173] on input at bounding box center [1340, 169] width 177 height 18
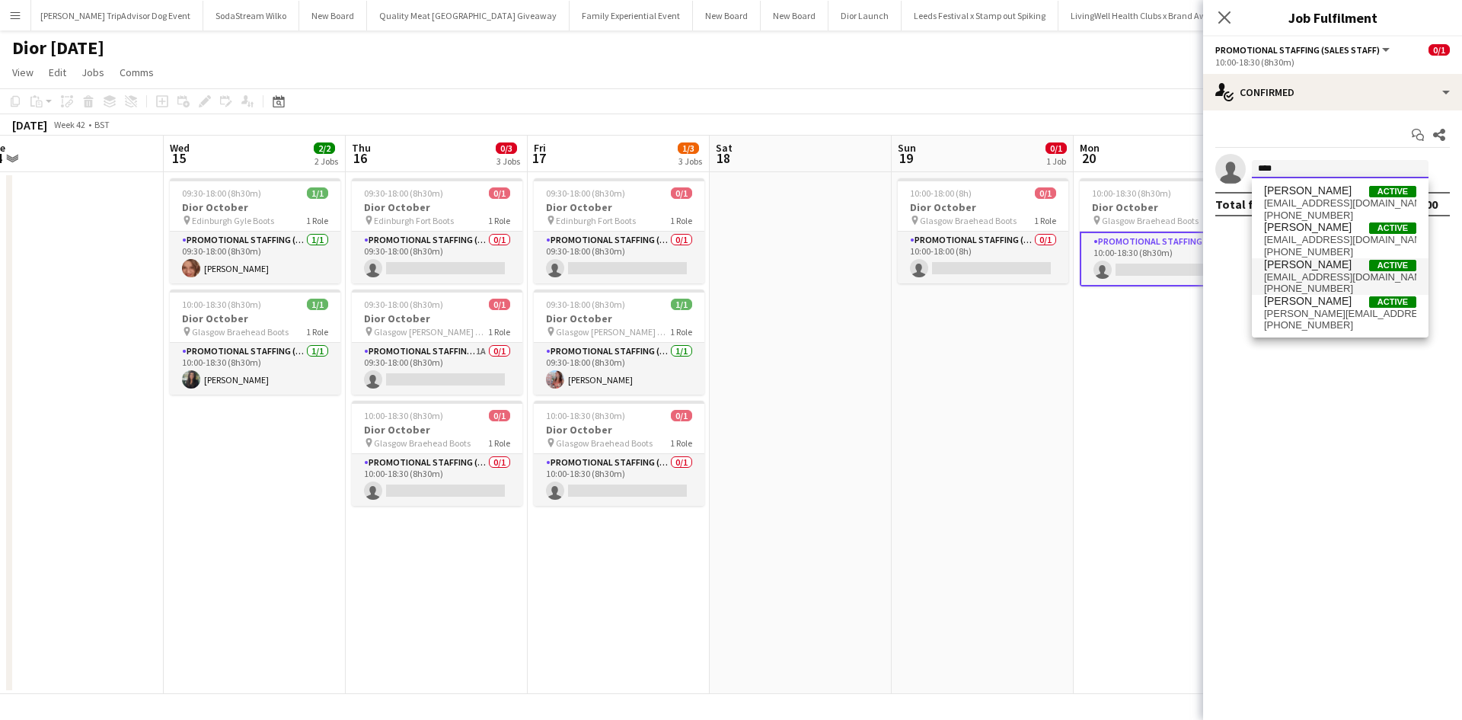
type input "****"
click at [1317, 264] on span "[PERSON_NAME]" at bounding box center [1308, 264] width 88 height 13
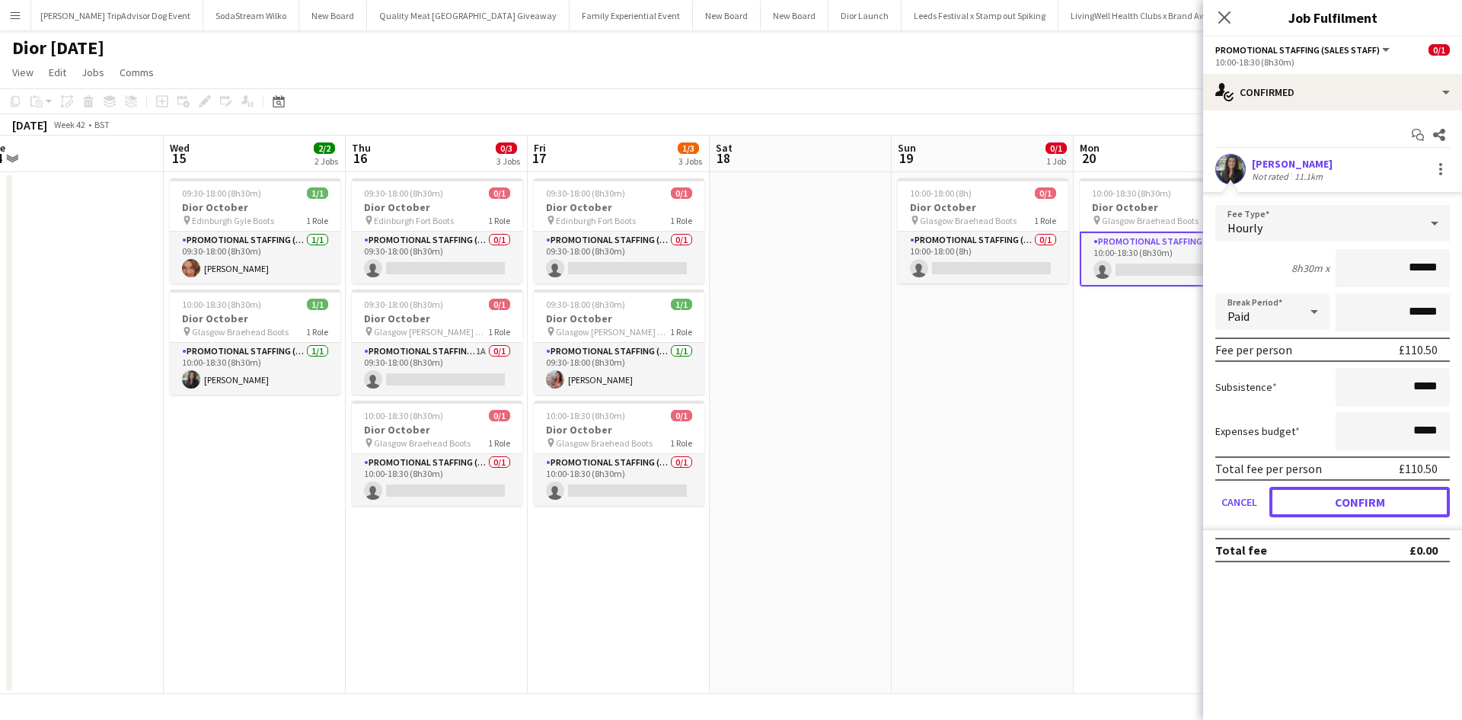
click at [1375, 497] on button "Confirm" at bounding box center [1360, 502] width 181 height 30
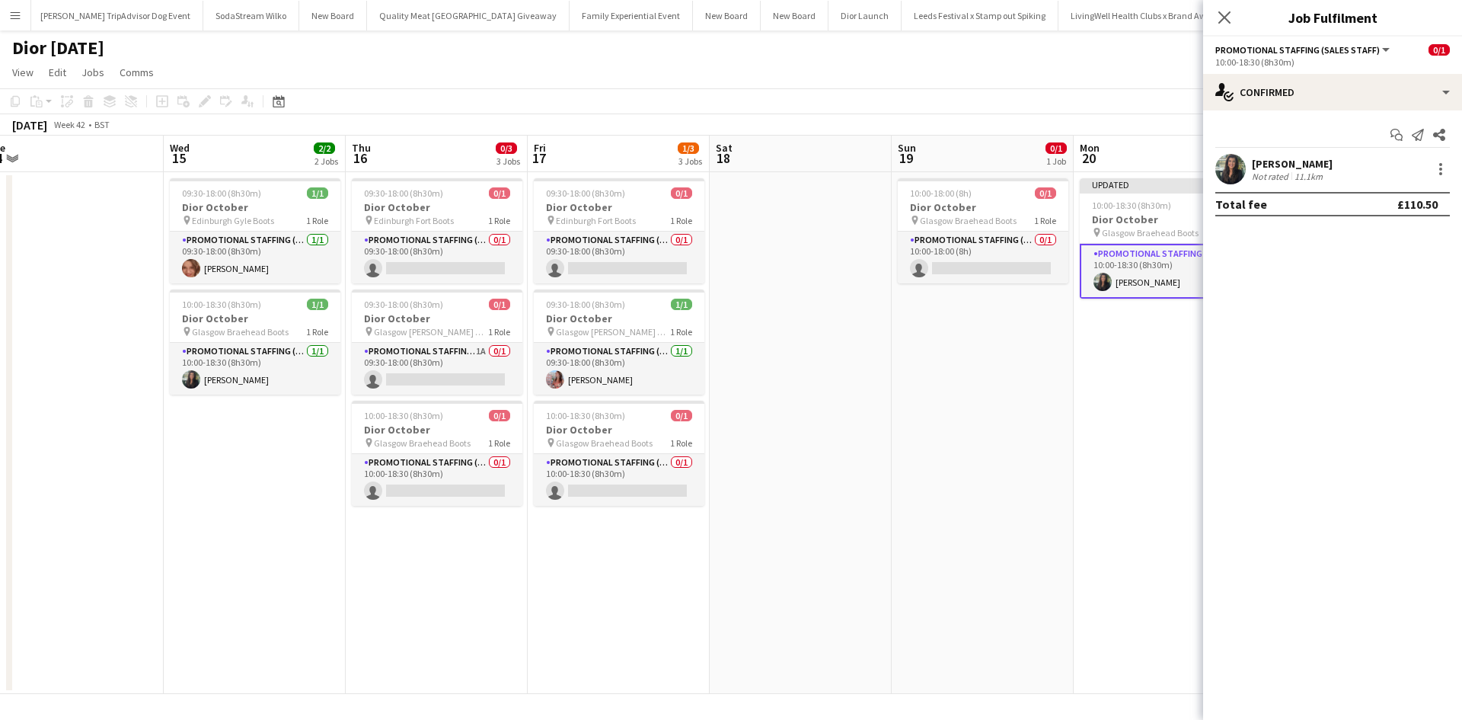
click at [1047, 465] on app-date-cell "10:00-18:00 (8h) 0/1 Dior October pin Glasgow Braehead Boots 1 Role Promotional…" at bounding box center [983, 433] width 182 height 522
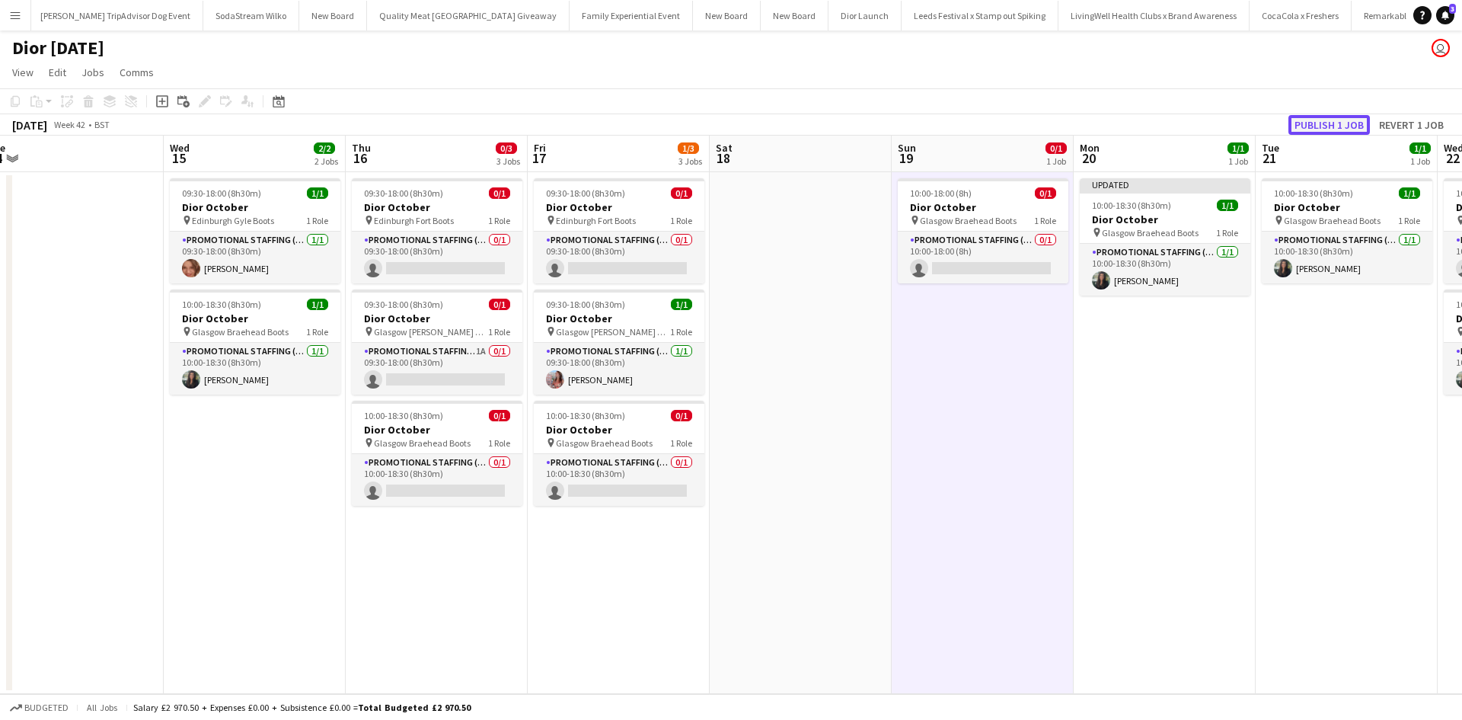
click at [1316, 120] on button "Publish 1 job" at bounding box center [1329, 125] width 81 height 20
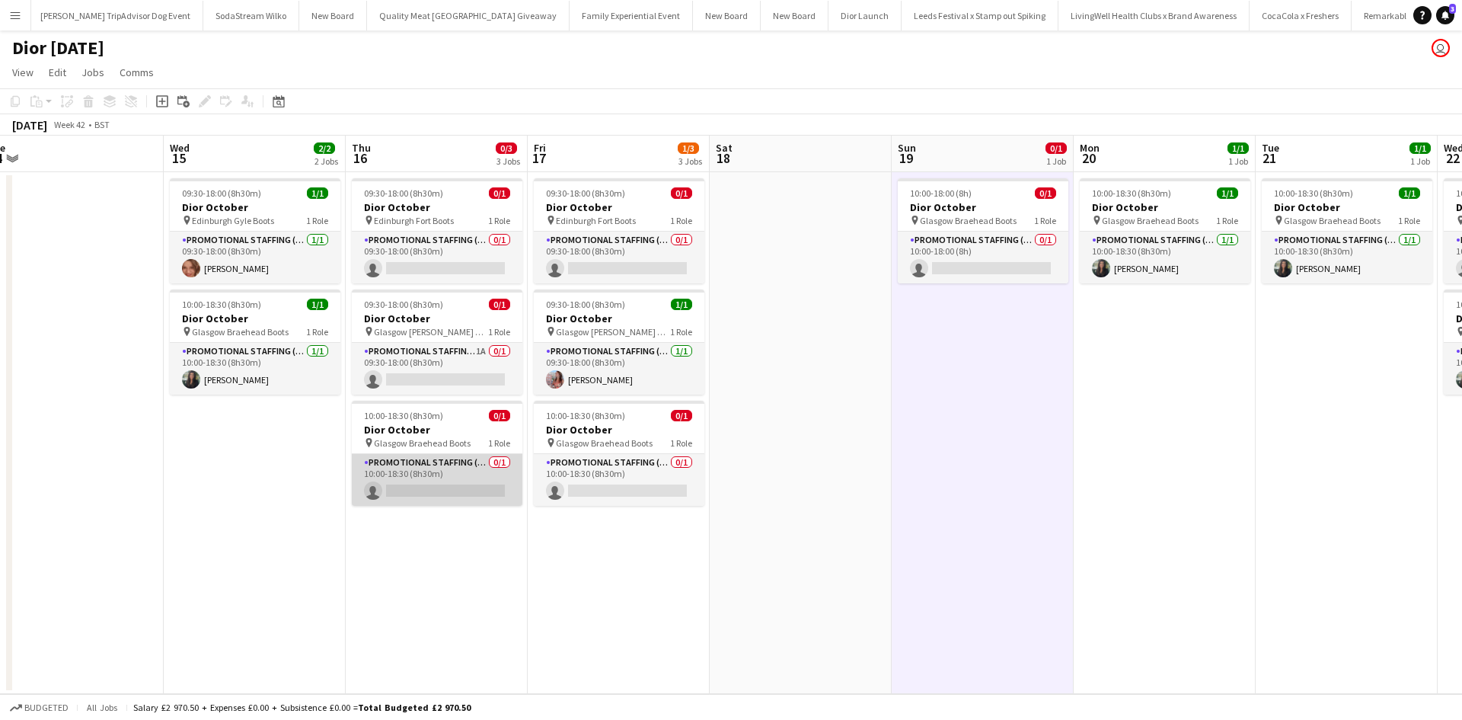
click at [443, 492] on app-card-role "Promotional Staffing (Sales Staff) 0/1 10:00-18:30 (8h30m) single-neutral-actio…" at bounding box center [437, 480] width 171 height 52
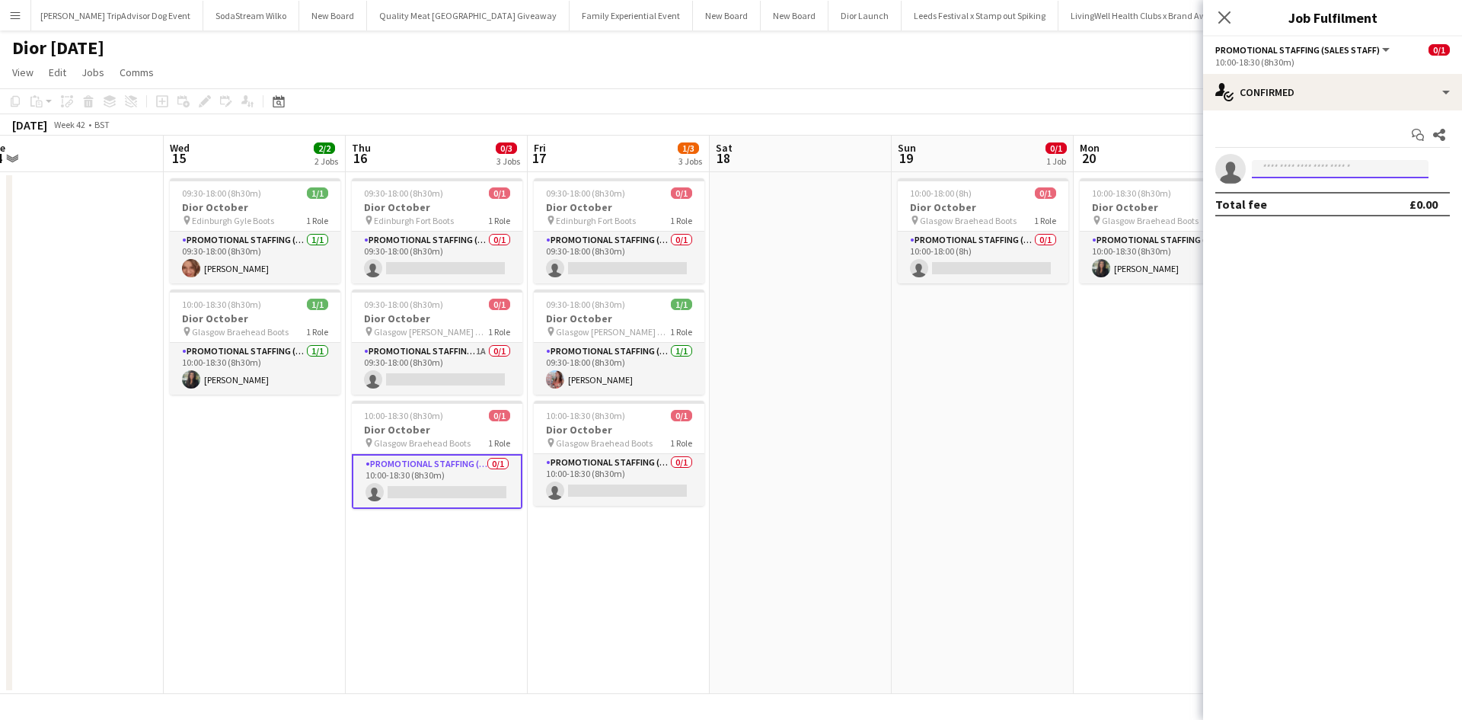
click at [1341, 161] on input at bounding box center [1340, 169] width 177 height 18
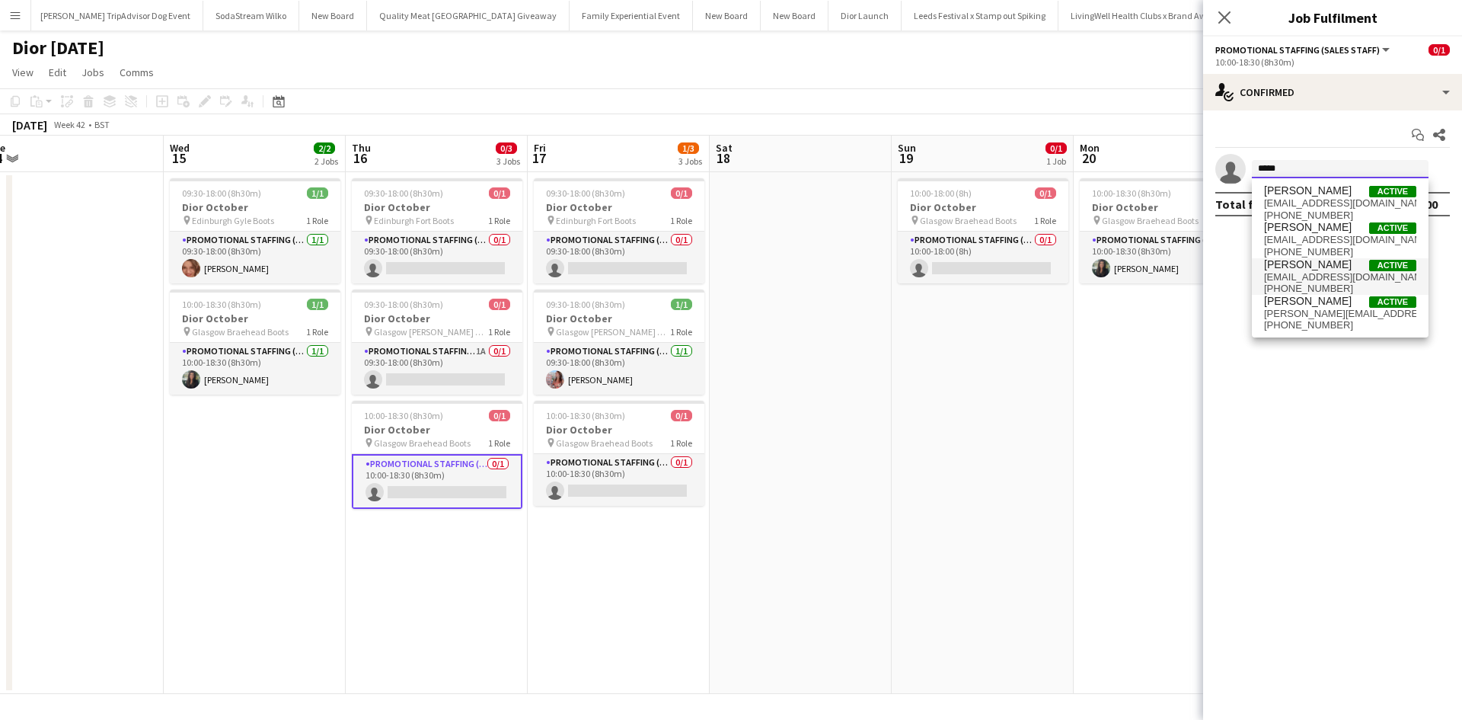
type input "*****"
click at [1305, 275] on span "[EMAIL_ADDRESS][DOMAIN_NAME]" at bounding box center [1340, 277] width 152 height 12
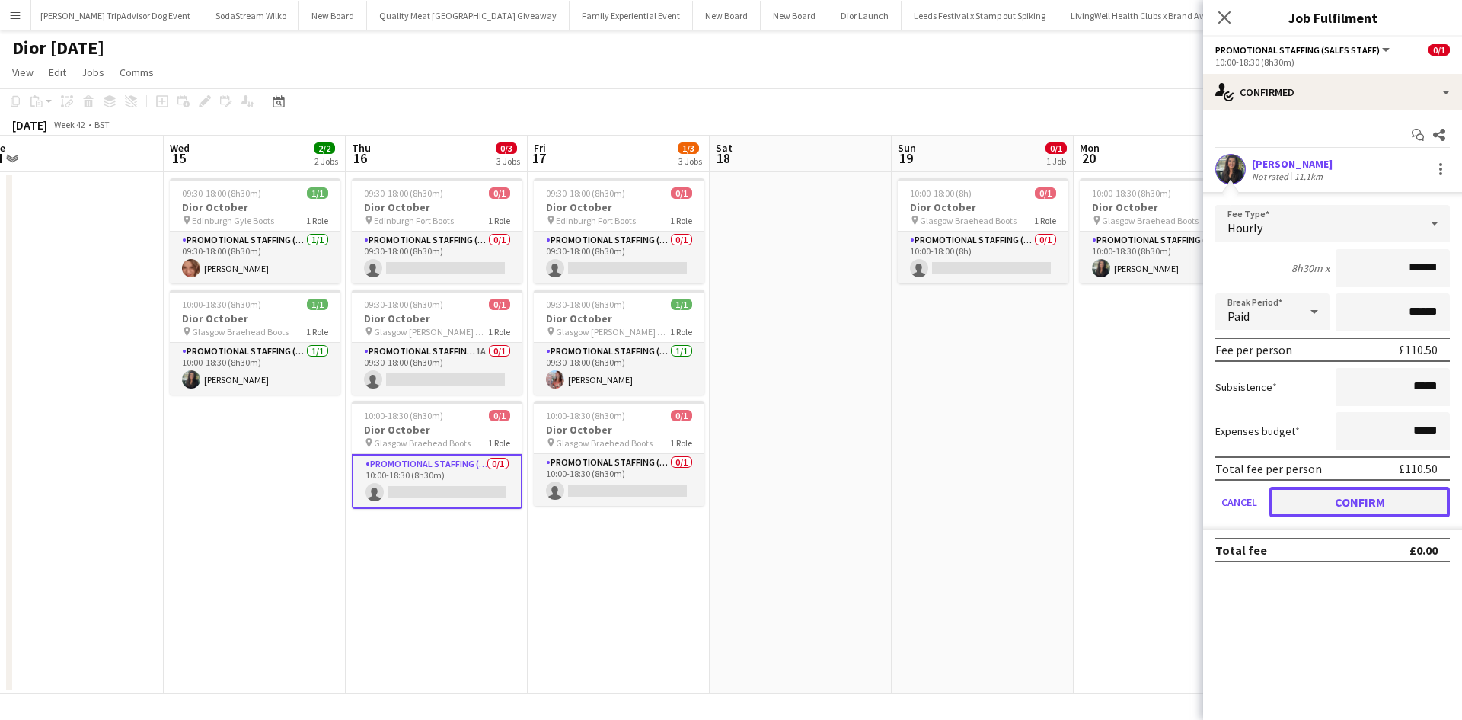
click at [1363, 506] on button "Confirm" at bounding box center [1360, 502] width 181 height 30
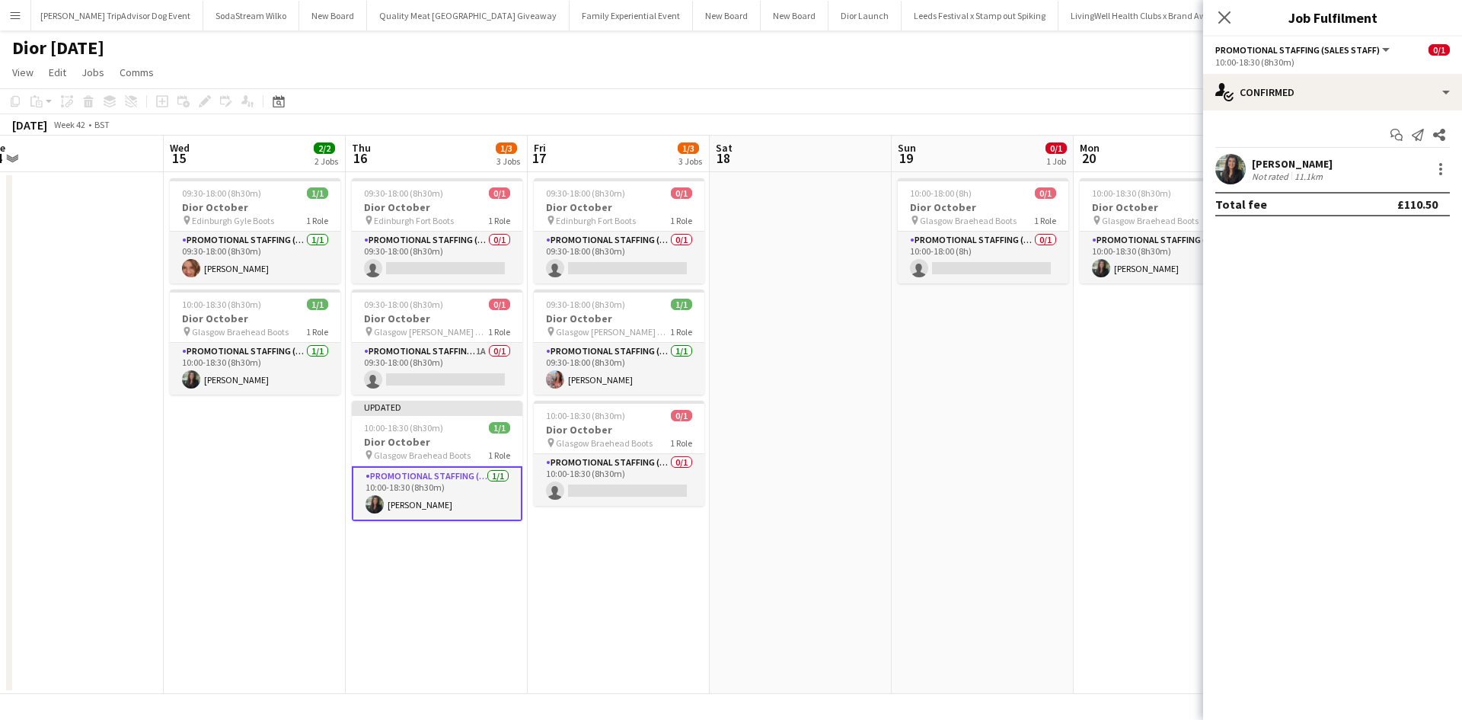
click at [1091, 487] on app-date-cell "10:00-18:30 (8h30m) 1/1 Dior October pin Glasgow Braehead Boots 1 Role Promotio…" at bounding box center [1165, 433] width 182 height 522
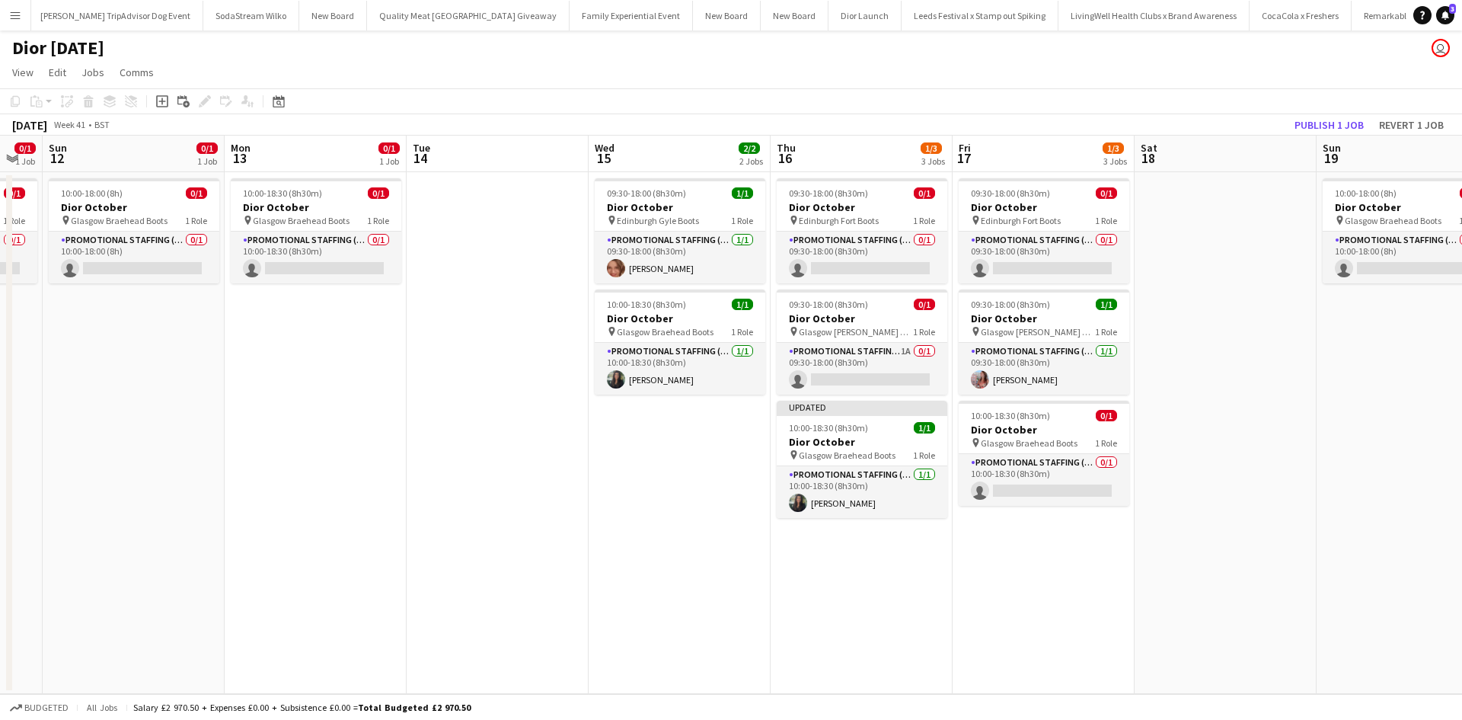
drag, startPoint x: 548, startPoint y: 599, endPoint x: 1155, endPoint y: 560, distance: 608.3
click at [1155, 560] on app-calendar-viewport "Fri 10 0/1 1 Job Sat 11 0/1 1 Job Sun 12 0/1 1 Job Mon 13 0/1 1 Job Tue 14 Wed …" at bounding box center [731, 415] width 1462 height 558
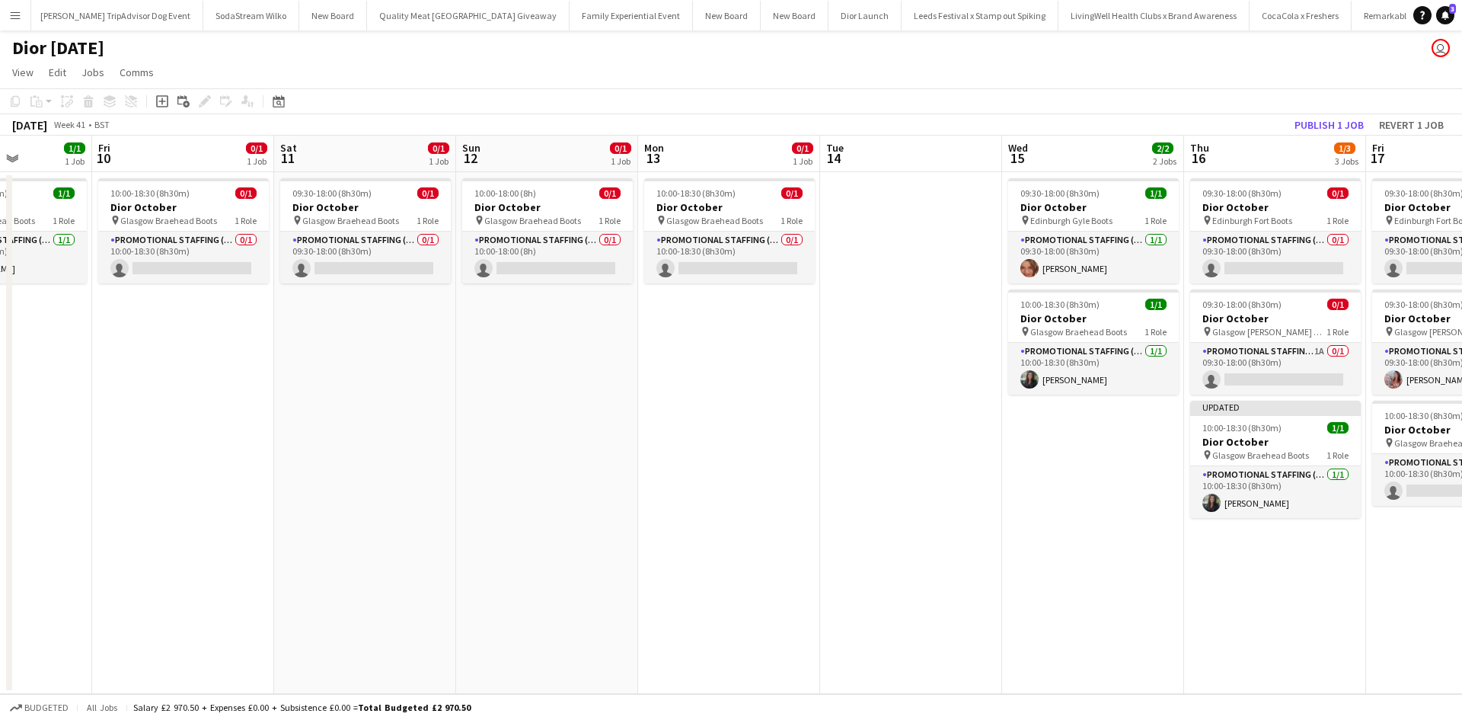
scroll to position [0, 379]
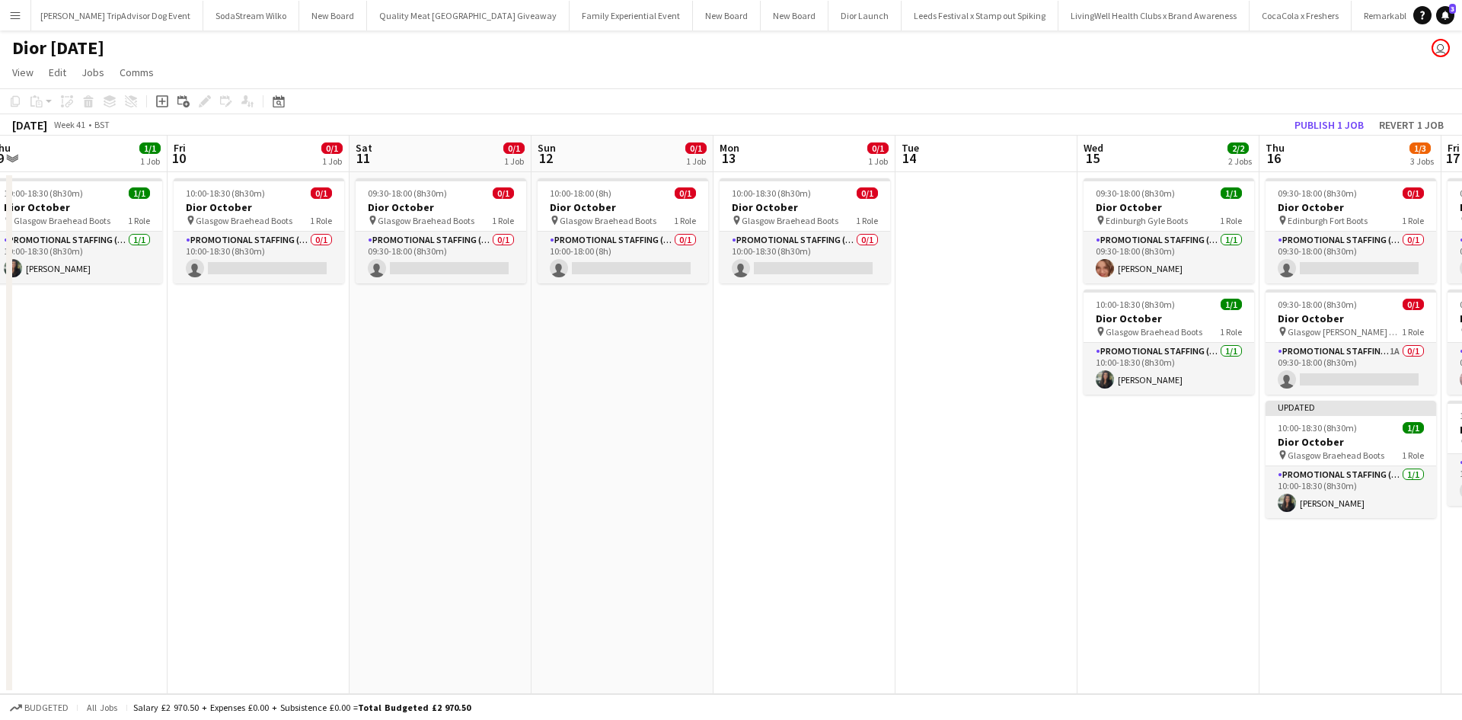
drag, startPoint x: 587, startPoint y: 513, endPoint x: 1077, endPoint y: 500, distance: 489.9
click at [1077, 500] on app-calendar-viewport "Tue 7 Wed 8 Thu 9 1/1 1 Job Fri 10 0/1 1 Job Sat 11 0/1 1 Job Sun 12 0/1 1 Job …" at bounding box center [731, 415] width 1462 height 558
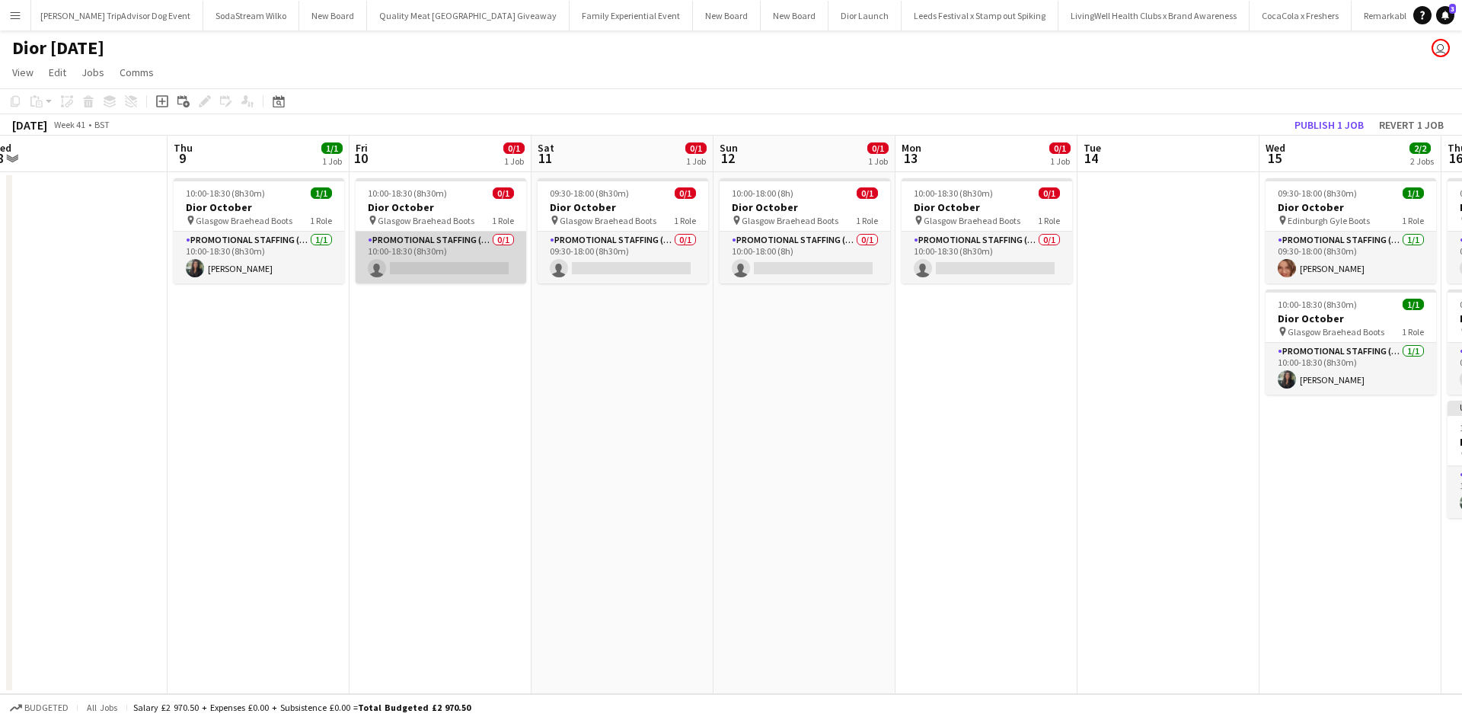
click at [458, 267] on app-card-role "Promotional Staffing (Sales Staff) 0/1 10:00-18:30 (8h30m) single-neutral-actio…" at bounding box center [441, 258] width 171 height 52
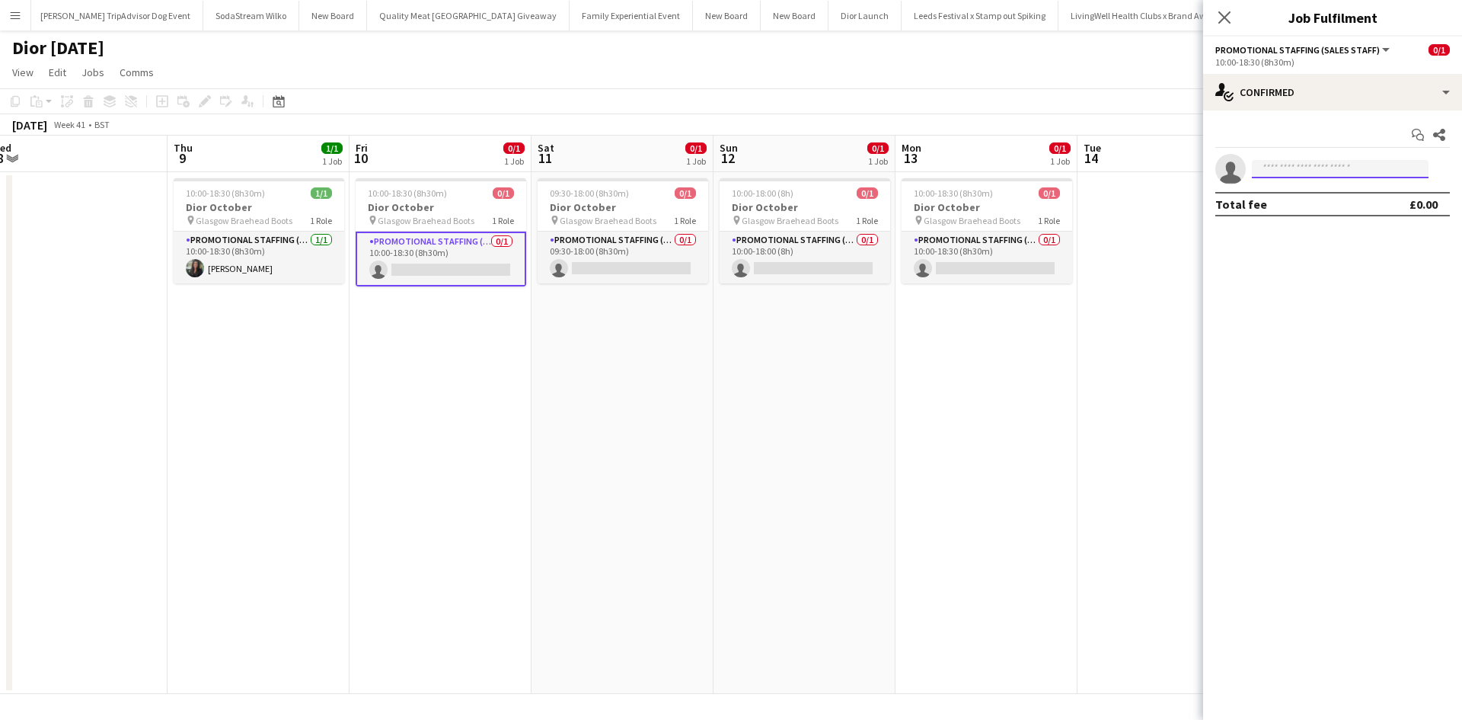
click at [1278, 168] on input at bounding box center [1340, 169] width 177 height 18
type input "******"
click at [1303, 206] on span "[EMAIL_ADDRESS][DOMAIN_NAME]" at bounding box center [1340, 203] width 152 height 12
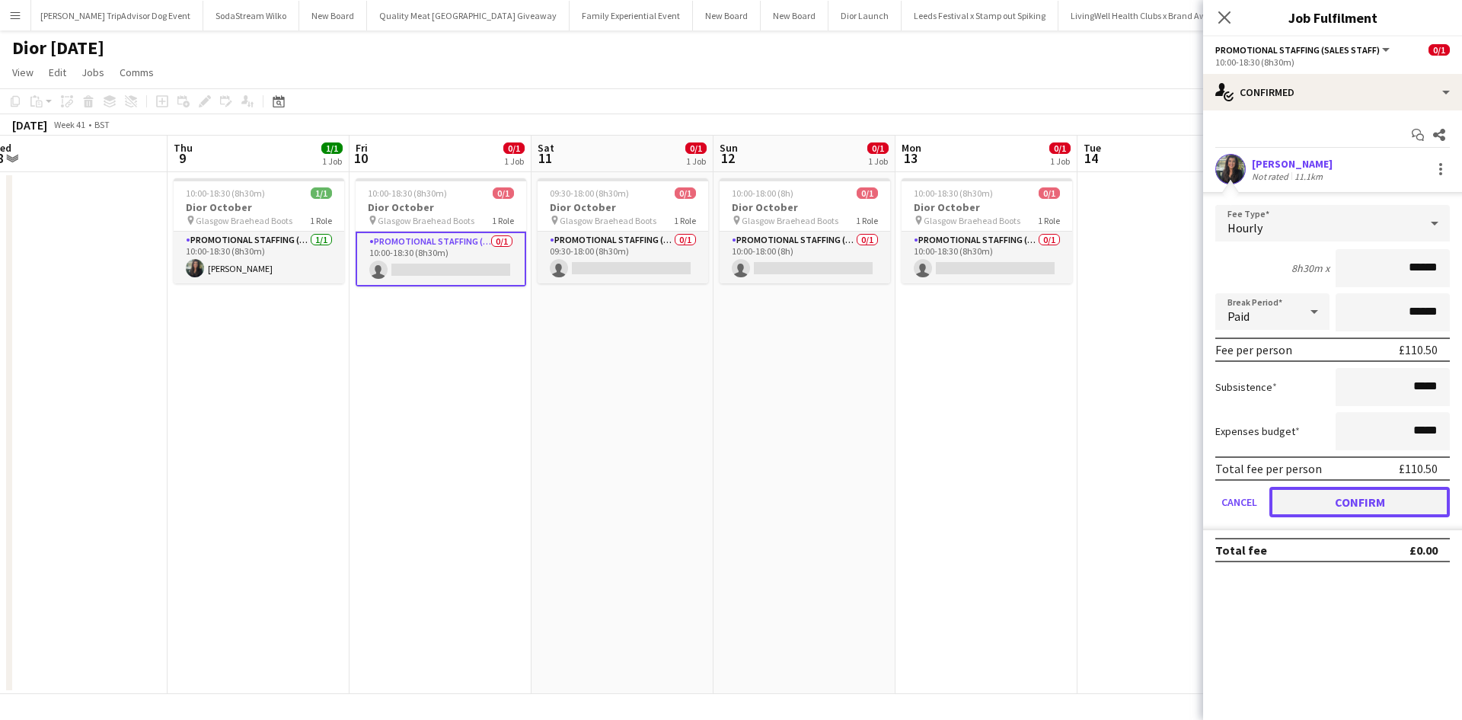
click at [1346, 504] on button "Confirm" at bounding box center [1360, 502] width 181 height 30
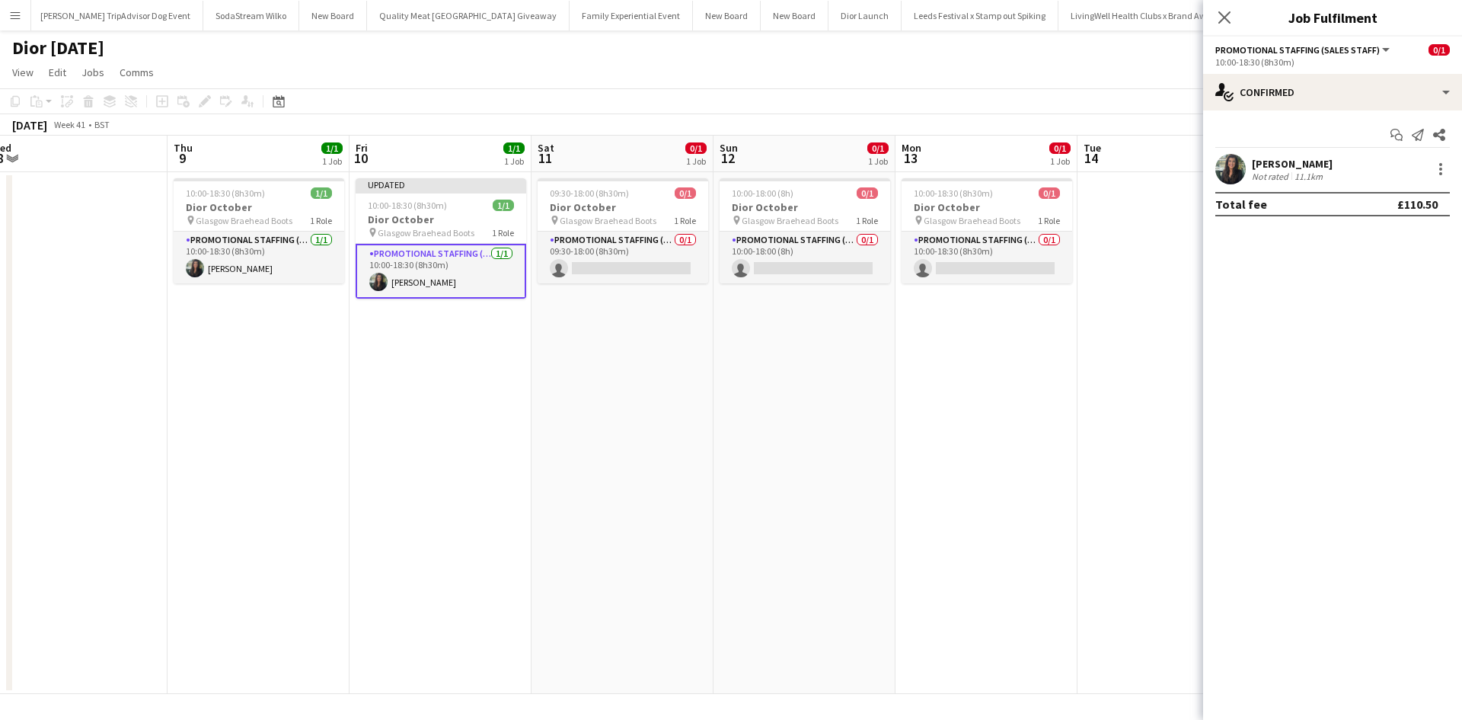
click at [984, 532] on app-date-cell "10:00-18:30 (8h30m) 0/1 Dior October pin Glasgow Braehead Boots 1 Role Promotio…" at bounding box center [987, 433] width 182 height 522
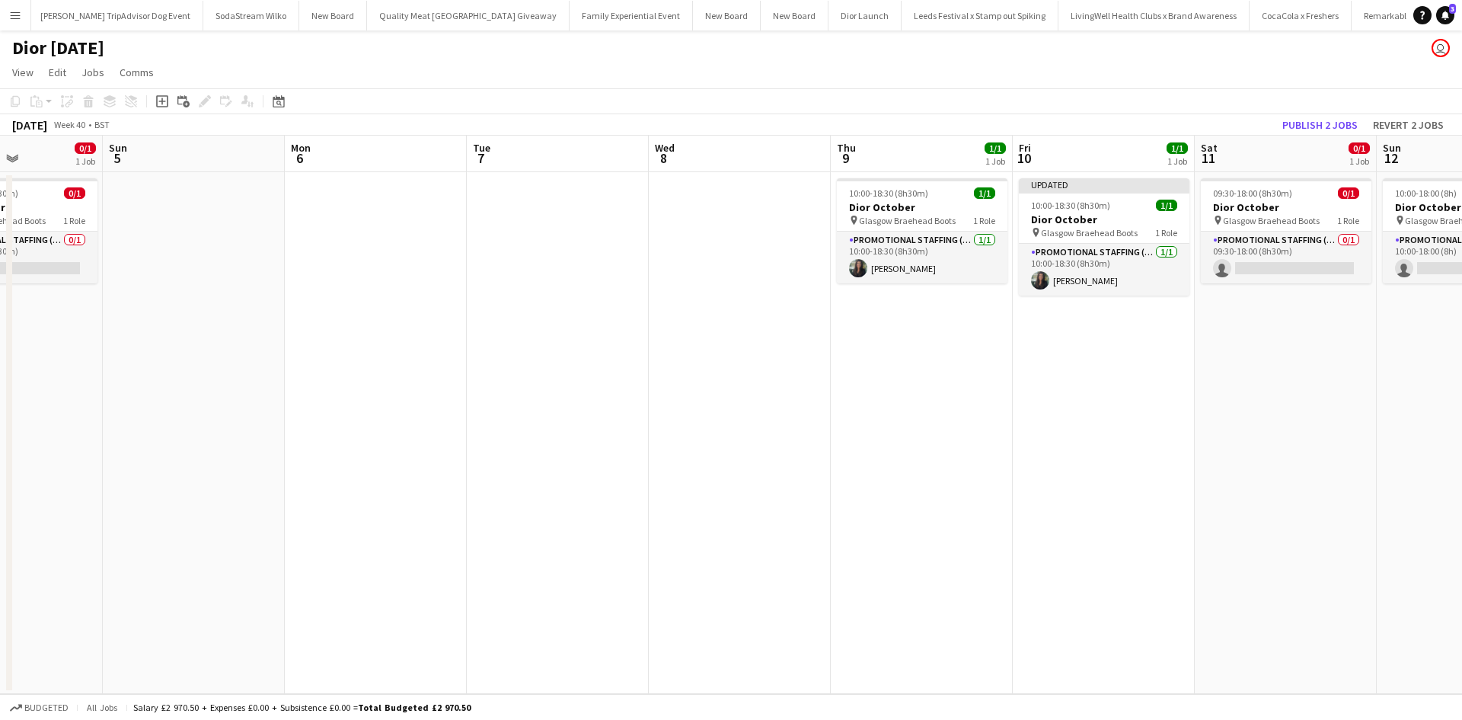
drag, startPoint x: 552, startPoint y: 511, endPoint x: 954, endPoint y: 487, distance: 402.1
click at [1216, 485] on app-calendar-viewport "Thu 2 Fri 3 0/1 1 Job Sat 4 0/1 1 Job Sun 5 Mon 6 Tue 7 Wed 8 Thu 9 1/1 1 Job F…" at bounding box center [731, 415] width 1462 height 558
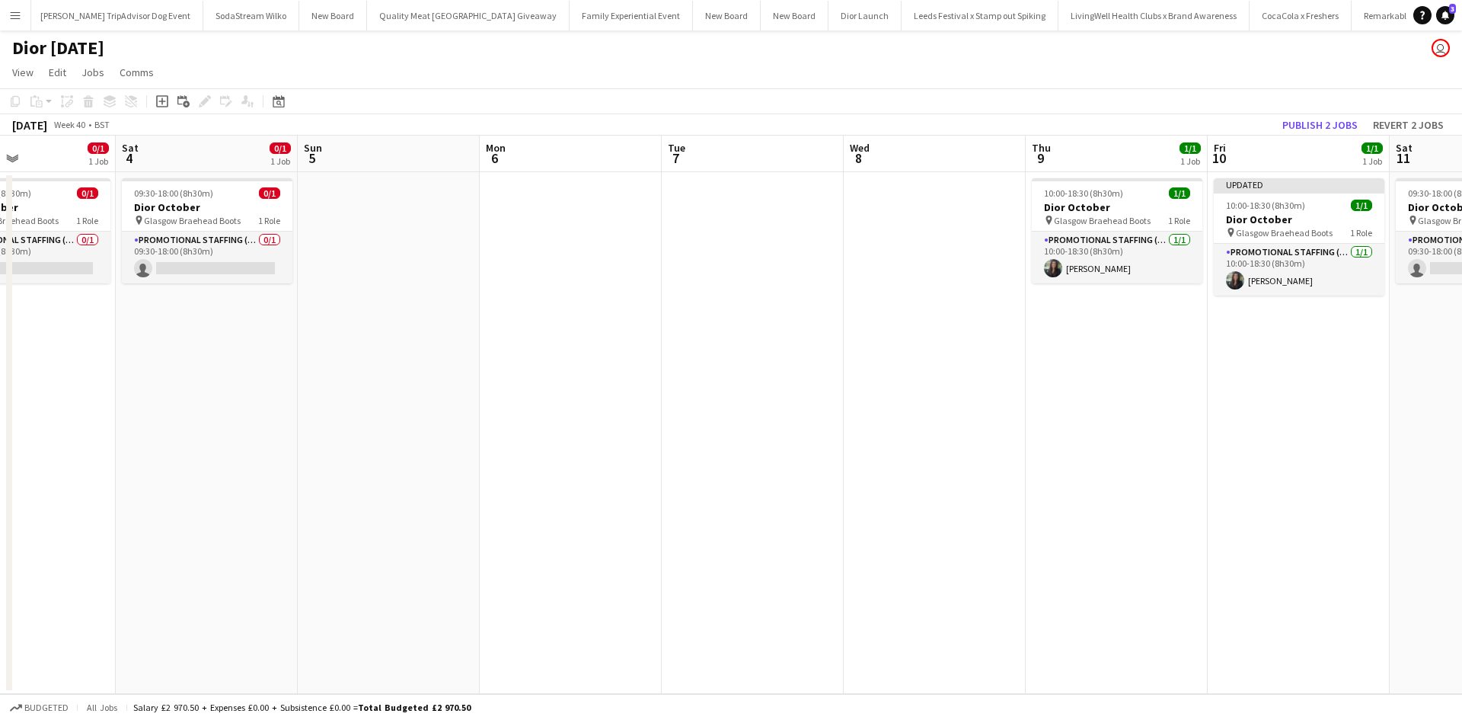
drag, startPoint x: 500, startPoint y: 470, endPoint x: 1174, endPoint y: 450, distance: 673.6
click at [1174, 450] on app-calendar-viewport "Wed 1 1/1 1 Job Thu 2 Fri 3 0/1 1 Job Sat 4 0/1 1 Job Sun 5 Mon 6 Tue 7 Wed 8 T…" at bounding box center [731, 415] width 1462 height 558
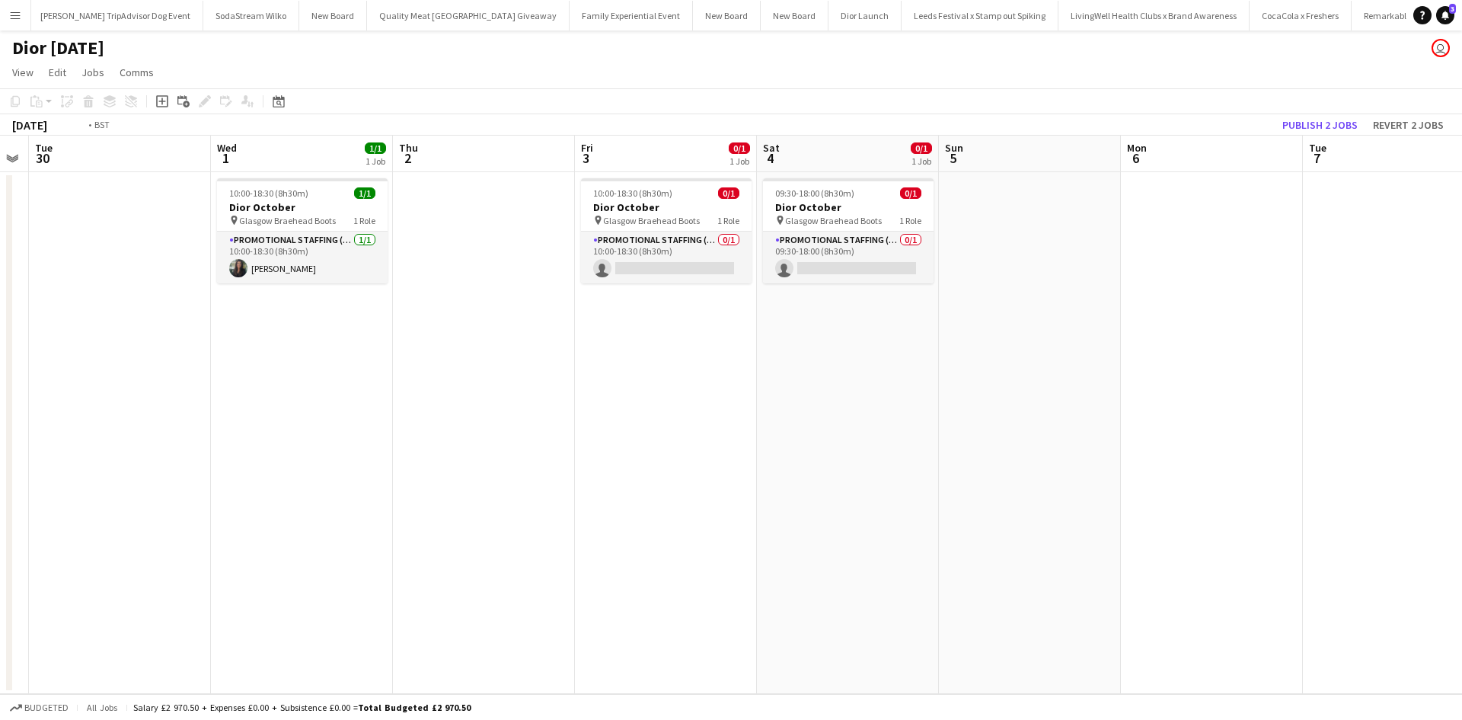
scroll to position [0, 319]
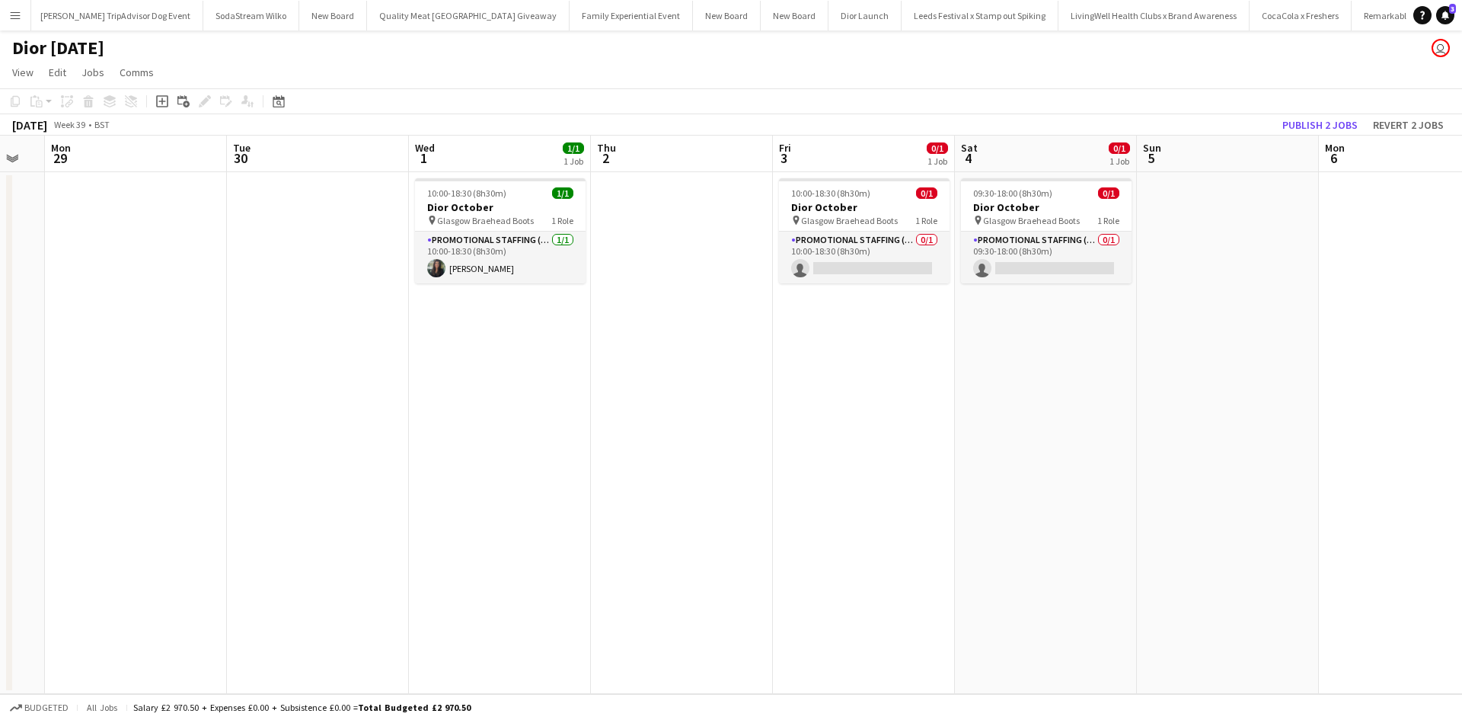
drag, startPoint x: 487, startPoint y: 462, endPoint x: 815, endPoint y: 452, distance: 328.4
click at [815, 452] on app-calendar-viewport "Sat 27 Sun 28 Mon 29 Tue 30 Wed 1 1/1 1 Job Thu 2 Fri 3 0/1 1 Job Sat 4 0/1 1 J…" at bounding box center [731, 415] width 1462 height 558
click at [855, 264] on app-card-role "Promotional Staffing (Sales Staff) 0/1 10:00-18:30 (8h30m) single-neutral-actio…" at bounding box center [864, 258] width 171 height 52
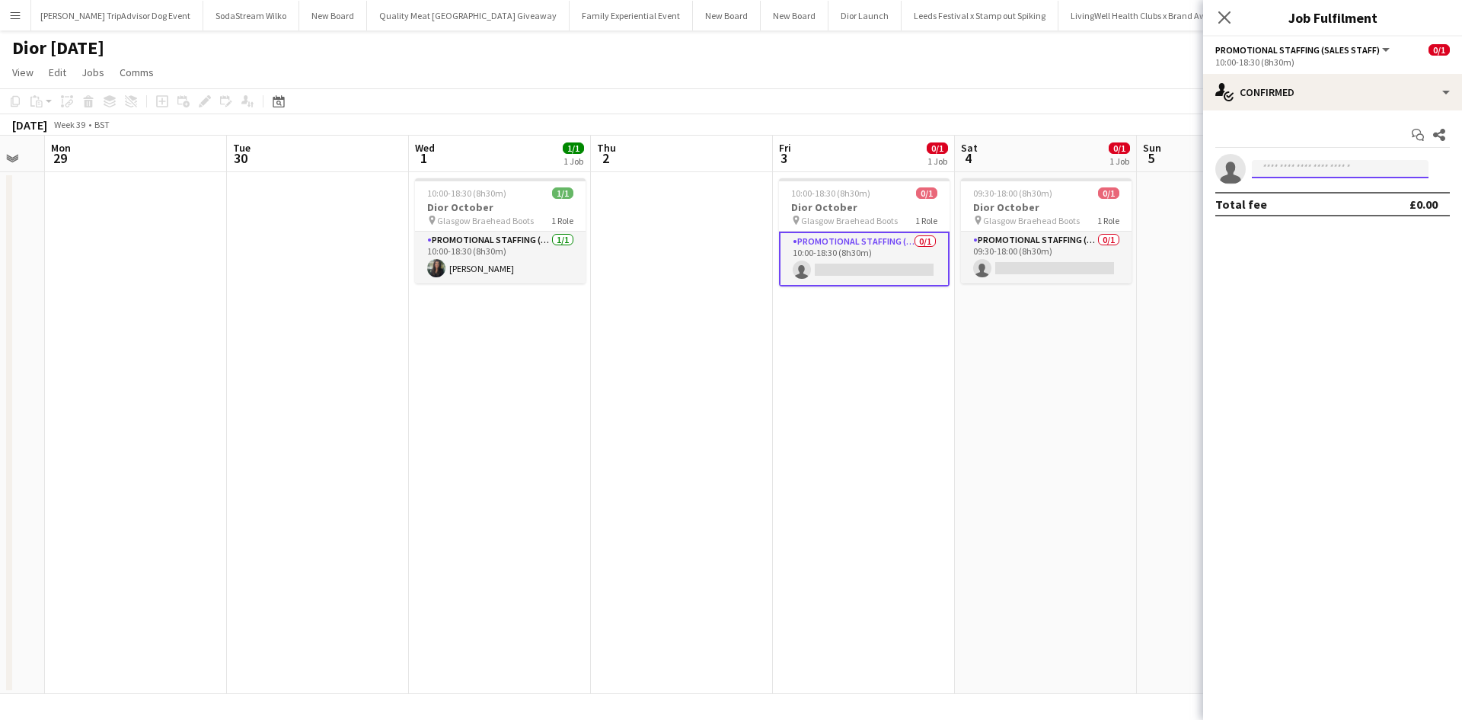
click at [1294, 173] on input at bounding box center [1340, 169] width 177 height 18
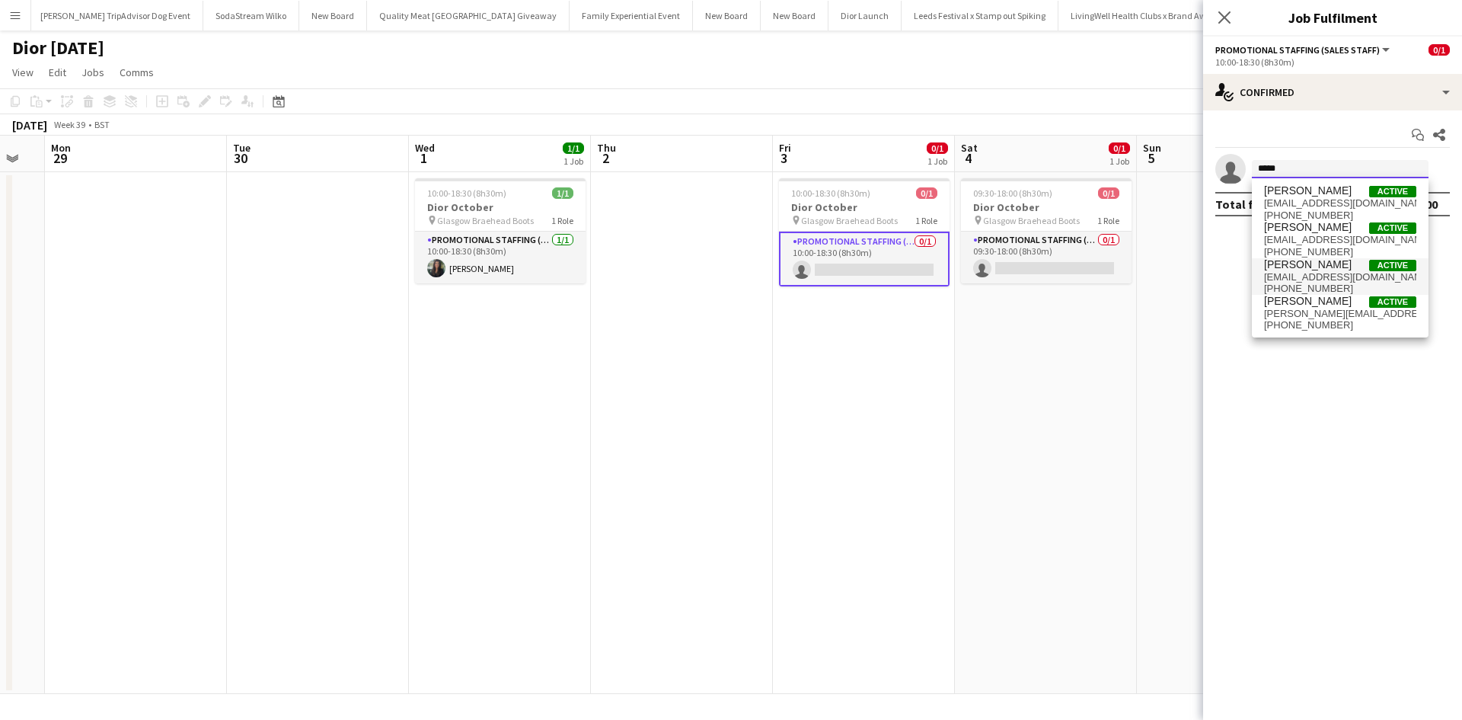
type input "*****"
click at [1302, 263] on span "[PERSON_NAME]" at bounding box center [1308, 264] width 88 height 13
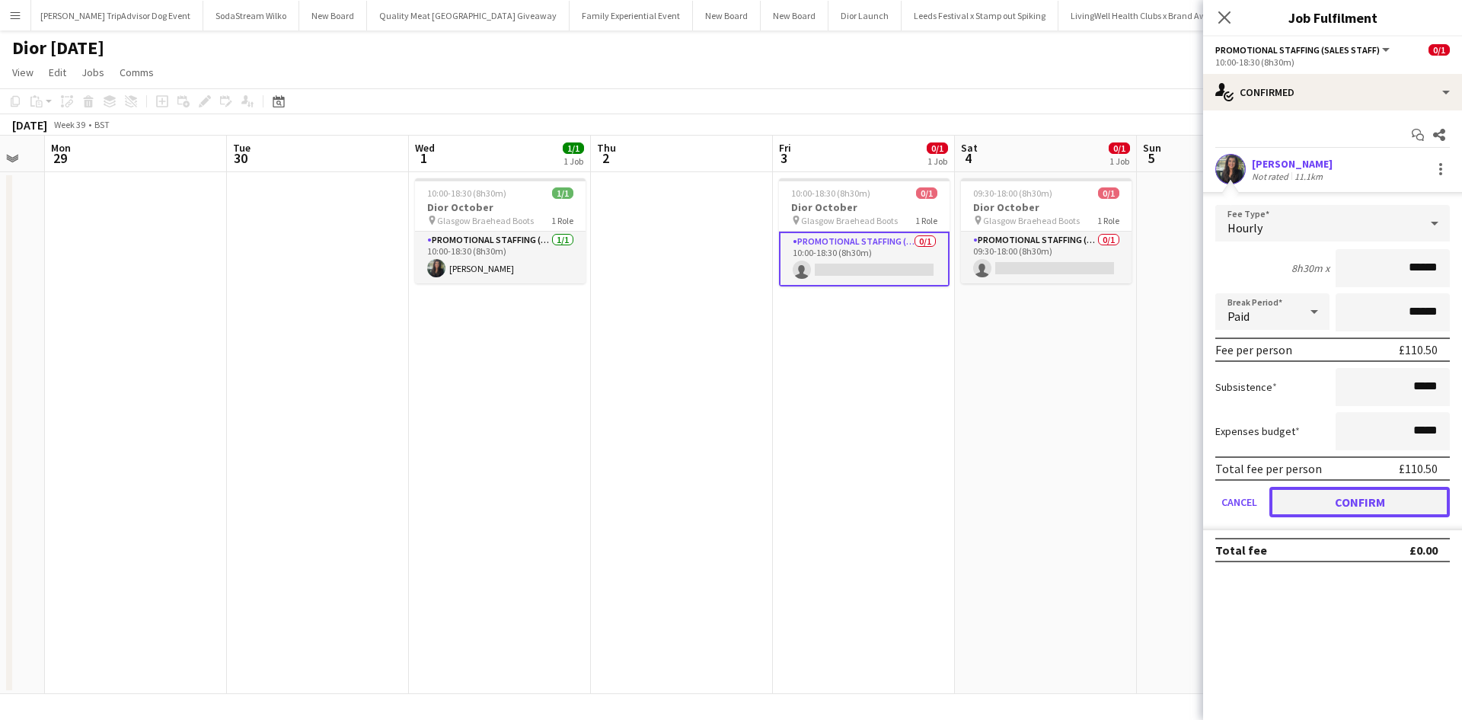
click at [1375, 503] on button "Confirm" at bounding box center [1360, 502] width 181 height 30
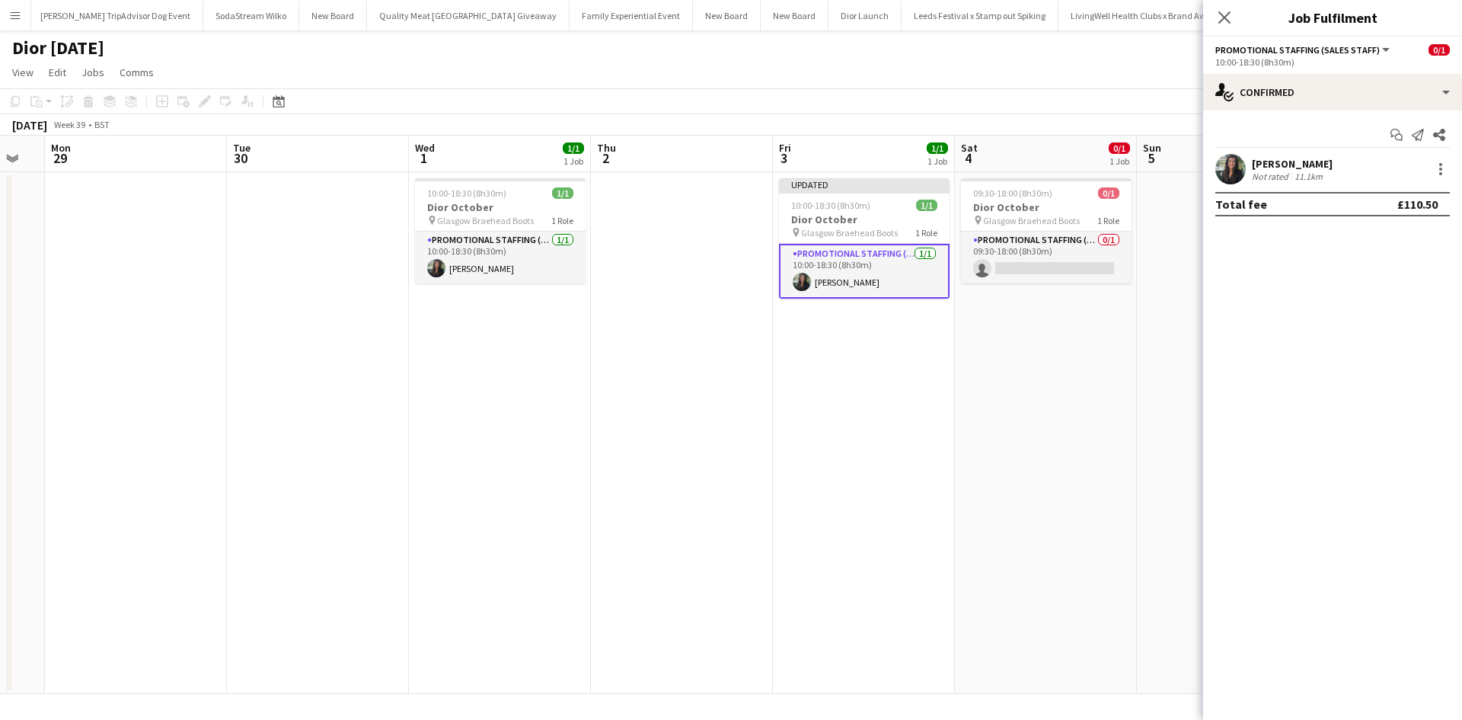
click at [1064, 484] on app-date-cell "09:30-18:00 (8h30m) 0/1 Dior October pin Glasgow Braehead Boots 1 Role Promotio…" at bounding box center [1046, 433] width 182 height 522
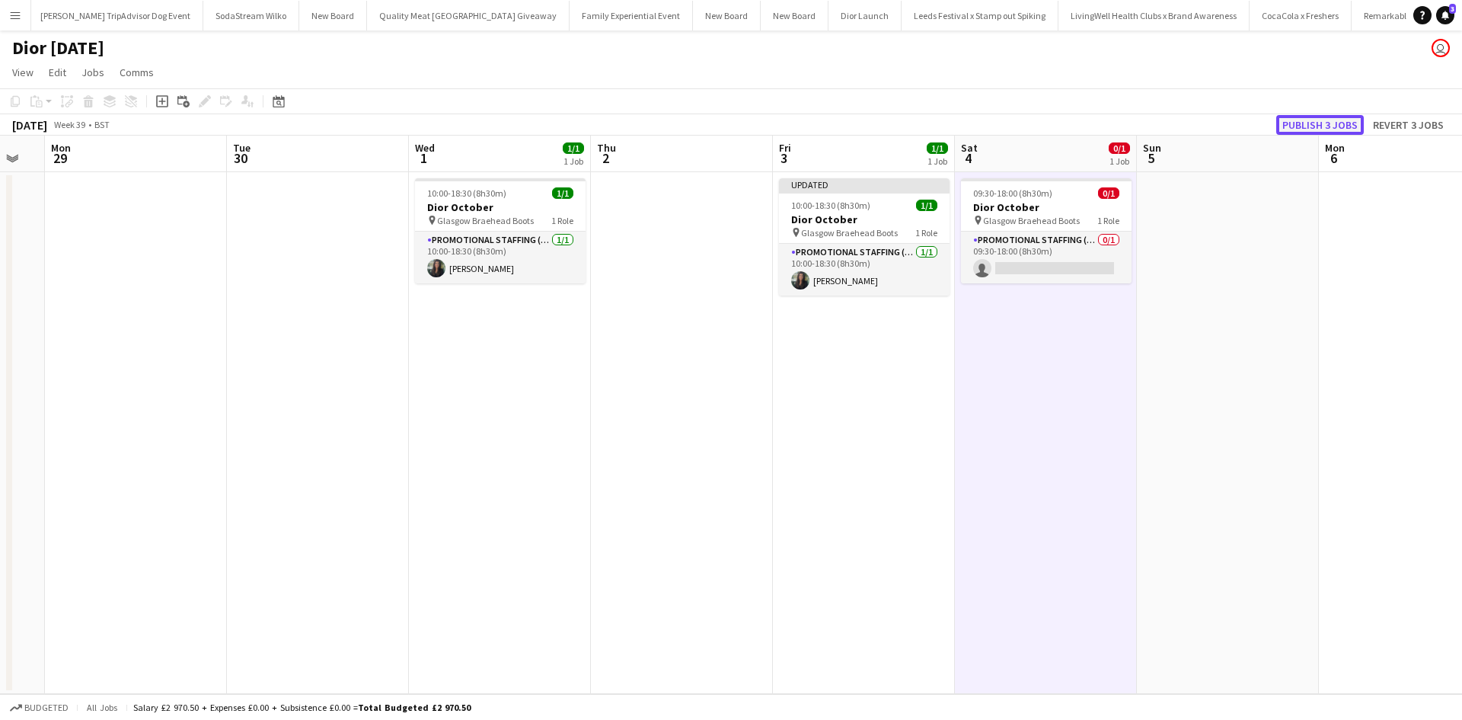
click at [1319, 126] on button "Publish 3 jobs" at bounding box center [1321, 125] width 88 height 20
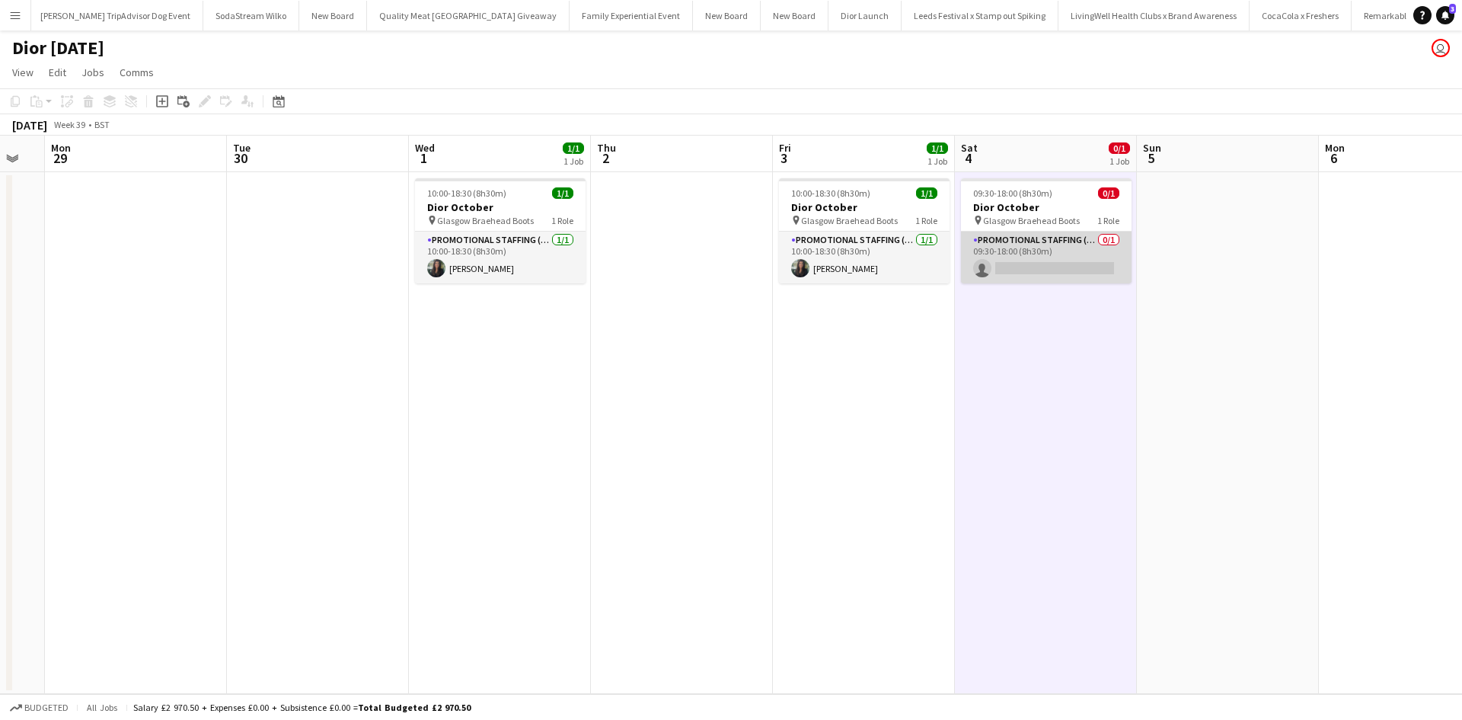
click at [1093, 249] on app-card-role "Promotional Staffing (Sales Staff) 0/1 09:30-18:00 (8h30m) single-neutral-actio…" at bounding box center [1046, 258] width 171 height 52
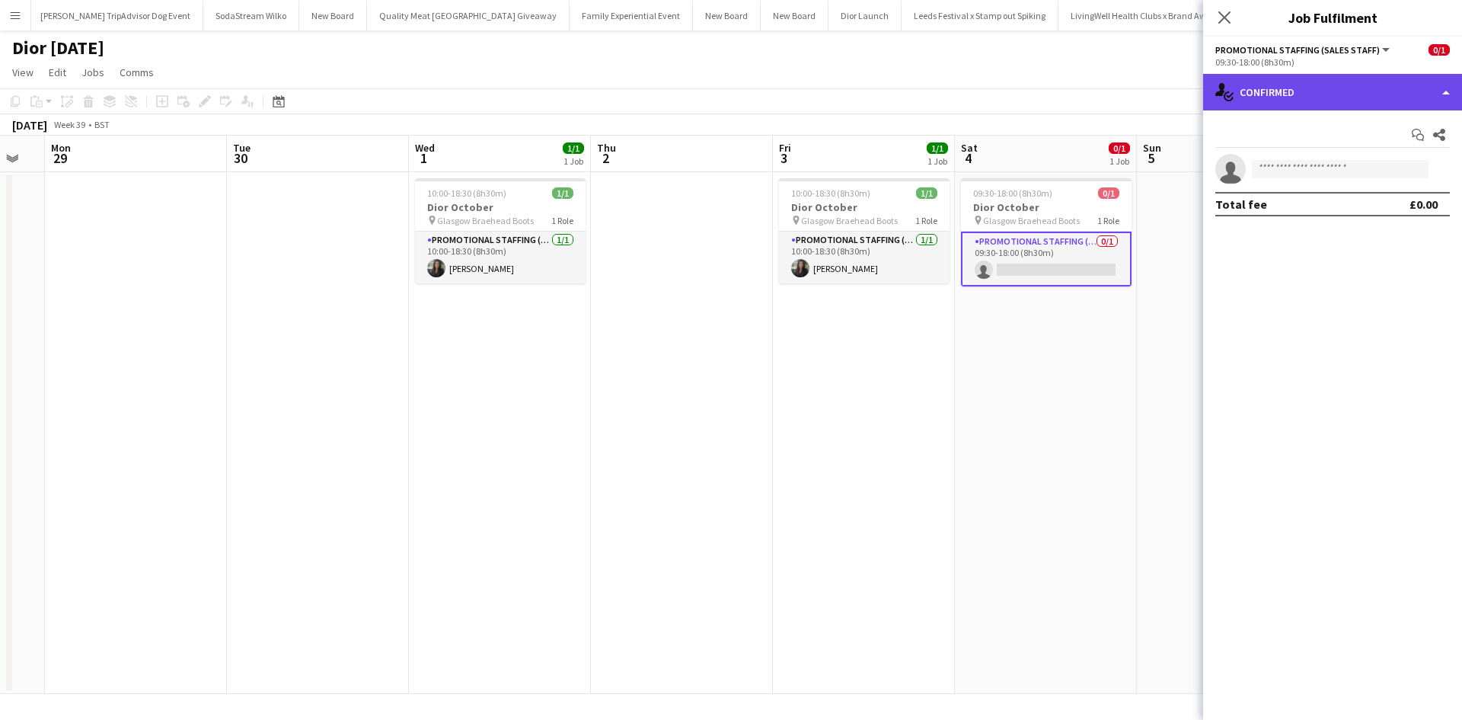
click at [1318, 98] on div "single-neutral-actions-check-2 Confirmed" at bounding box center [1332, 92] width 259 height 37
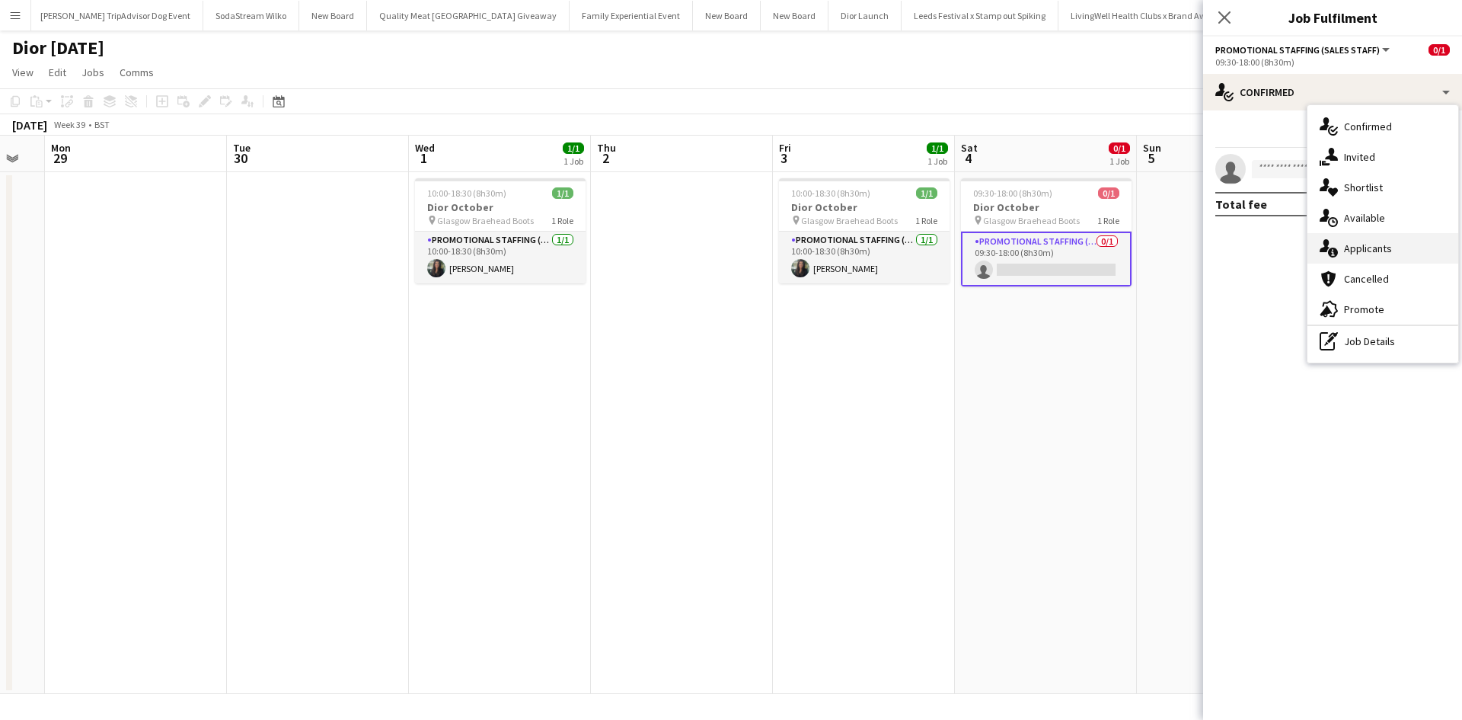
click at [1367, 241] on span "Applicants" at bounding box center [1368, 248] width 48 height 14
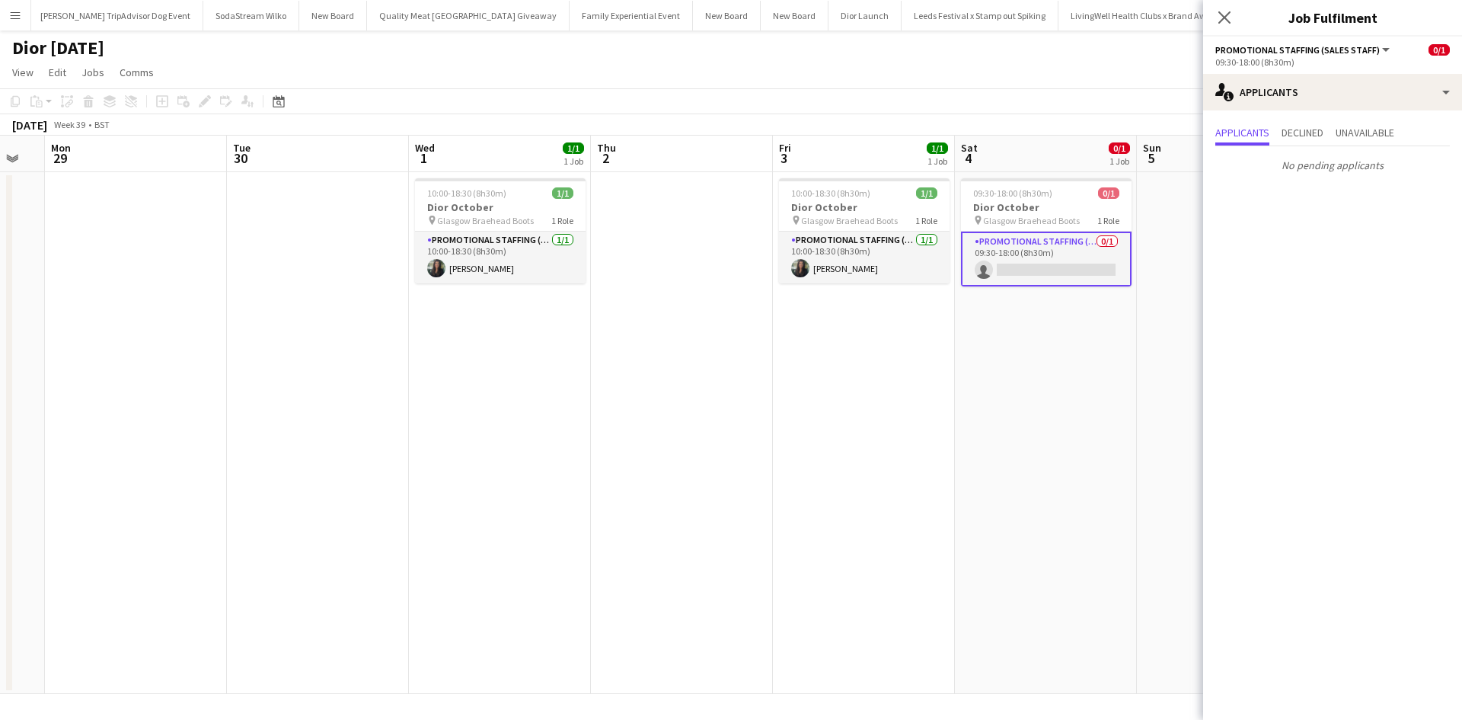
click at [1101, 373] on app-date-cell "09:30-18:00 (8h30m) 0/1 Dior October pin Glasgow Braehead Boots 1 Role Promotio…" at bounding box center [1046, 433] width 182 height 522
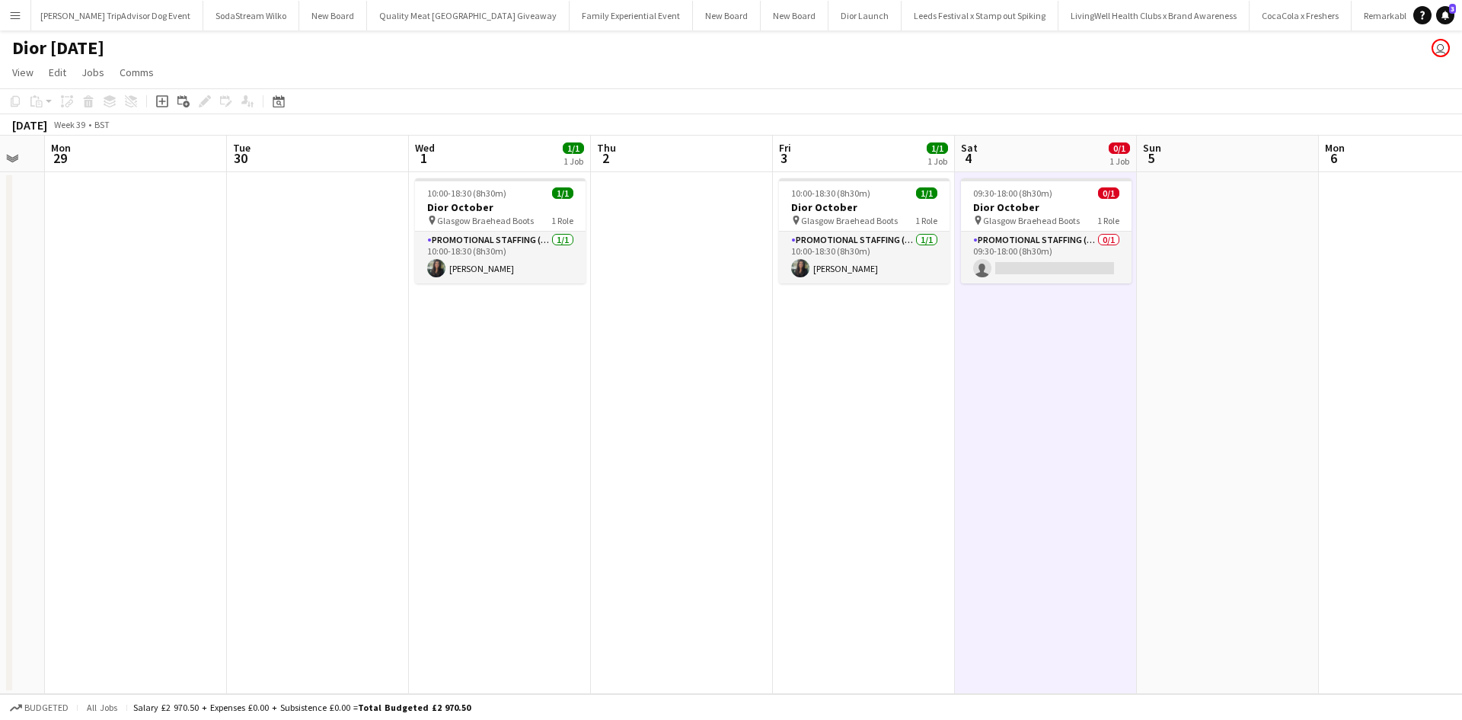
click at [1101, 373] on app-date-cell "09:30-18:00 (8h30m) 0/1 Dior October pin Glasgow Braehead Boots 1 Role Promotio…" at bounding box center [1046, 433] width 182 height 522
